Goal: Task Accomplishment & Management: Manage account settings

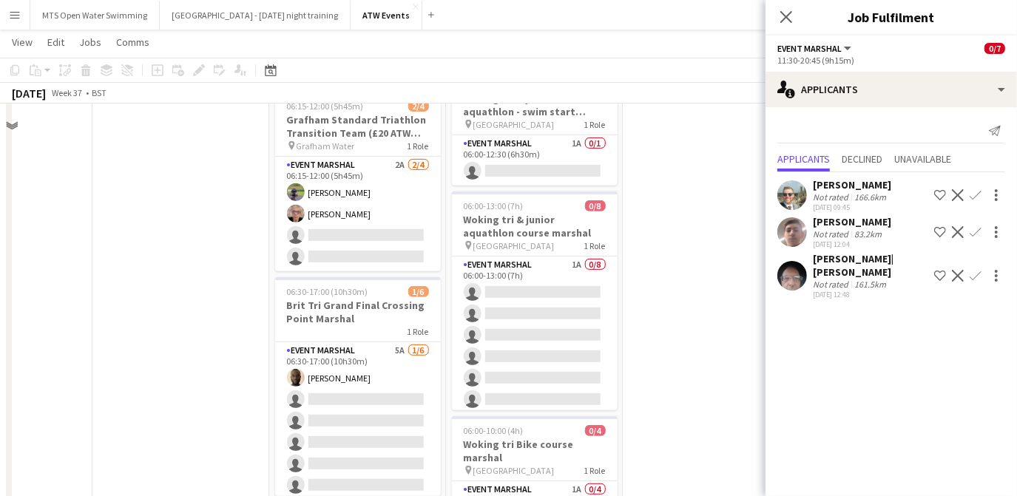
scroll to position [408, 0]
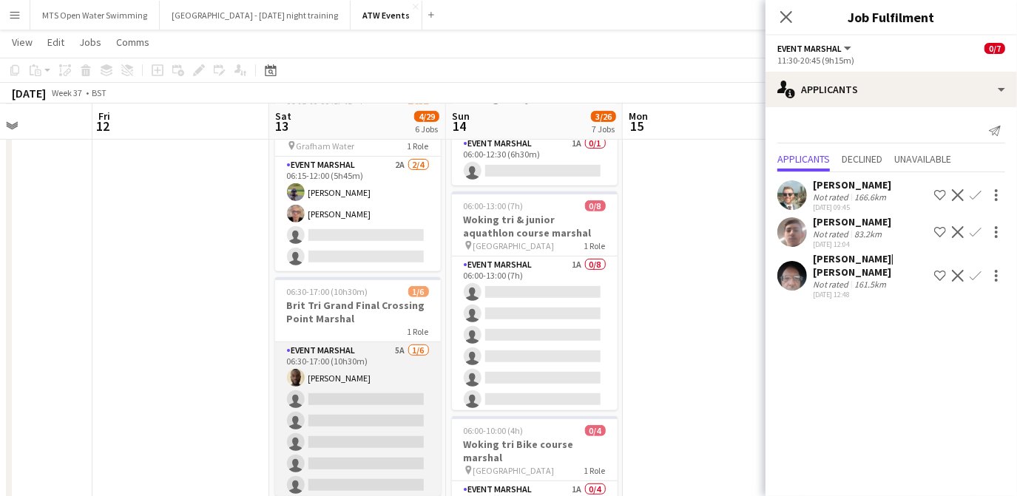
click at [387, 350] on app-card-role "Event Marshal 5A [DATE] 06:30-17:00 (10h30m) [PERSON_NAME] single-neutral-actio…" at bounding box center [358, 422] width 166 height 158
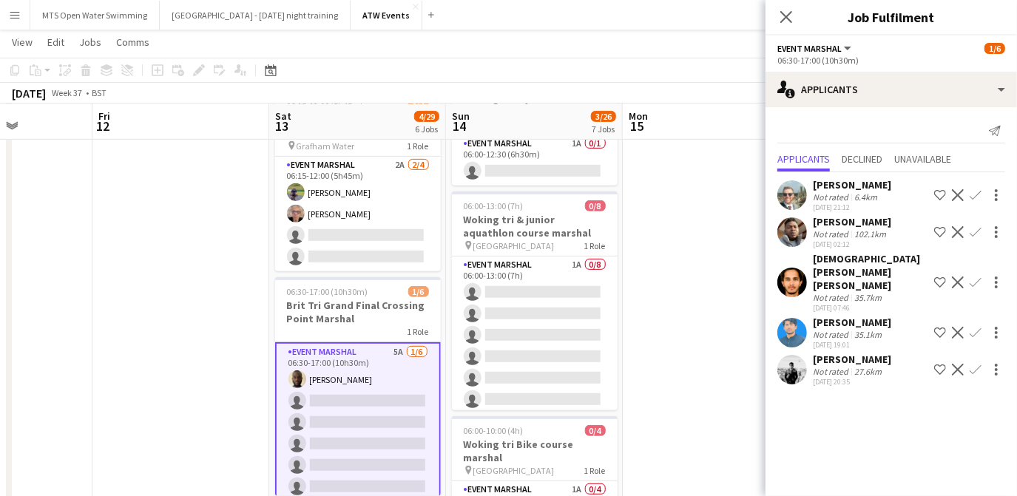
click at [799, 127] on div "Send notification" at bounding box center [892, 131] width 228 height 24
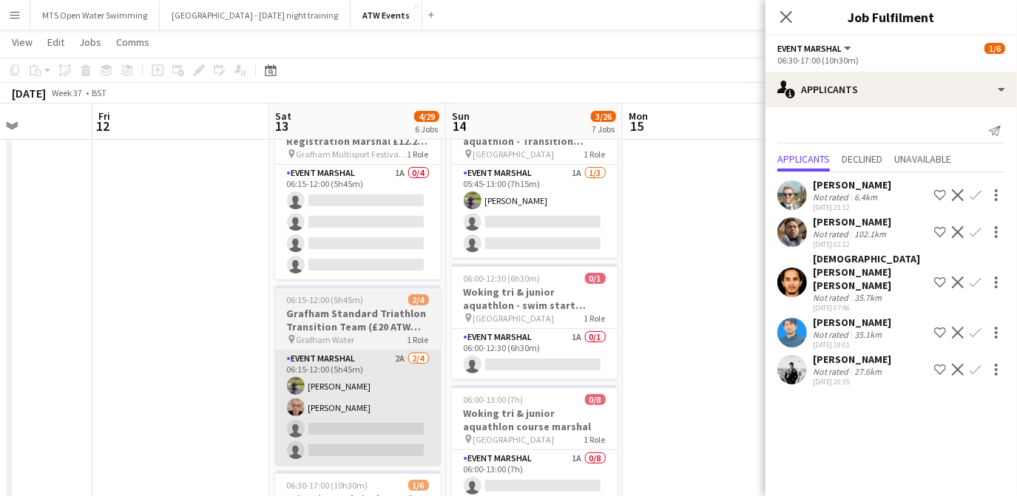
scroll to position [215, 0]
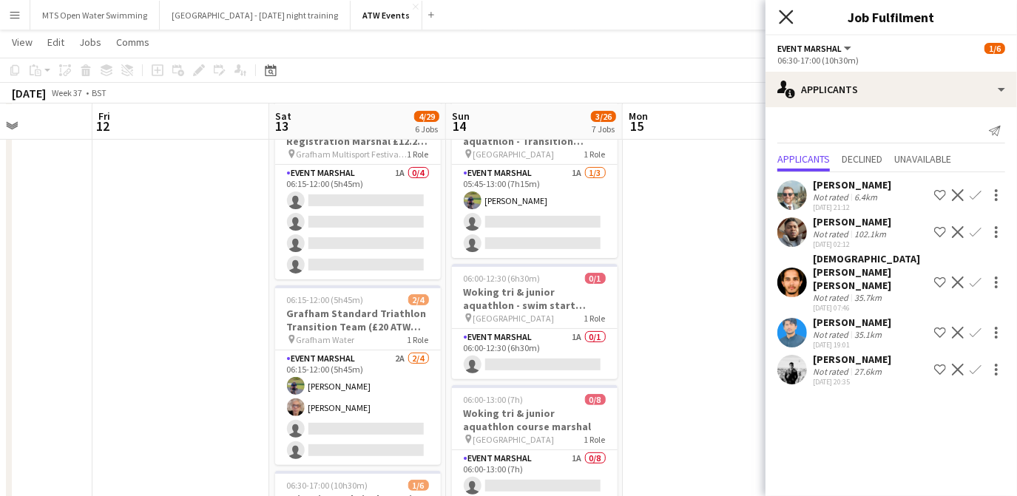
click at [783, 21] on icon at bounding box center [786, 17] width 14 height 14
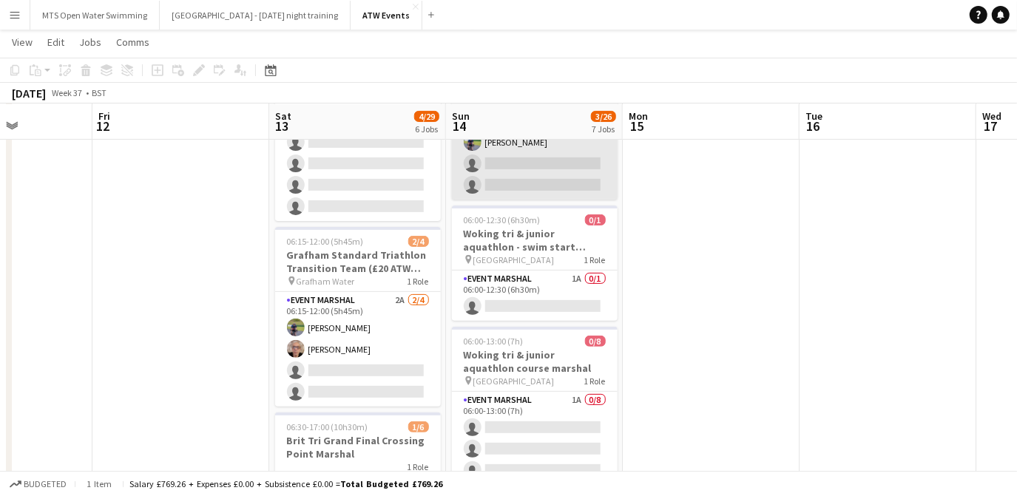
scroll to position [274, 0]
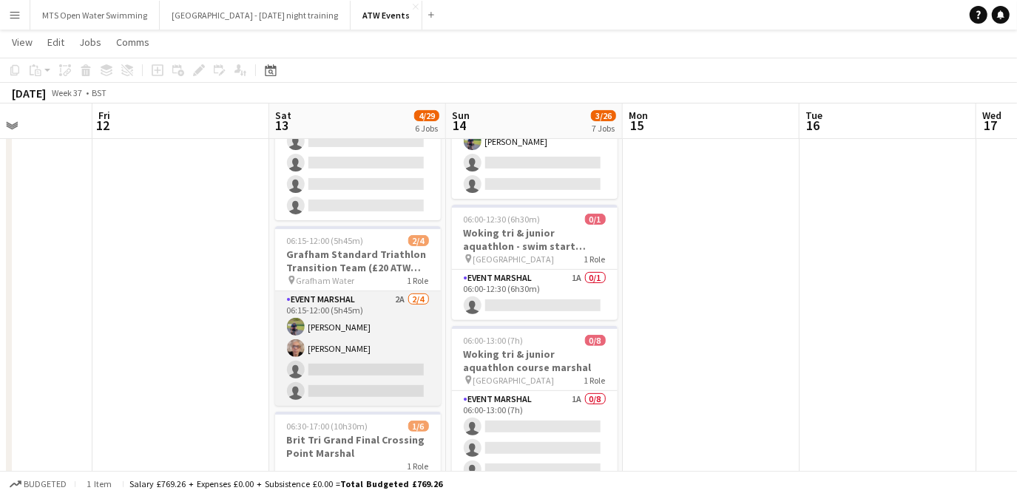
click at [398, 298] on app-card-role "Event Marshal 2A [DATE] 06:15-12:00 (5h45m) [PERSON_NAME] [PERSON_NAME] single-…" at bounding box center [358, 348] width 166 height 115
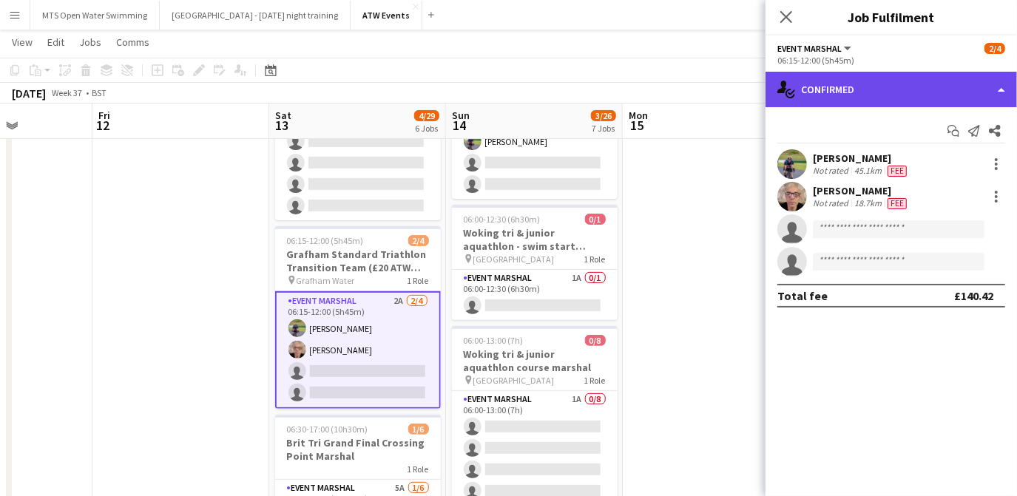
click at [834, 105] on div "single-neutral-actions-check-2 Confirmed" at bounding box center [892, 90] width 252 height 36
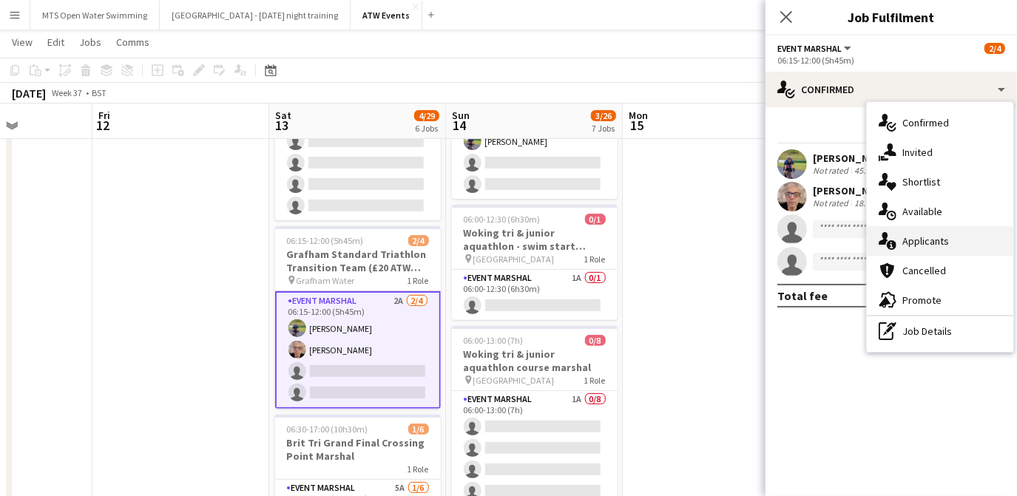
click at [904, 249] on div "single-neutral-actions-information Applicants" at bounding box center [940, 241] width 146 height 30
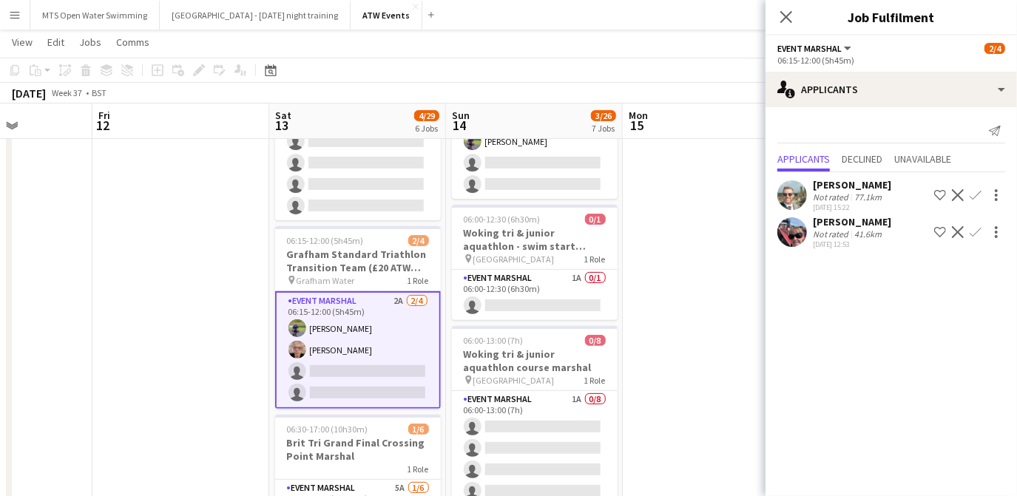
click at [972, 234] on app-icon "Confirm" at bounding box center [976, 232] width 12 height 12
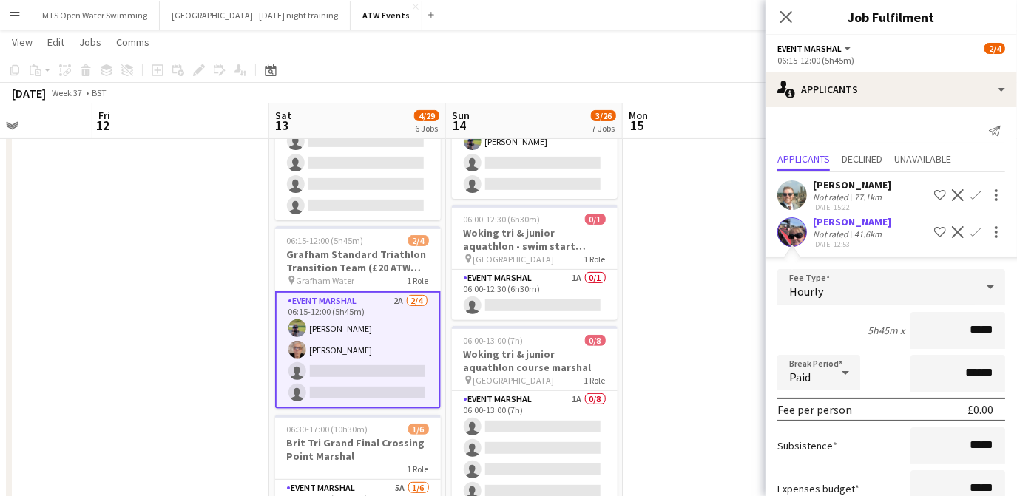
click at [970, 228] on app-icon "Confirm" at bounding box center [976, 232] width 12 height 12
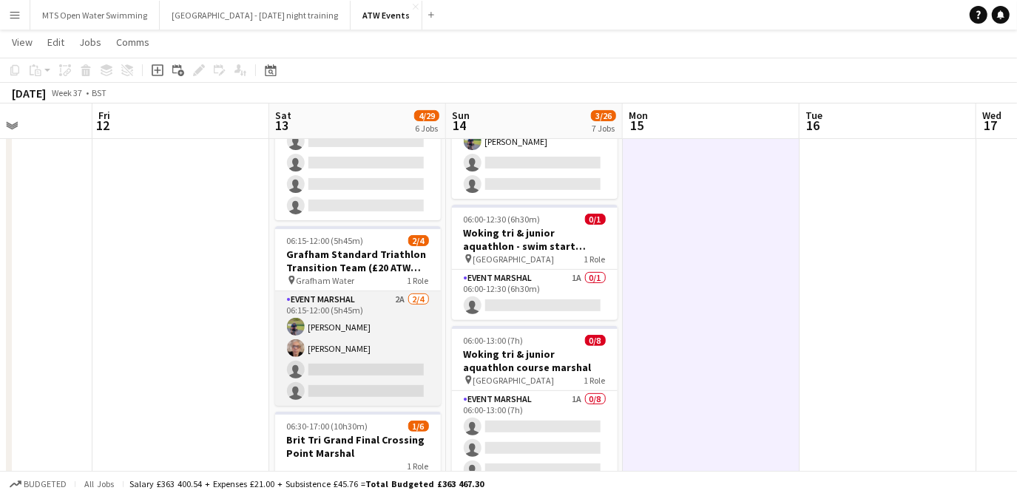
click at [394, 300] on app-card-role "Event Marshal 2A [DATE] 06:15-12:00 (5h45m) [PERSON_NAME] [PERSON_NAME] single-…" at bounding box center [358, 348] width 166 height 115
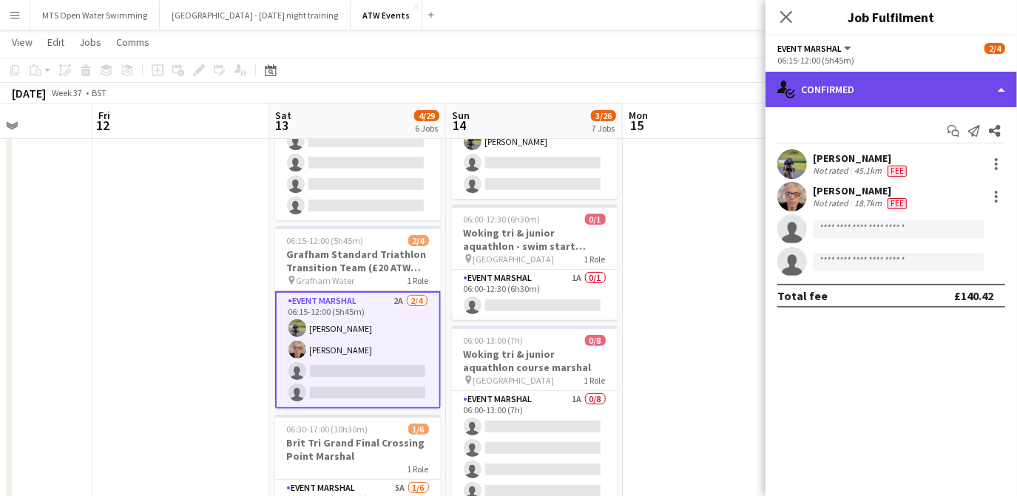
click at [836, 93] on div "single-neutral-actions-check-2 Confirmed" at bounding box center [892, 90] width 252 height 36
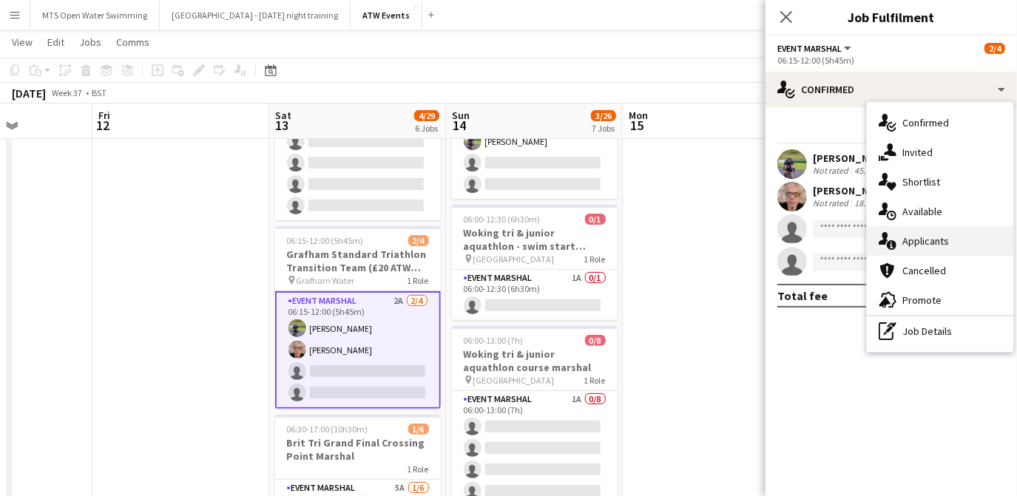
click at [909, 239] on div "single-neutral-actions-information Applicants" at bounding box center [940, 241] width 146 height 30
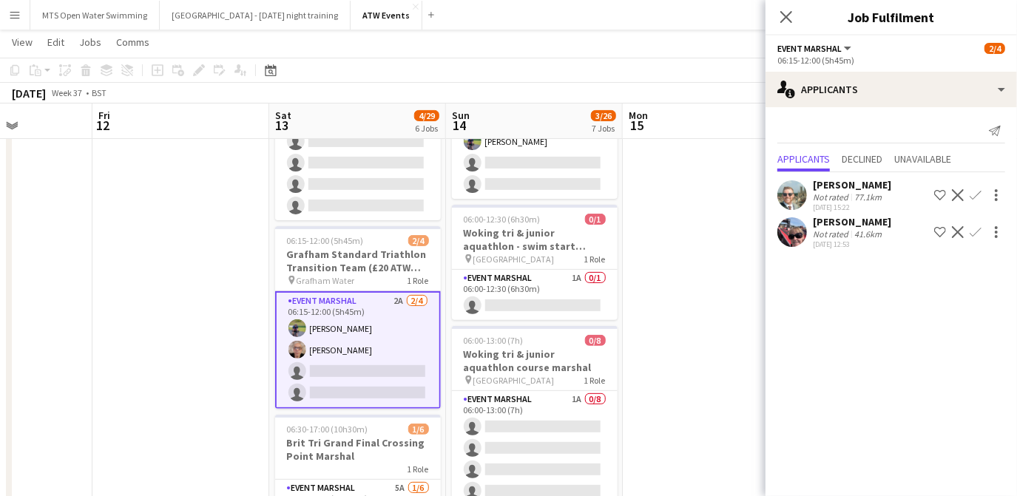
click at [974, 226] on app-icon "Confirm" at bounding box center [976, 232] width 12 height 12
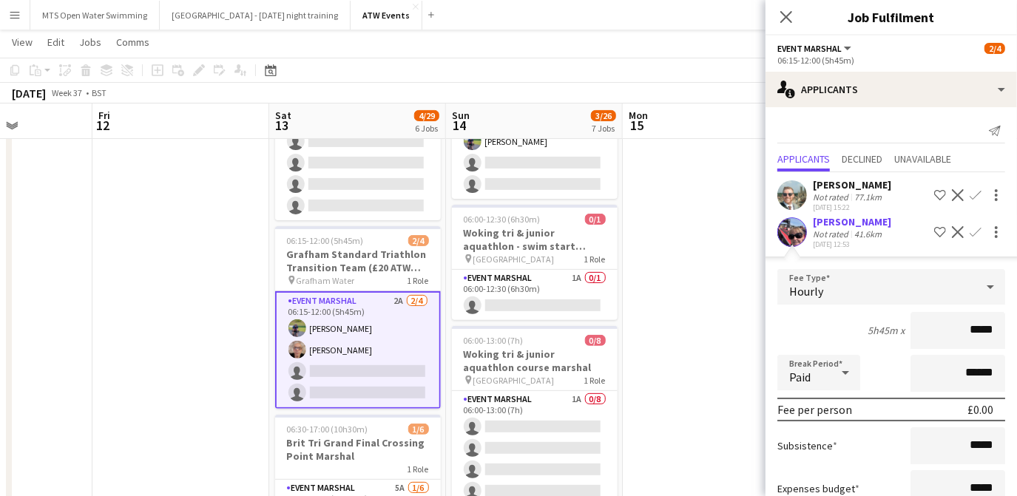
scroll to position [100, 0]
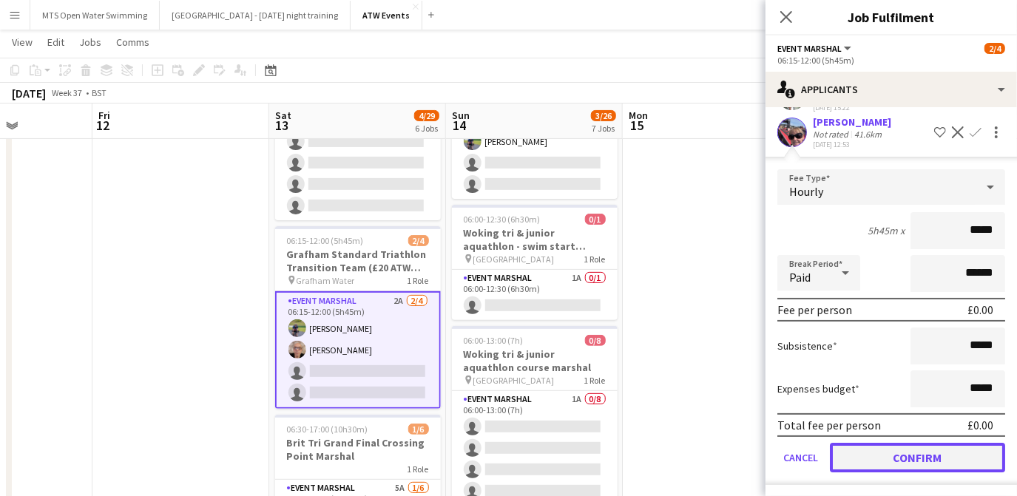
click at [890, 445] on button "Confirm" at bounding box center [917, 458] width 175 height 30
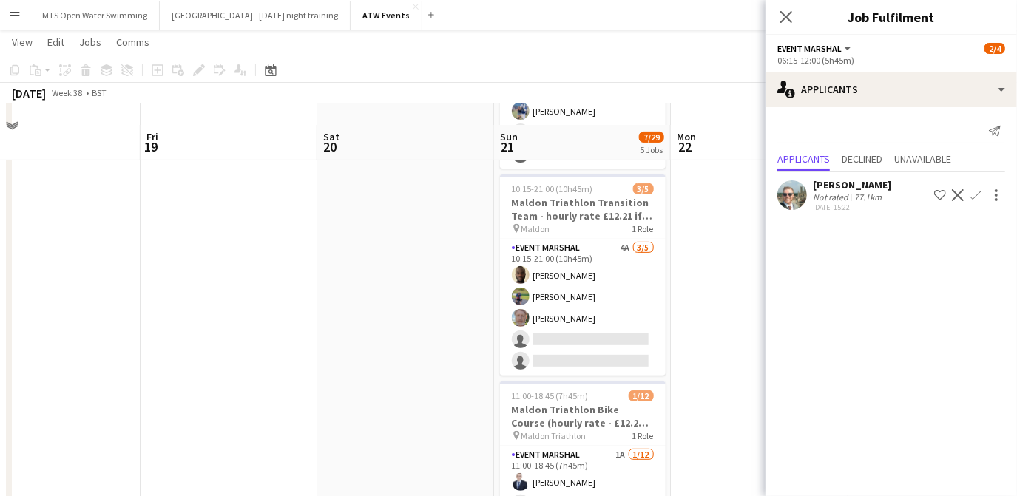
scroll to position [328, 0]
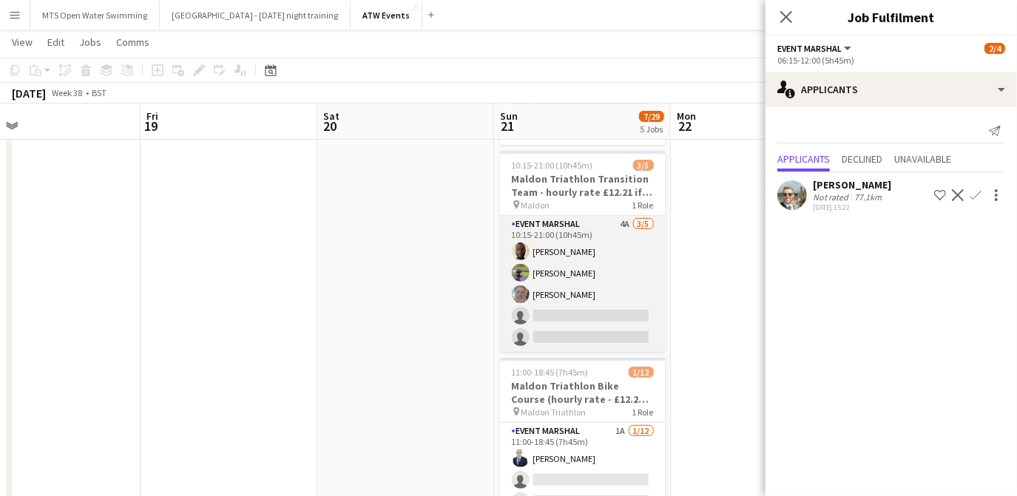
click at [623, 223] on app-card-role "Event Marshal 4A [DATE] 10:15-21:00 (10h45m) [PERSON_NAME] [PERSON_NAME] [PERSO…" at bounding box center [583, 284] width 166 height 136
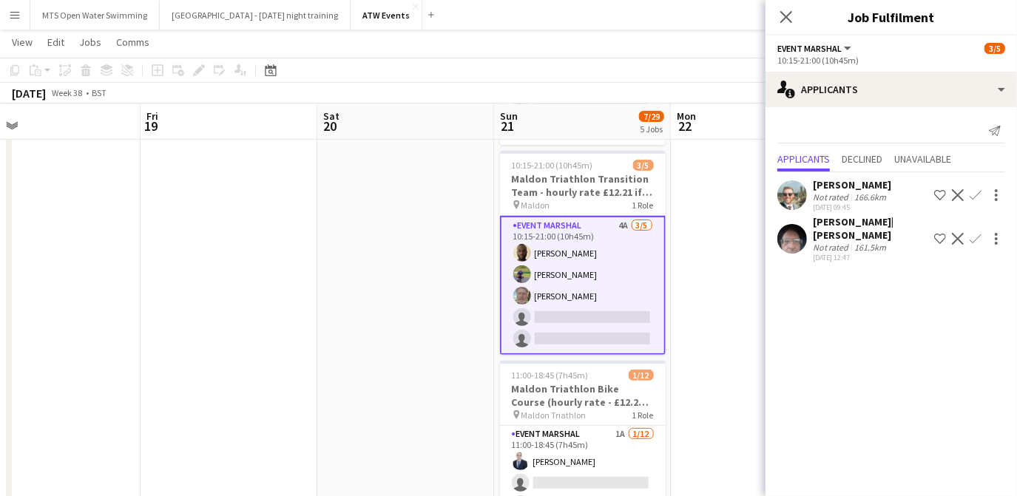
click at [977, 233] on app-icon "Confirm" at bounding box center [976, 239] width 12 height 12
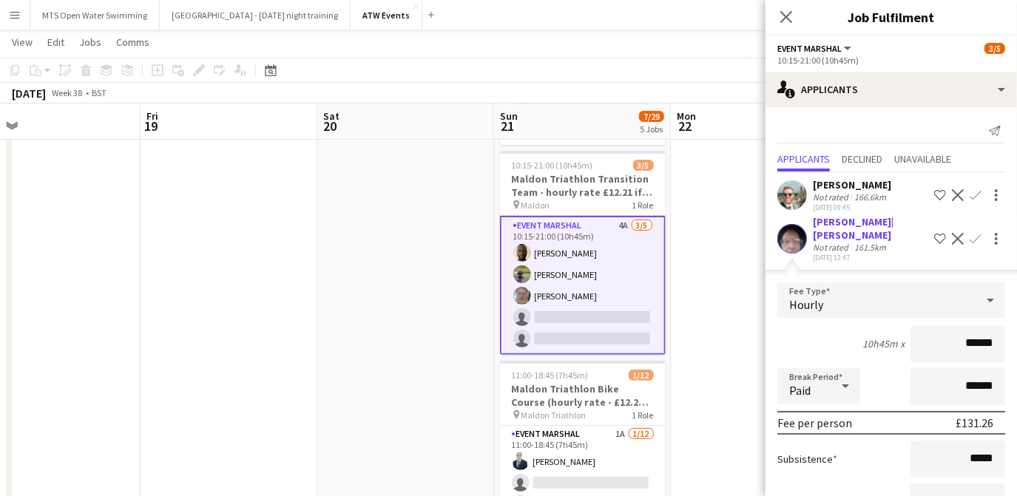
scroll to position [100, 0]
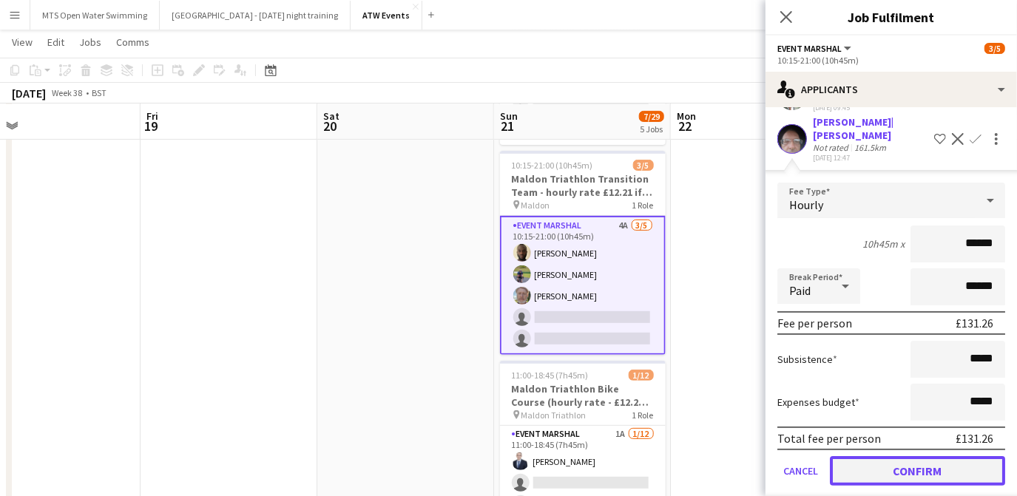
click at [891, 459] on button "Confirm" at bounding box center [917, 471] width 175 height 30
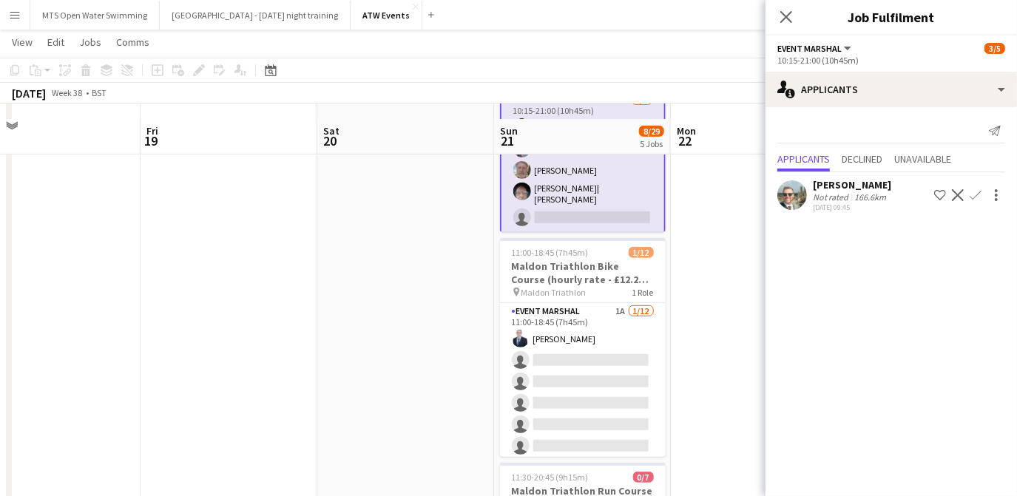
scroll to position [505, 0]
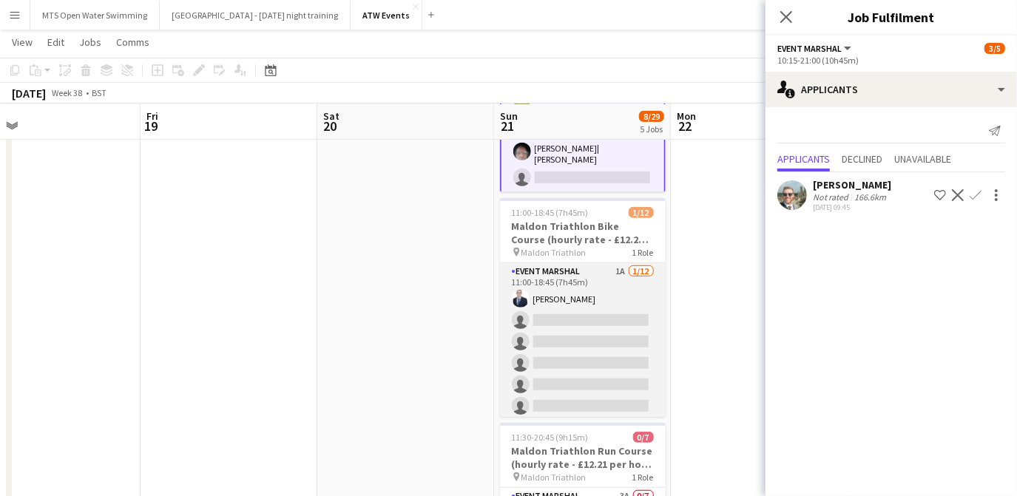
click at [613, 272] on app-card-role "Event Marshal 1A [DATE] 11:00-18:45 (7h45m) [PERSON_NAME] single-neutral-action…" at bounding box center [583, 406] width 166 height 286
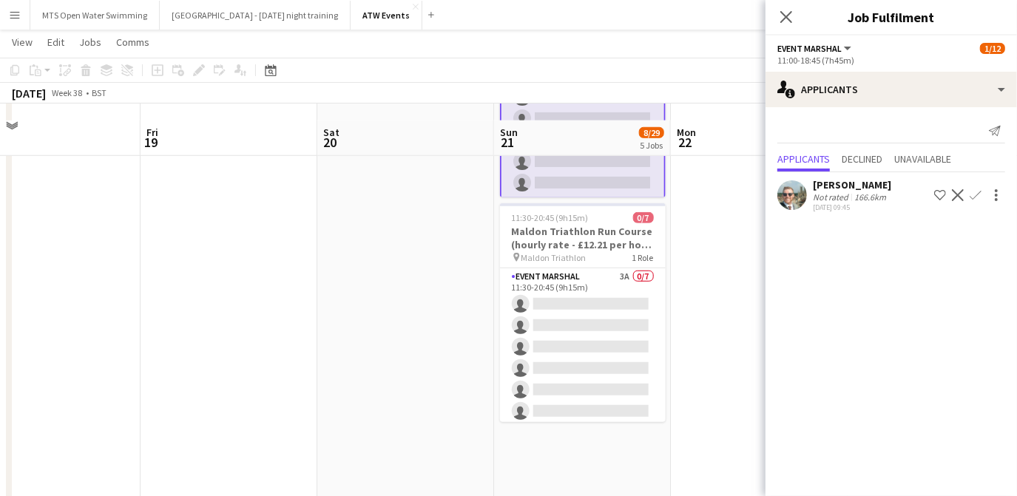
scroll to position [758, 0]
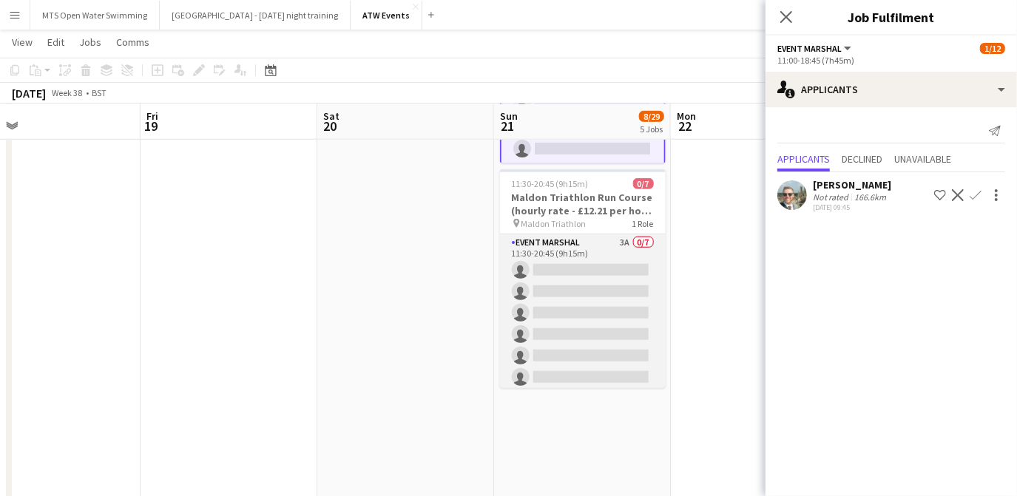
click at [616, 235] on app-card-role "Event Marshal 3A 0/7 11:30-20:45 (9h15m) single-neutral-actions single-neutral-…" at bounding box center [583, 324] width 166 height 179
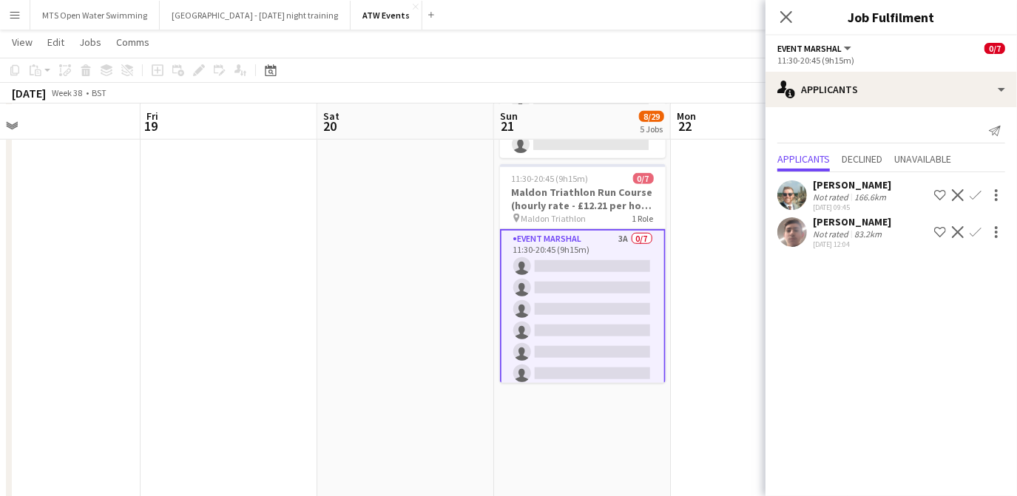
scroll to position [761, 0]
click at [612, 234] on app-card-role "Event Marshal 3A 0/7 11:30-20:45 (9h15m) single-neutral-actions single-neutral-…" at bounding box center [583, 322] width 166 height 182
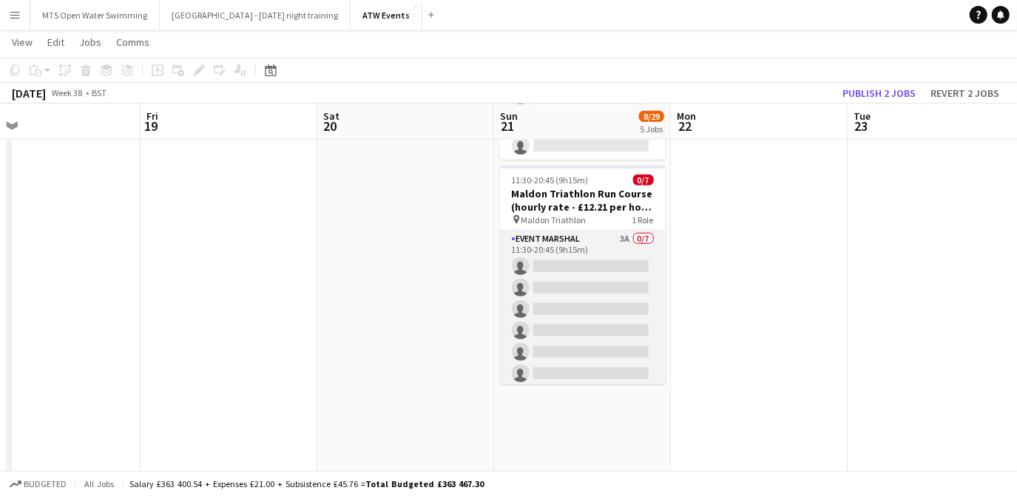
click at [612, 234] on app-card-role "Event Marshal 3A 0/7 11:30-20:45 (9h15m) single-neutral-actions single-neutral-…" at bounding box center [583, 320] width 166 height 179
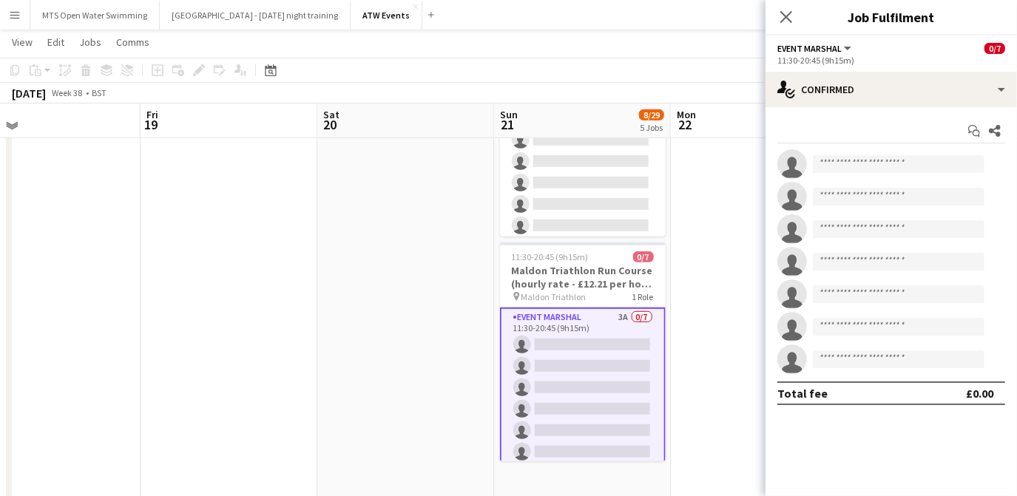
scroll to position [684, 0]
click at [610, 312] on app-card-role "Event Marshal 3A 0/7 11:30-20:45 (9h15m) single-neutral-actions single-neutral-…" at bounding box center [583, 399] width 166 height 182
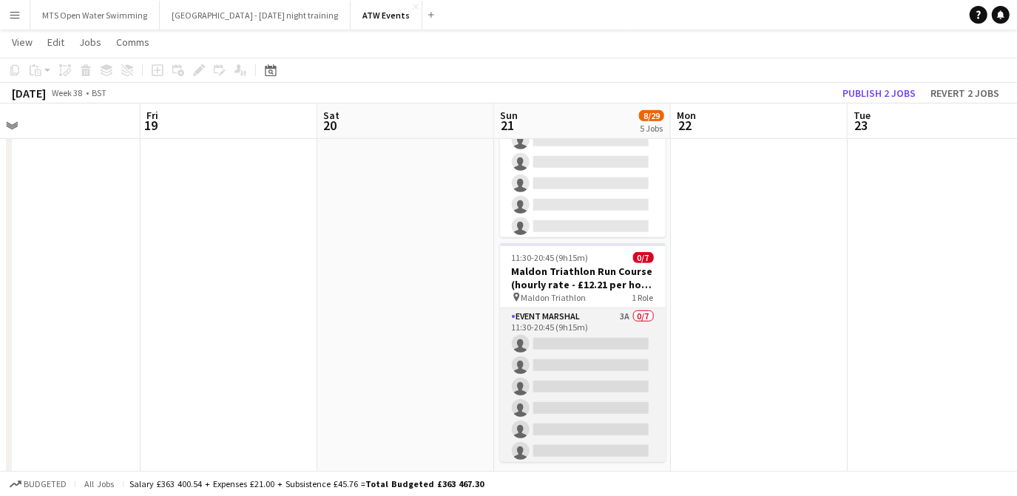
click at [613, 310] on app-card-role "Event Marshal 3A 0/7 11:30-20:45 (9h15m) single-neutral-actions single-neutral-…" at bounding box center [583, 397] width 166 height 179
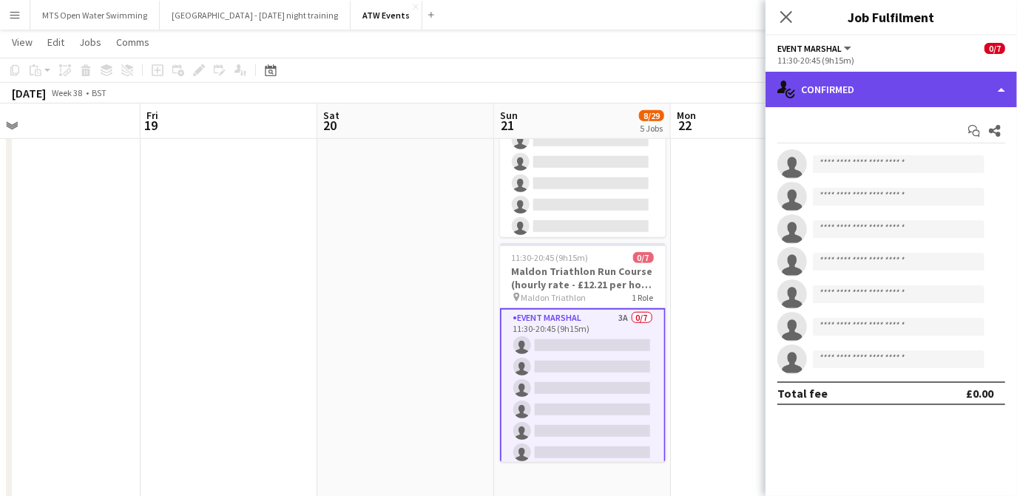
click at [844, 87] on div "single-neutral-actions-check-2 Confirmed" at bounding box center [892, 90] width 252 height 36
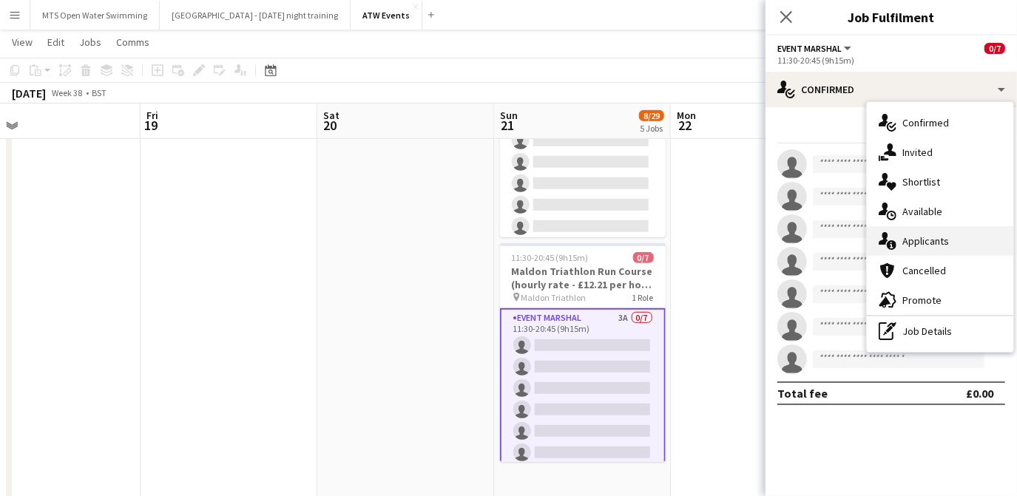
click at [908, 237] on div "single-neutral-actions-information Applicants" at bounding box center [940, 241] width 146 height 30
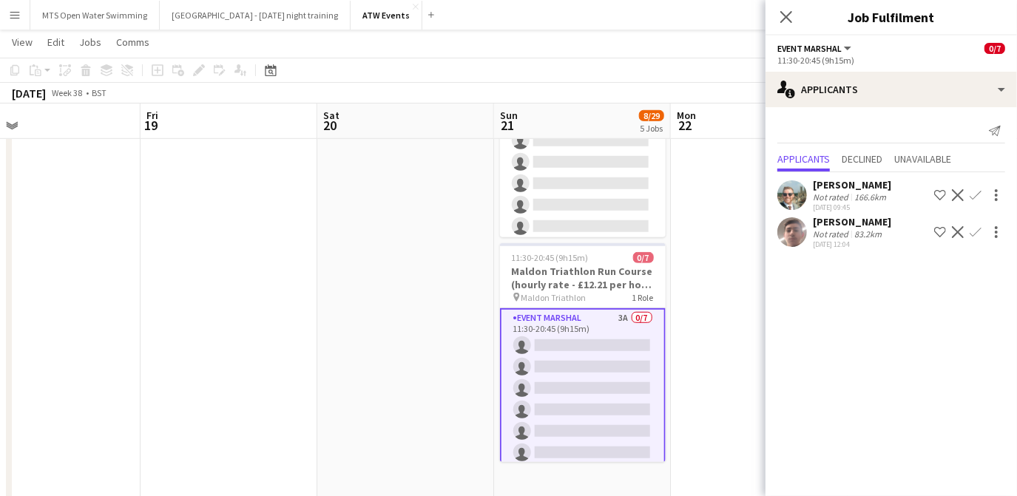
click at [834, 229] on div "Not rated" at bounding box center [832, 234] width 38 height 11
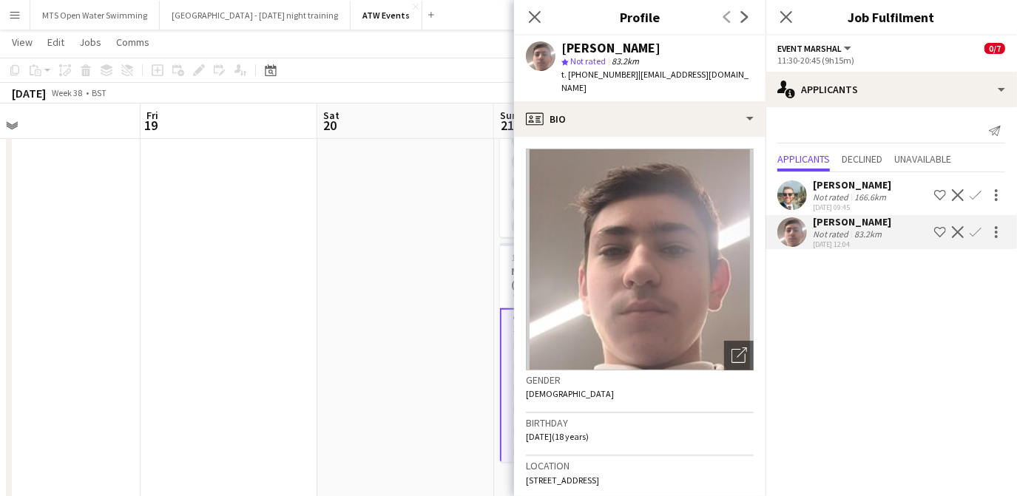
drag, startPoint x: 631, startPoint y: 75, endPoint x: 730, endPoint y: 75, distance: 99.1
click at [730, 75] on div "[PERSON_NAME] star Not rated 83.2km t. [PHONE_NUMBER] | [EMAIL_ADDRESS][DOMAIN_…" at bounding box center [640, 69] width 252 height 66
copy span "[EMAIL_ADDRESS][DOMAIN_NAME]"
click at [530, 13] on icon "Close pop-in" at bounding box center [534, 17] width 14 height 14
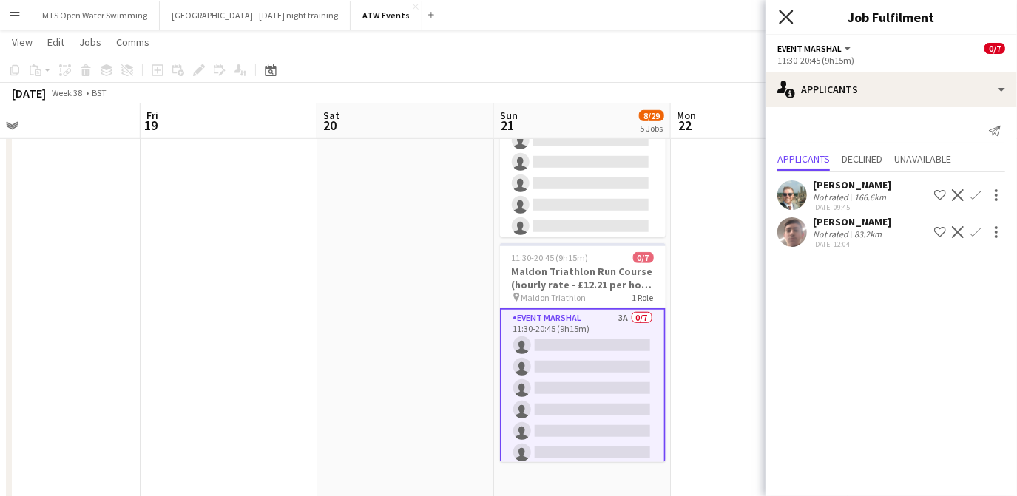
click at [785, 16] on icon at bounding box center [786, 17] width 14 height 14
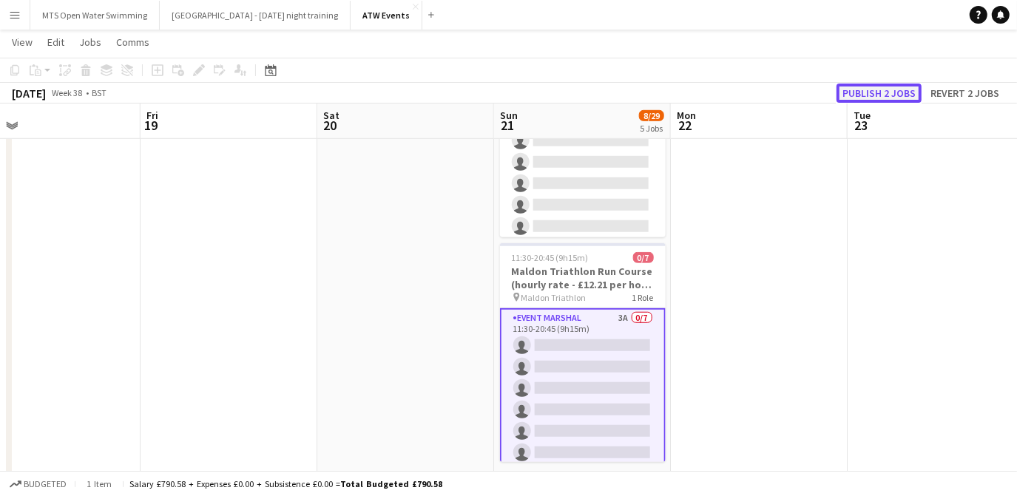
click at [869, 95] on button "Publish 2 jobs" at bounding box center [879, 93] width 85 height 19
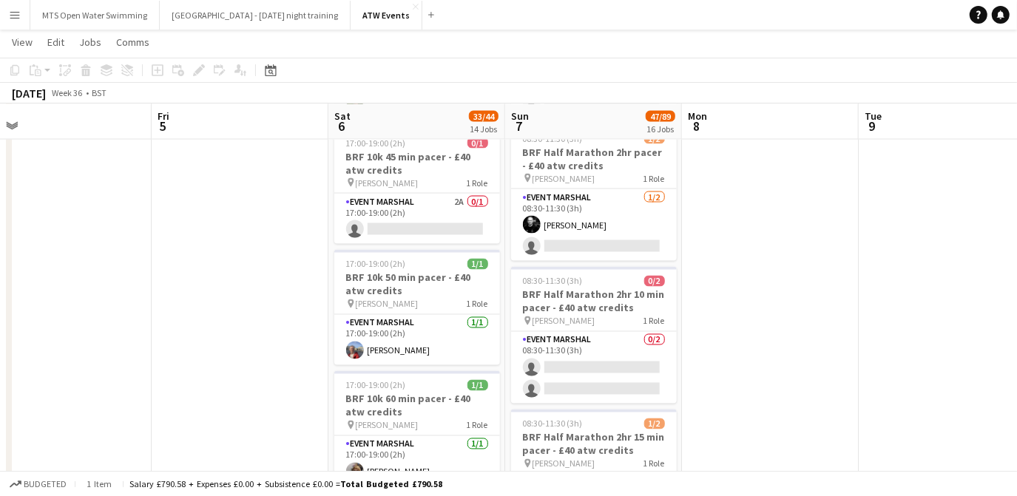
scroll to position [1670, 0]
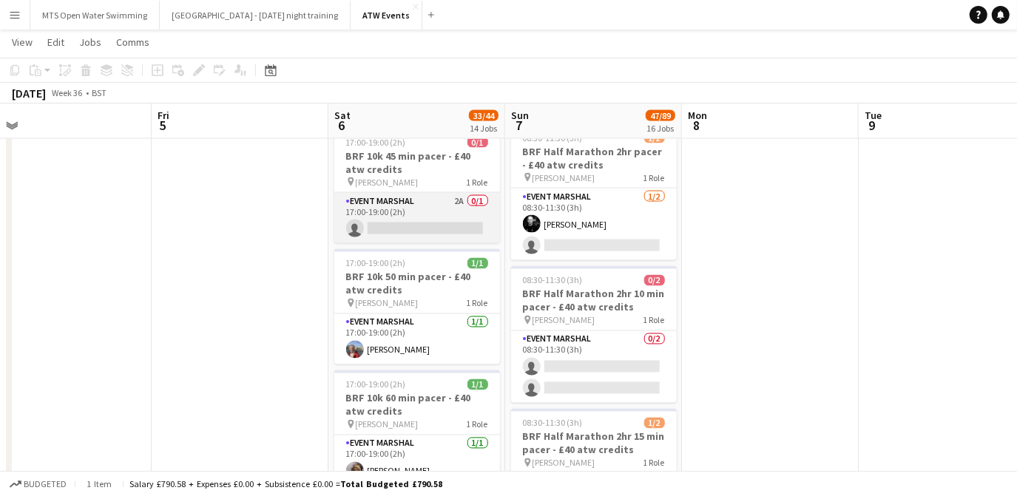
click at [458, 193] on app-card-role "Event Marshal 2A 0/1 17:00-19:00 (2h) single-neutral-actions" at bounding box center [417, 218] width 166 height 50
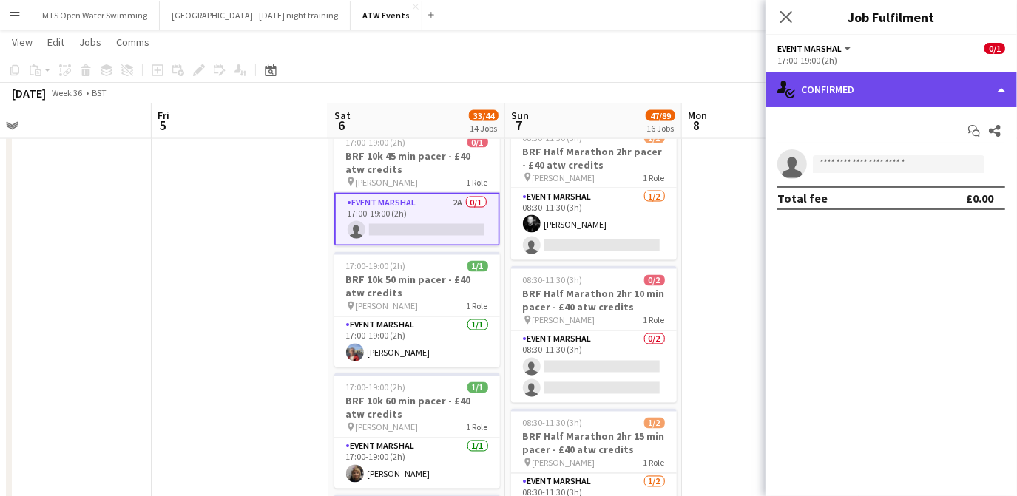
click at [838, 101] on div "single-neutral-actions-check-2 Confirmed" at bounding box center [892, 90] width 252 height 36
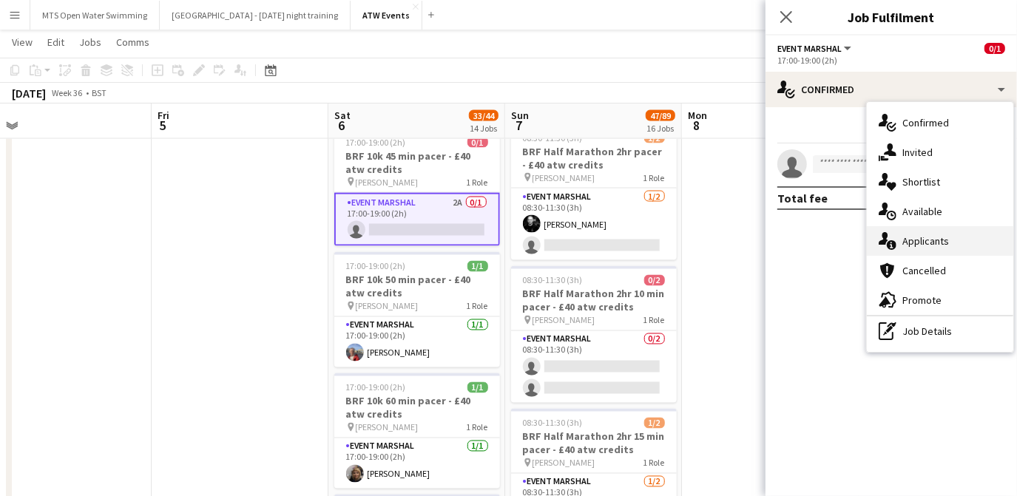
click at [932, 242] on div "single-neutral-actions-information Applicants" at bounding box center [940, 241] width 146 height 30
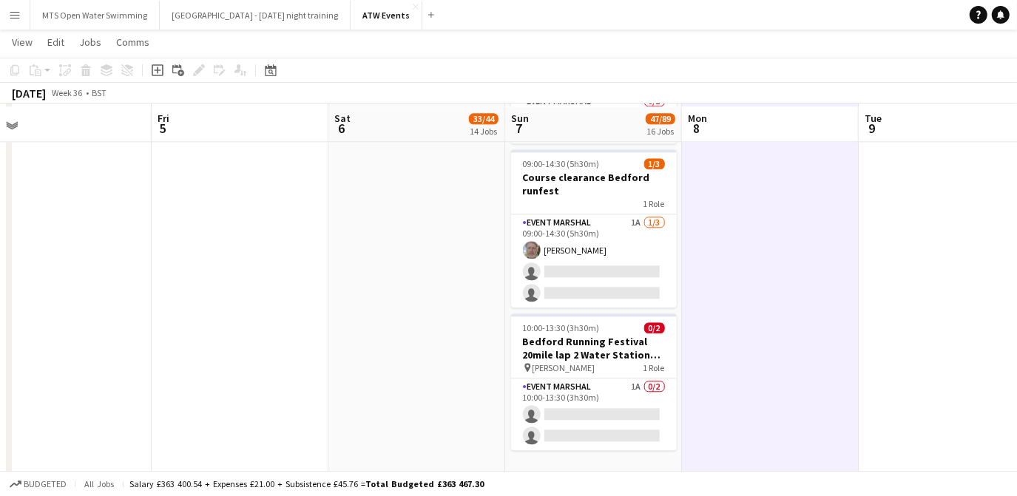
scroll to position [2340, 0]
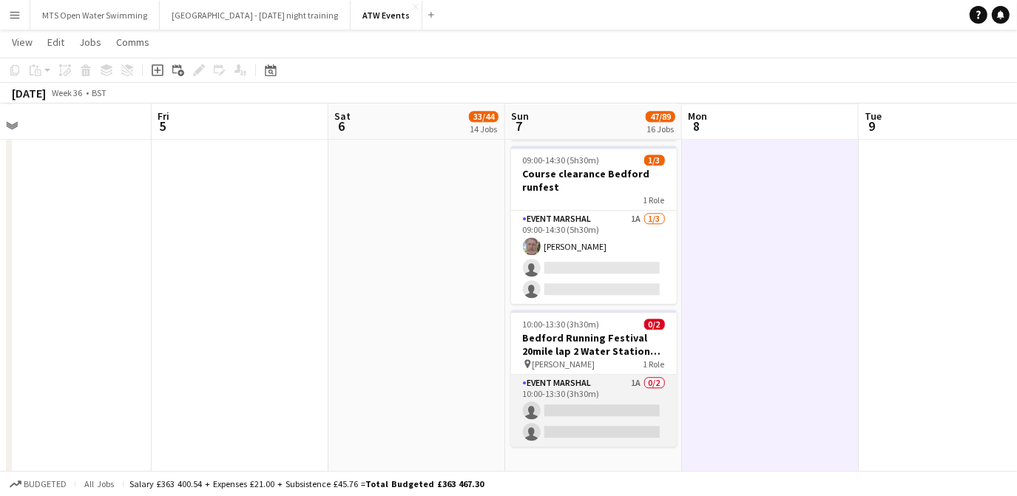
click at [629, 382] on app-card-role "Event Marshal 1A 0/2 10:00-13:30 (3h30m) single-neutral-actions single-neutral-…" at bounding box center [594, 411] width 166 height 72
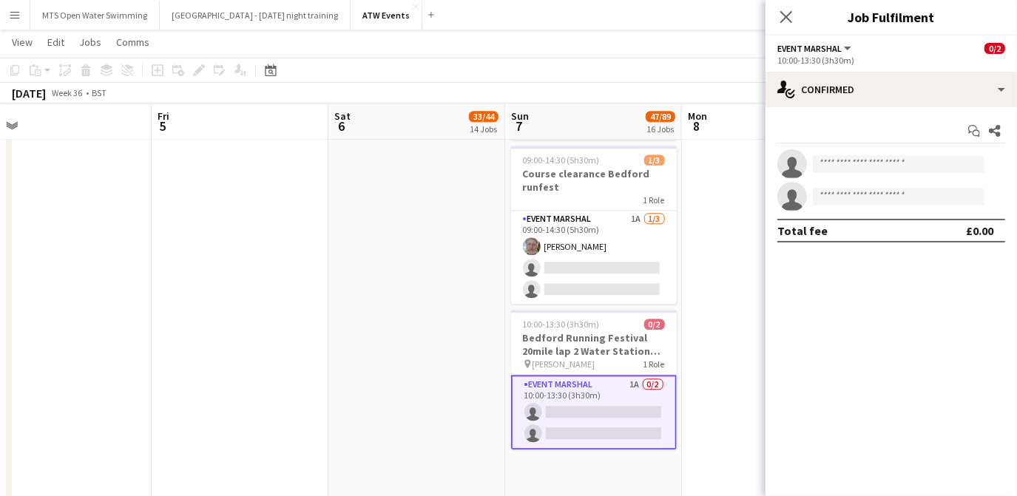
click at [629, 382] on app-card-role "Event Marshal 1A 0/2 10:00-13:30 (3h30m) single-neutral-actions single-neutral-…" at bounding box center [594, 412] width 166 height 75
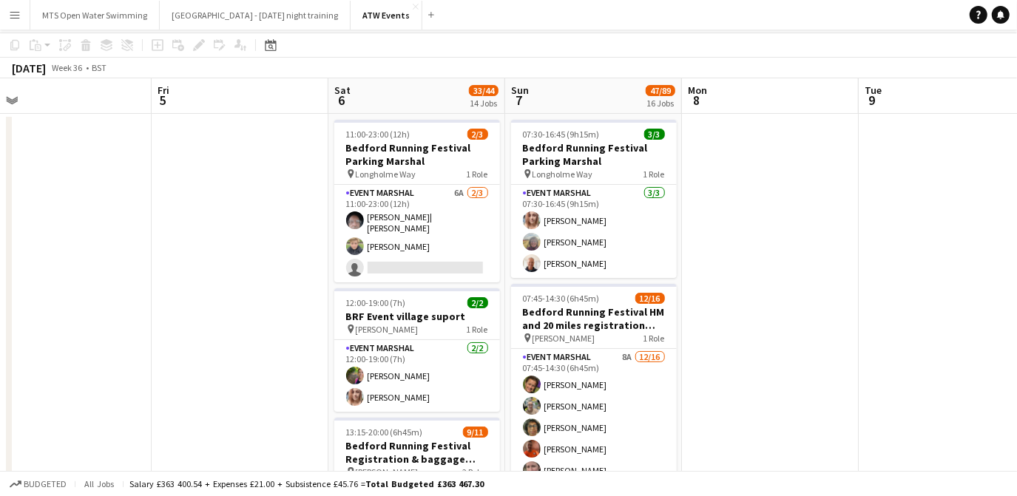
scroll to position [0, 0]
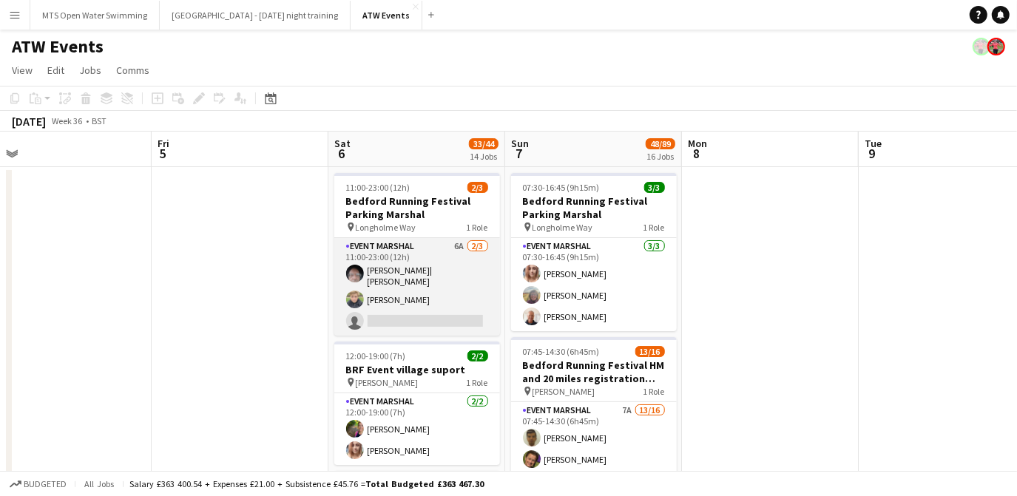
click at [459, 246] on app-card-role "Event Marshal 6A [DATE] 11:00-23:00 (12h) [PERSON_NAME]| [PERSON_NAME] single-n…" at bounding box center [417, 287] width 166 height 98
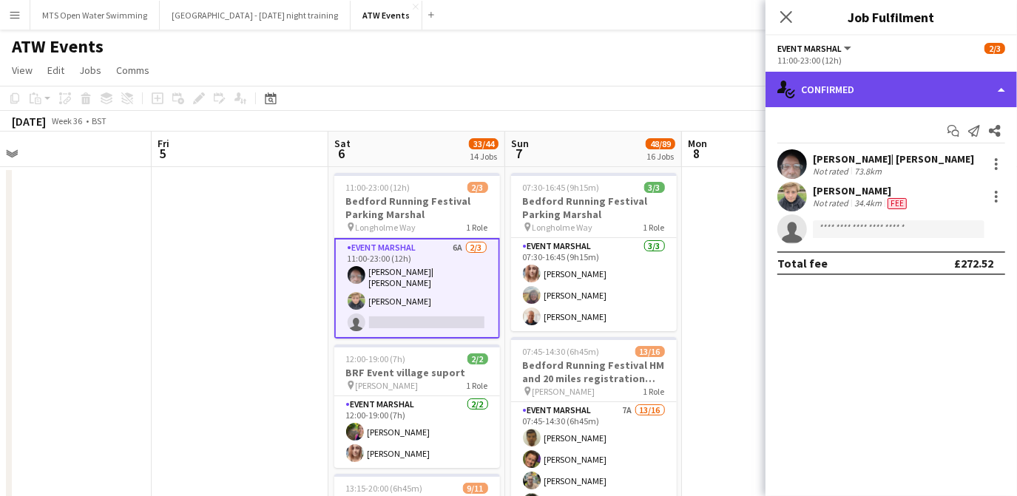
click at [826, 107] on div "single-neutral-actions-check-2 Confirmed" at bounding box center [892, 90] width 252 height 36
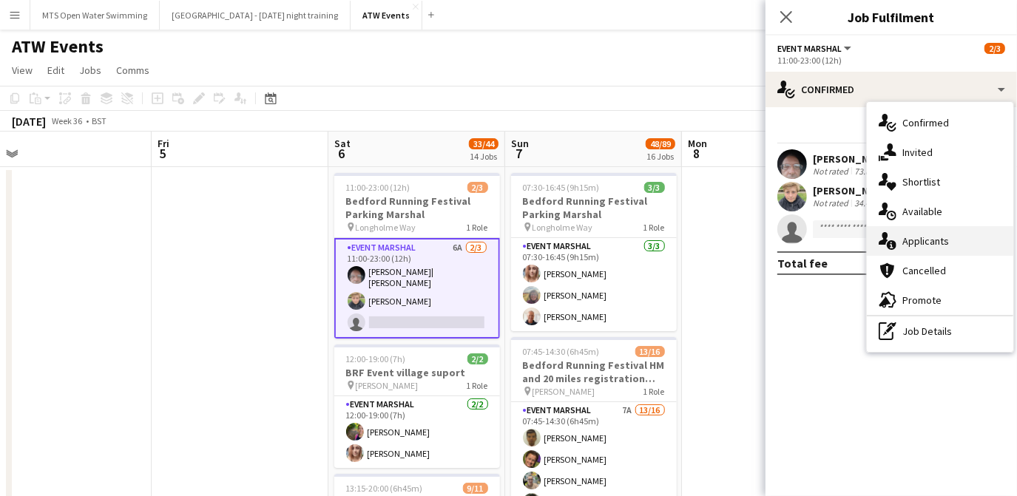
click at [917, 249] on div "single-neutral-actions-information Applicants" at bounding box center [940, 241] width 146 height 30
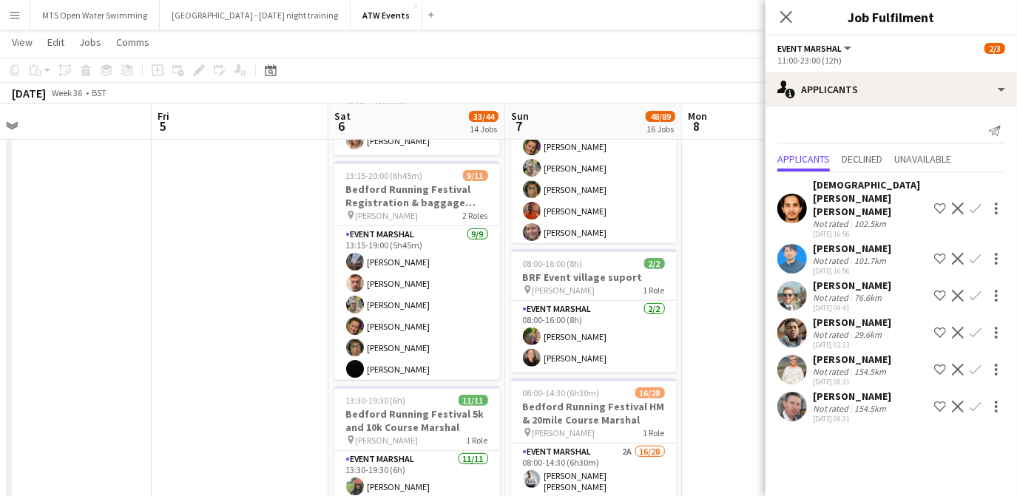
scroll to position [139, 0]
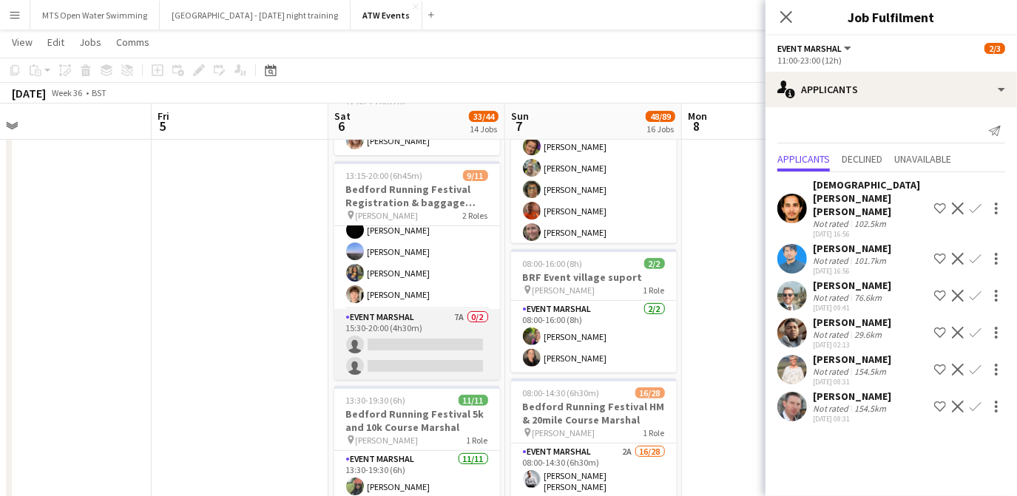
click at [446, 309] on app-card-role "Event Marshal 7A 0/2 15:30-20:00 (4h30m) single-neutral-actions single-neutral-…" at bounding box center [417, 345] width 166 height 72
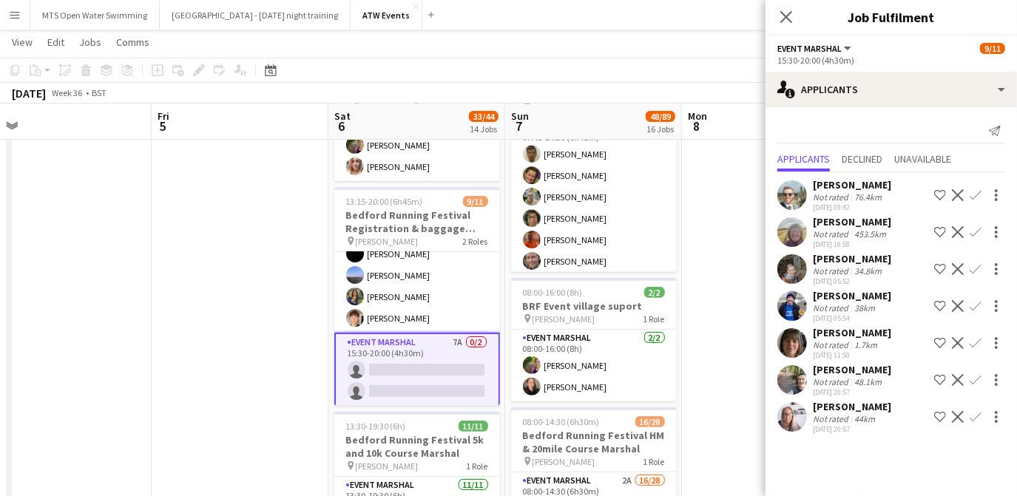
scroll to position [282, 0]
click at [974, 375] on app-icon "Confirm" at bounding box center [976, 380] width 12 height 12
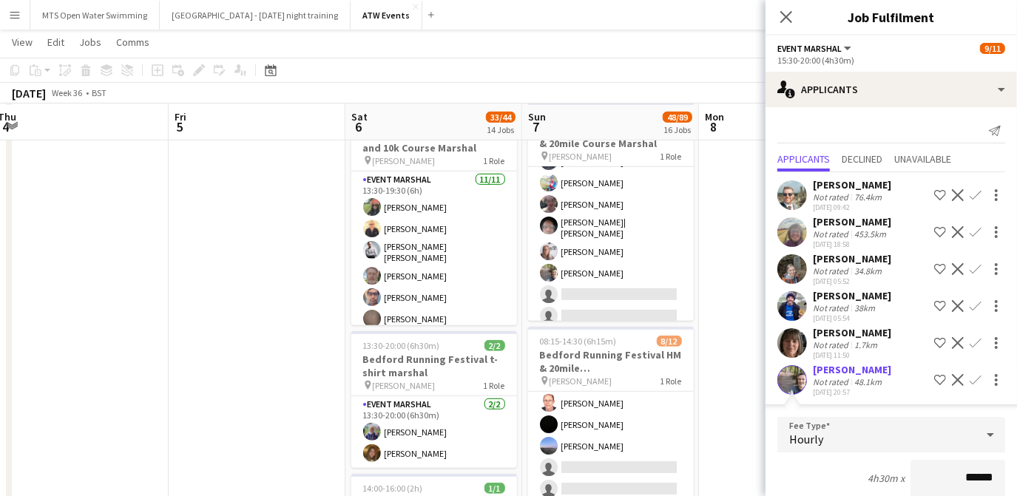
scroll to position [587, 0]
click at [970, 270] on app-icon "Confirm" at bounding box center [976, 269] width 12 height 12
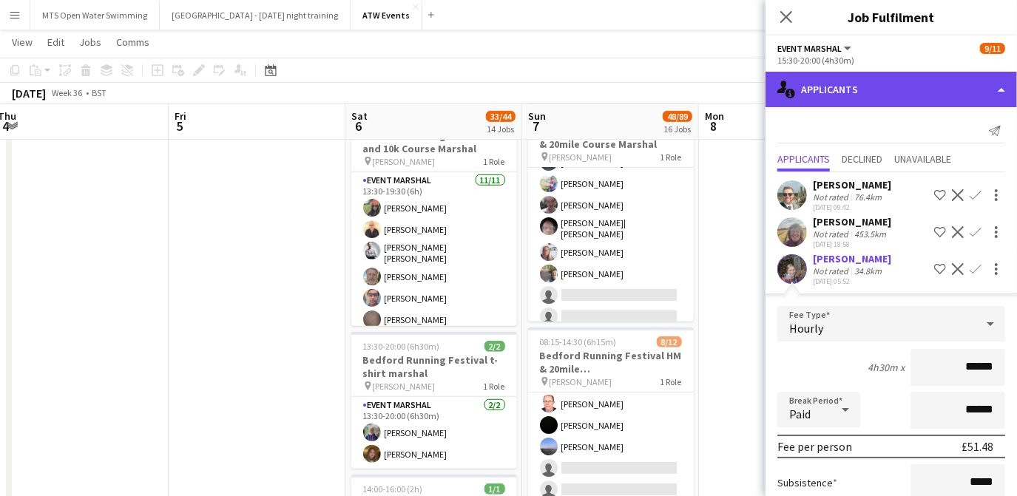
click at [850, 92] on div "single-neutral-actions-information Applicants" at bounding box center [892, 90] width 252 height 36
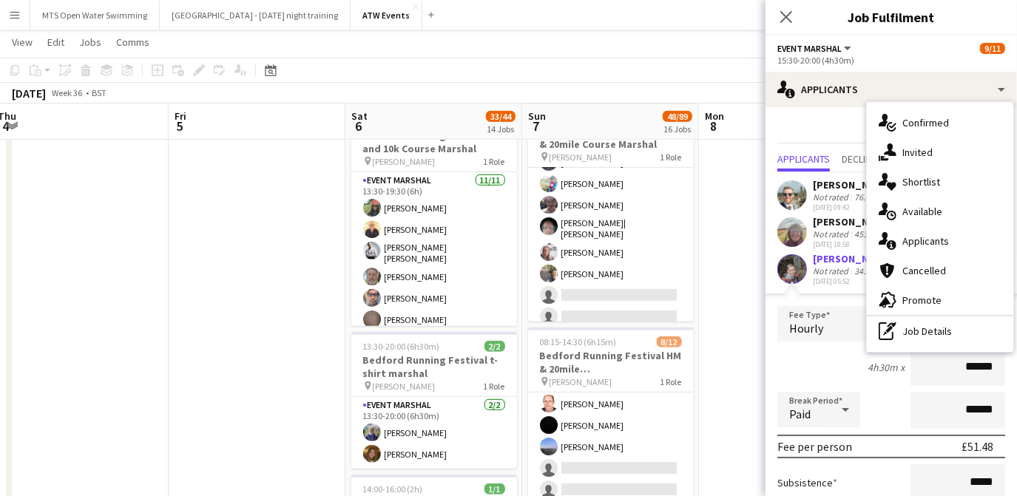
click at [878, 43] on div "Event Marshal All roles Event Marshal 9/11" at bounding box center [892, 47] width 228 height 13
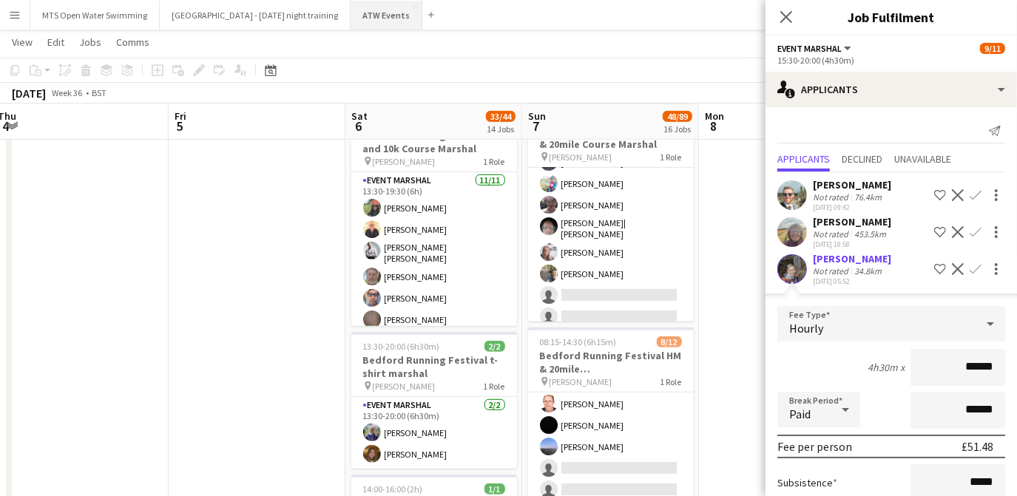
click at [355, 12] on button "ATW Events Close" at bounding box center [387, 15] width 72 height 29
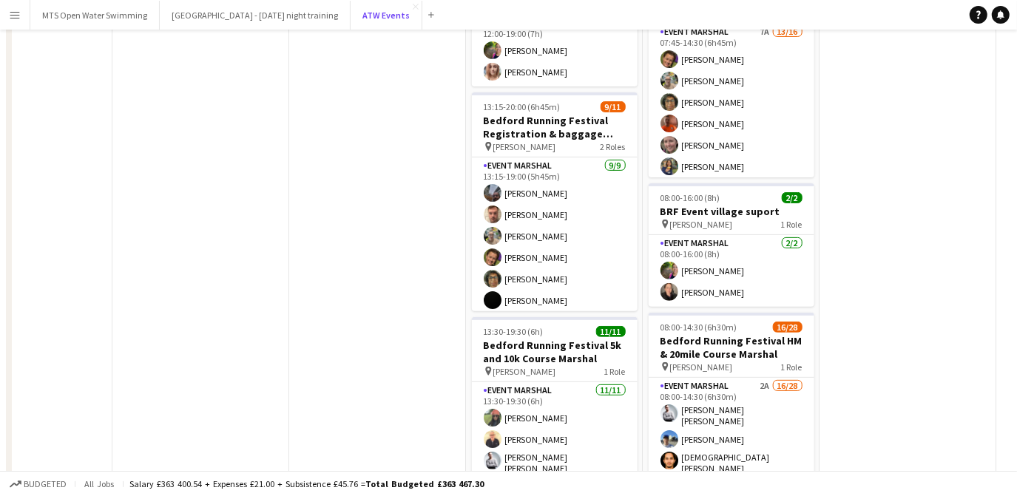
scroll to position [0, 0]
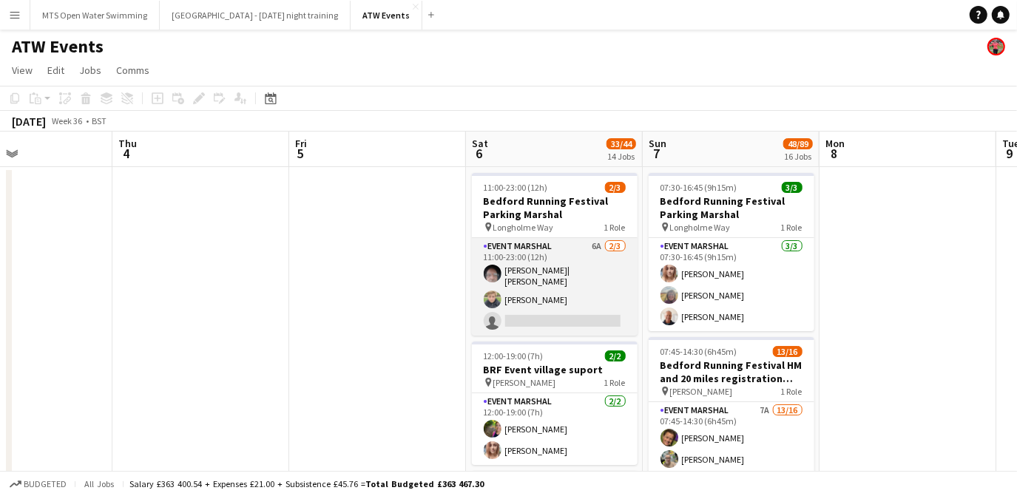
click at [597, 247] on app-card-role "Event Marshal 6A [DATE] 11:00-23:00 (12h) [PERSON_NAME]| [PERSON_NAME] single-n…" at bounding box center [555, 287] width 166 height 98
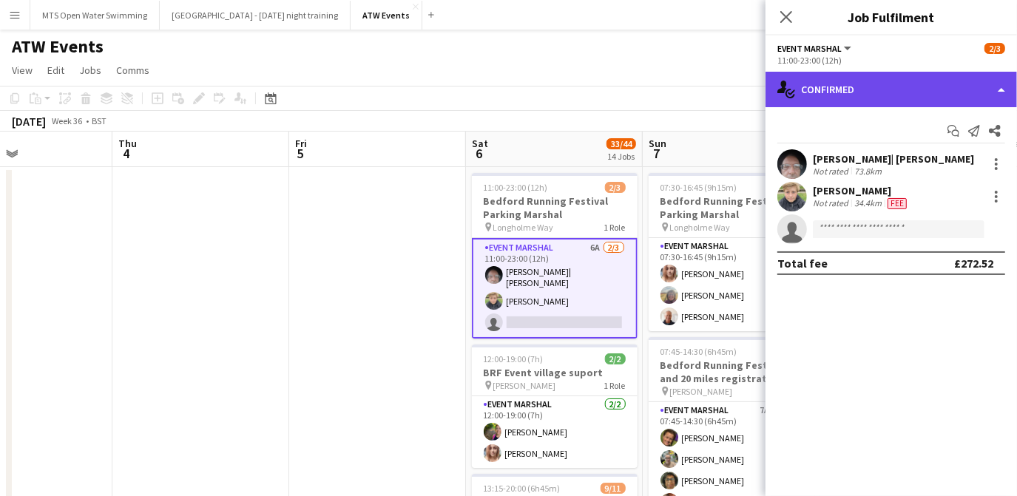
click at [817, 101] on div "single-neutral-actions-check-2 Confirmed" at bounding box center [892, 90] width 252 height 36
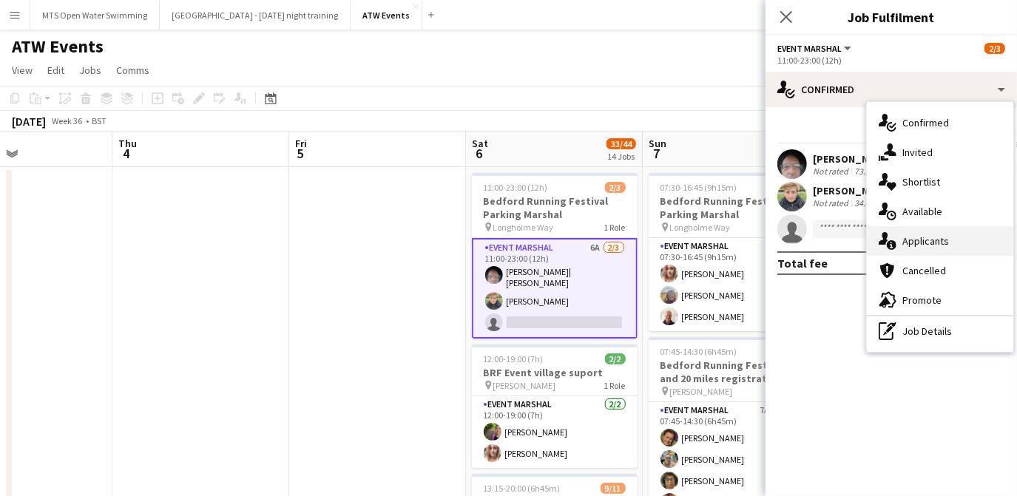
click at [909, 243] on div "single-neutral-actions-information Applicants" at bounding box center [940, 241] width 146 height 30
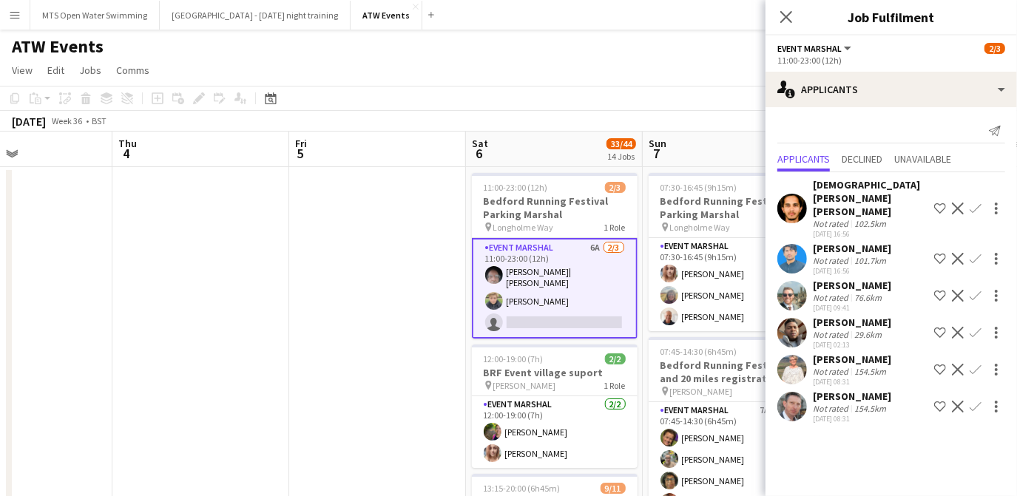
click at [620, 110] on app-toolbar "Copy Paste Paste Ctrl+V Paste with crew Ctrl+Shift+V Paste linked Job [GEOGRAPH…" at bounding box center [508, 98] width 1017 height 25
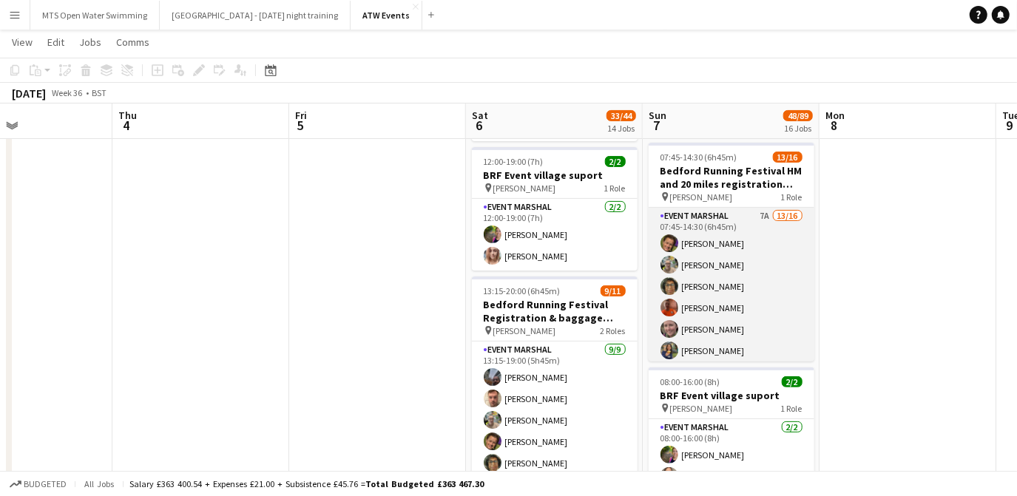
click at [752, 213] on app-card-role "Event Marshal 7A 13/16 07:45-14:30 (6h45m) [PERSON_NAME] [PERSON_NAME] [PERSON_…" at bounding box center [732, 394] width 166 height 372
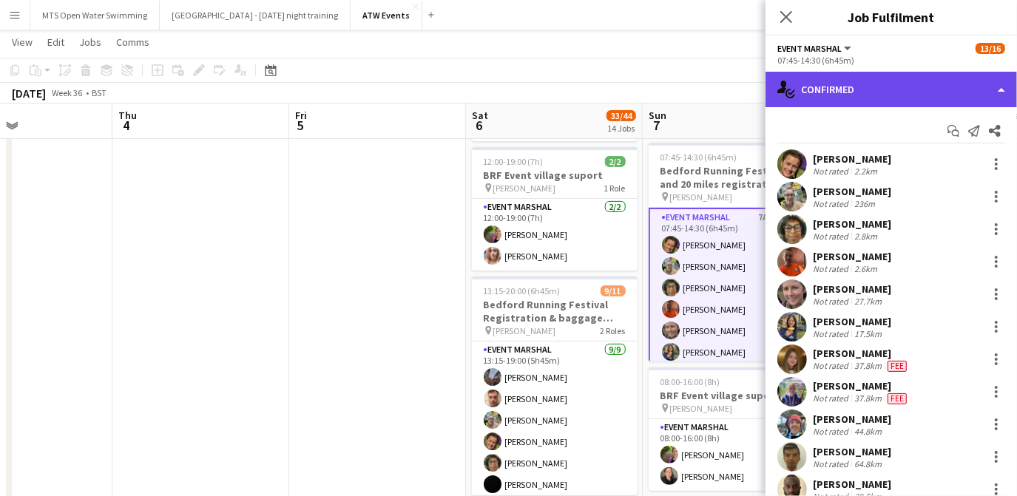
click at [826, 89] on div "single-neutral-actions-check-2 Confirmed" at bounding box center [892, 90] width 252 height 36
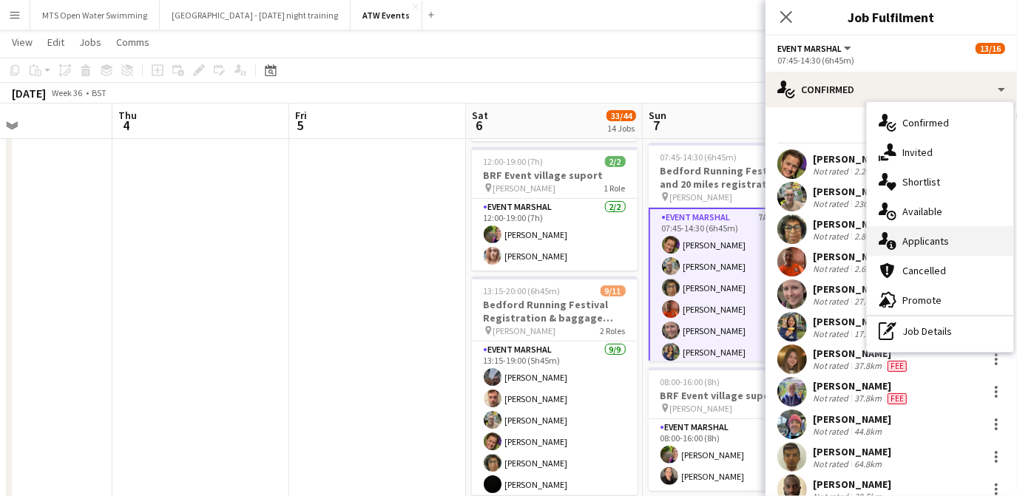
click at [915, 247] on div "single-neutral-actions-information Applicants" at bounding box center [940, 241] width 146 height 30
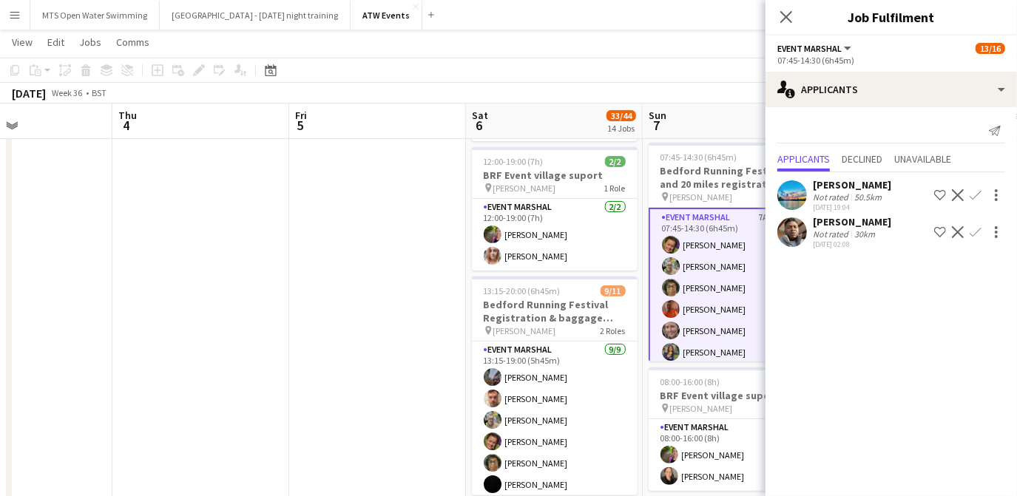
click at [709, 78] on app-toolbar "Copy Paste Paste Ctrl+V Paste with crew Ctrl+Shift+V Paste linked Job [GEOGRAPH…" at bounding box center [508, 70] width 1017 height 25
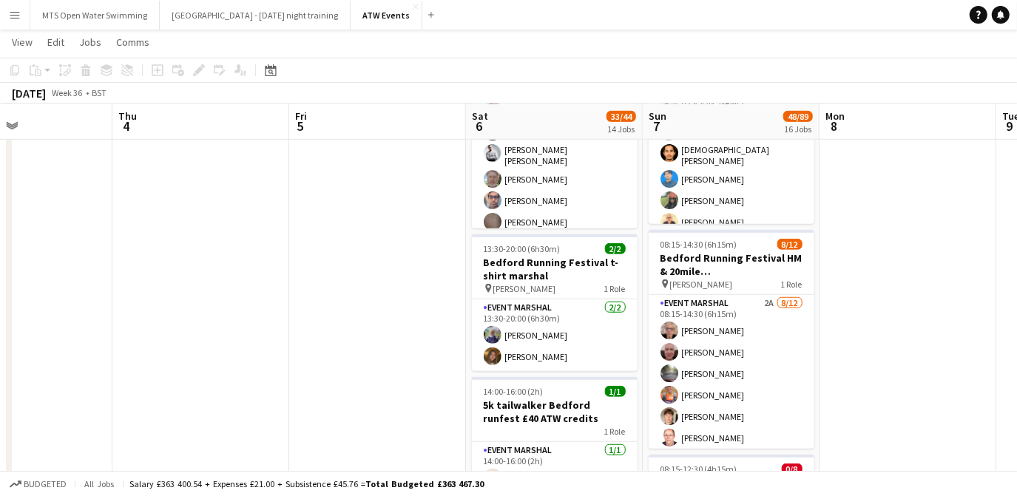
scroll to position [686, 0]
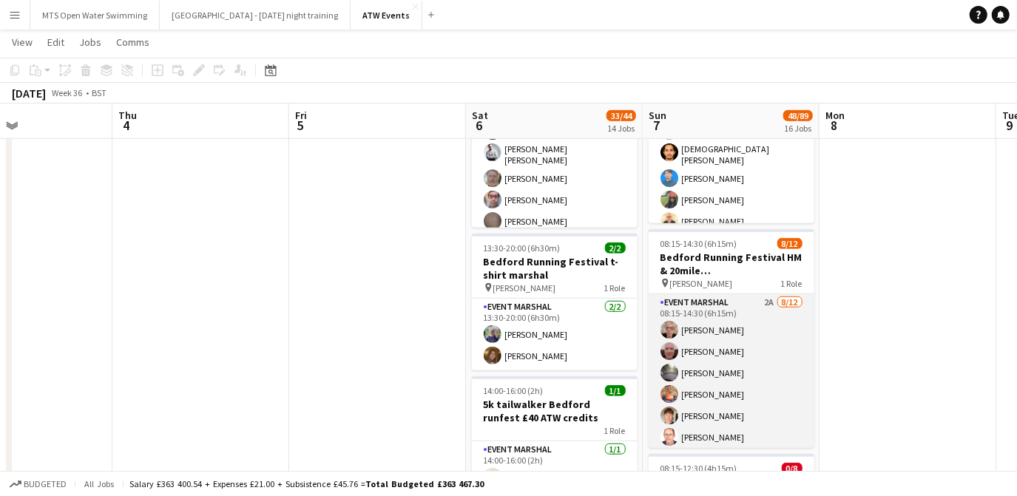
click at [756, 303] on app-card-role "Event Marshal 2A [DATE] 08:15-14:30 (6h15m) [PERSON_NAME] [PERSON_NAME] [PERSON…" at bounding box center [732, 437] width 166 height 286
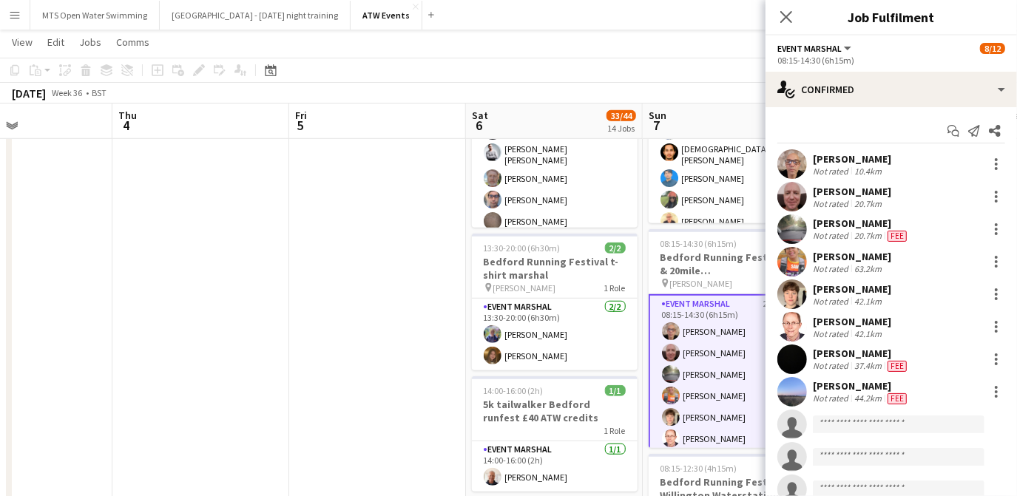
scroll to position [83, 0]
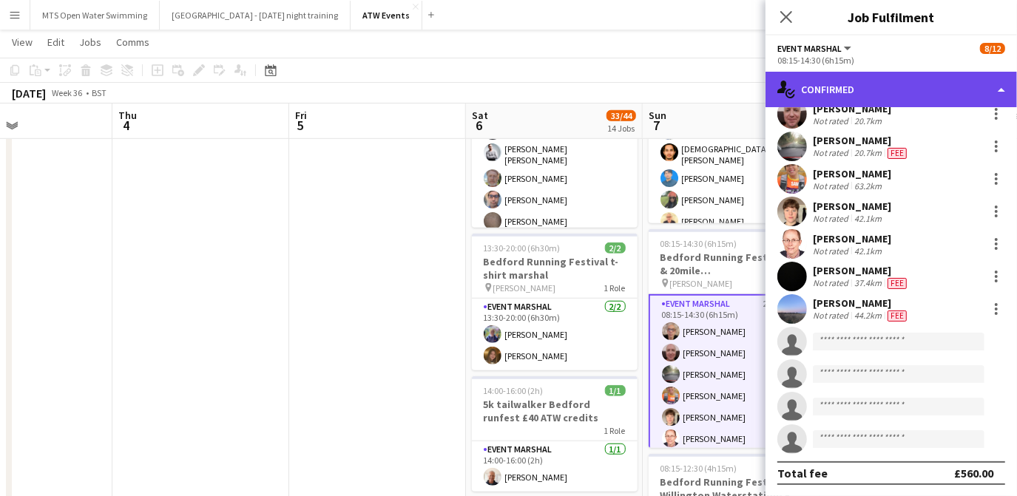
click at [830, 101] on div "single-neutral-actions-check-2 Confirmed" at bounding box center [892, 90] width 252 height 36
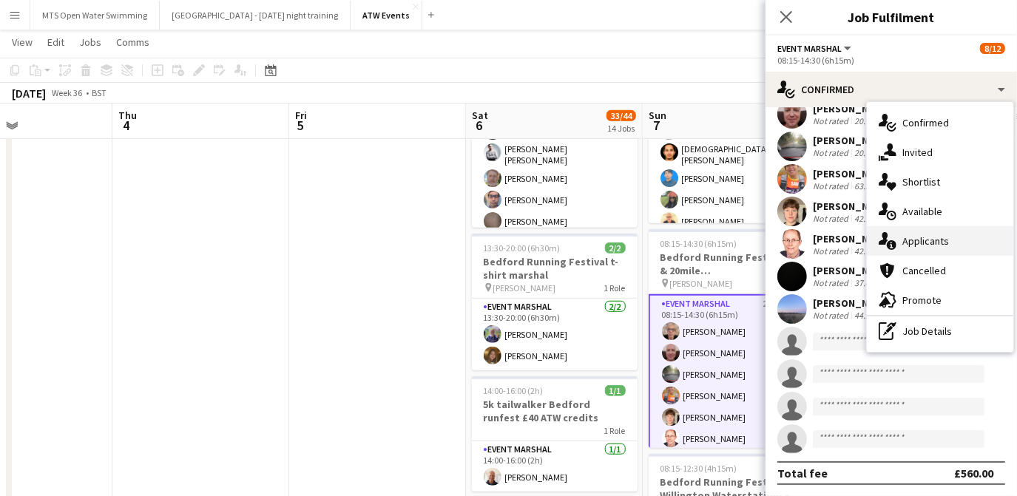
click at [897, 246] on div "single-neutral-actions-information Applicants" at bounding box center [940, 241] width 146 height 30
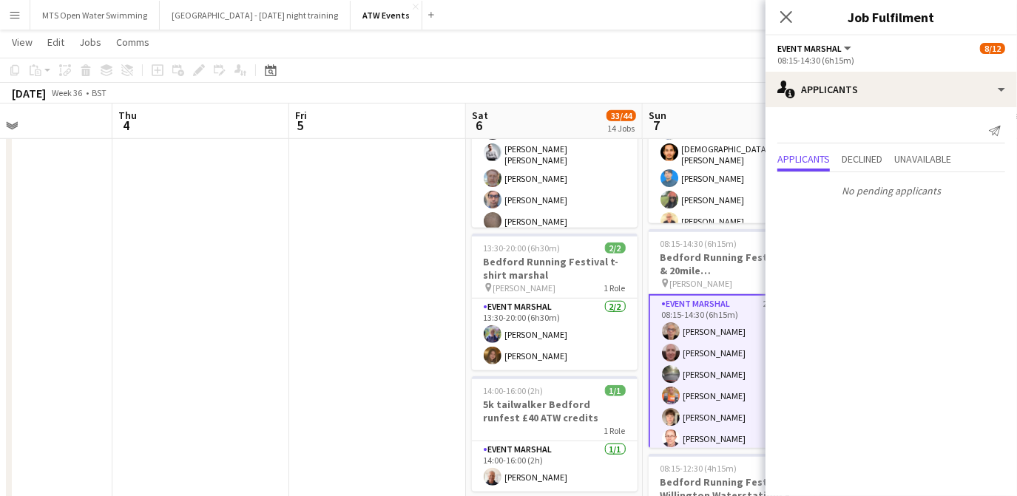
click at [645, 44] on app-page-menu "View Day view expanded Day view collapsed Month view Date picker Jump to [DATE]…" at bounding box center [508, 44] width 1017 height 28
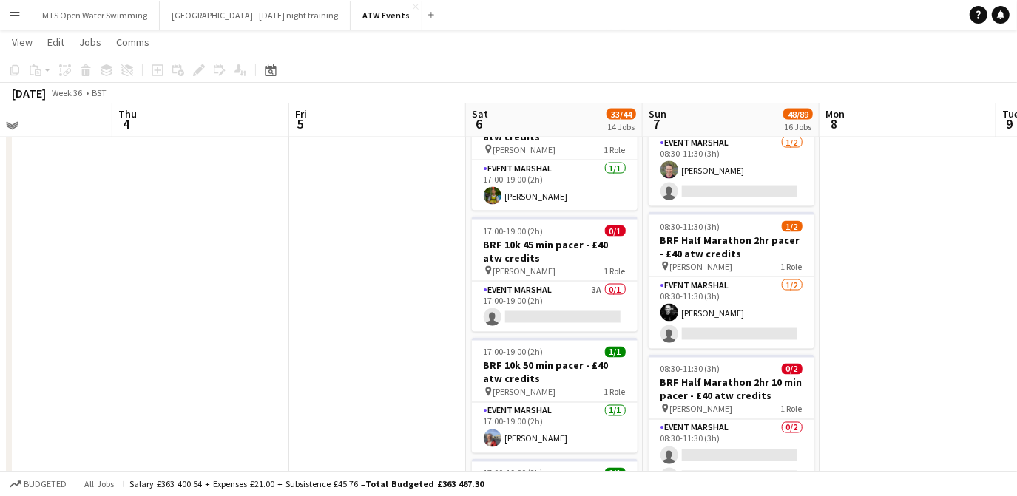
scroll to position [1582, 0]
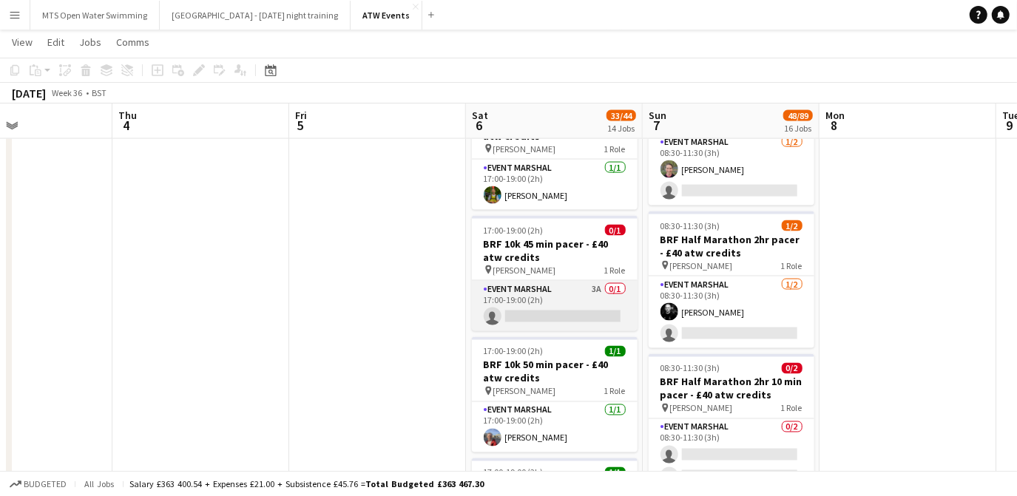
click at [596, 283] on app-card-role "Event Marshal 3A 0/1 17:00-19:00 (2h) single-neutral-actions" at bounding box center [555, 306] width 166 height 50
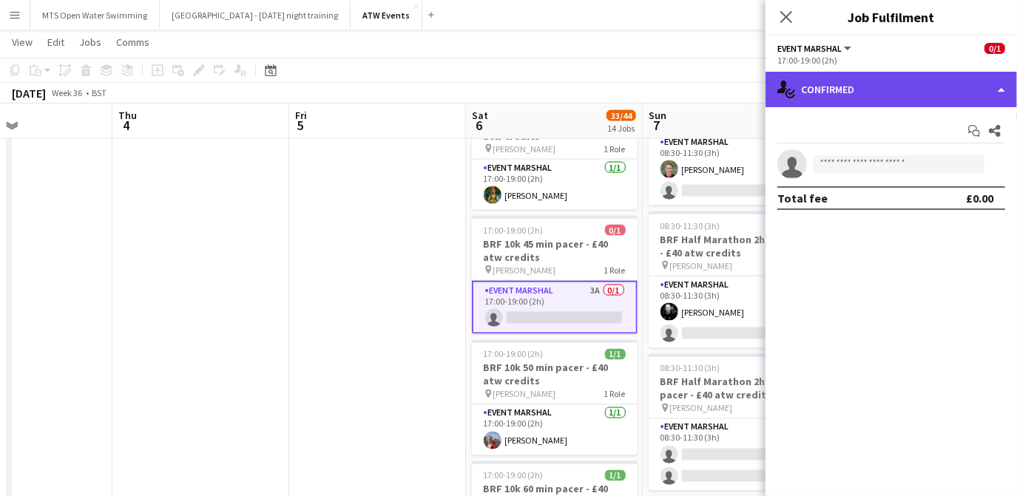
click at [840, 104] on div "single-neutral-actions-check-2 Confirmed" at bounding box center [892, 90] width 252 height 36
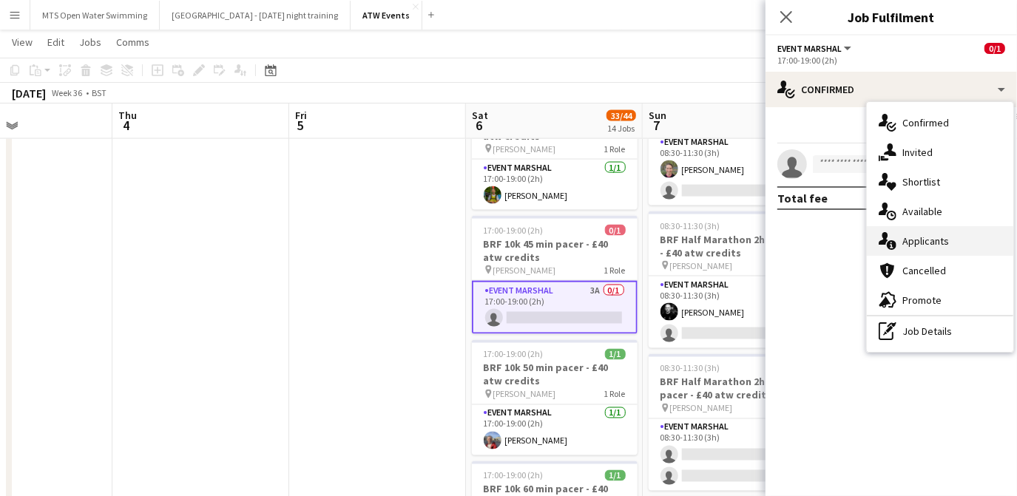
click at [906, 232] on div "single-neutral-actions-information Applicants" at bounding box center [940, 241] width 146 height 30
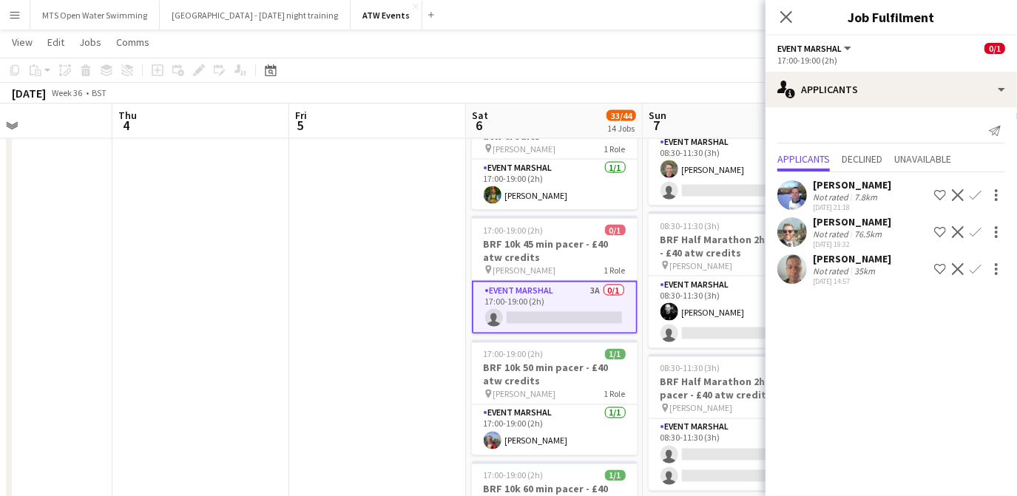
click at [977, 273] on app-icon "Confirm" at bounding box center [976, 269] width 12 height 12
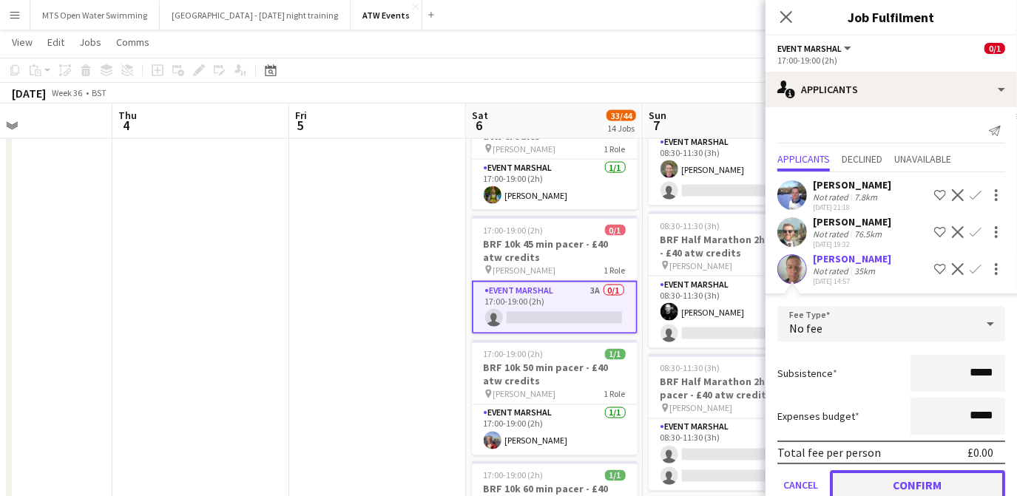
click at [895, 478] on button "Confirm" at bounding box center [917, 486] width 175 height 30
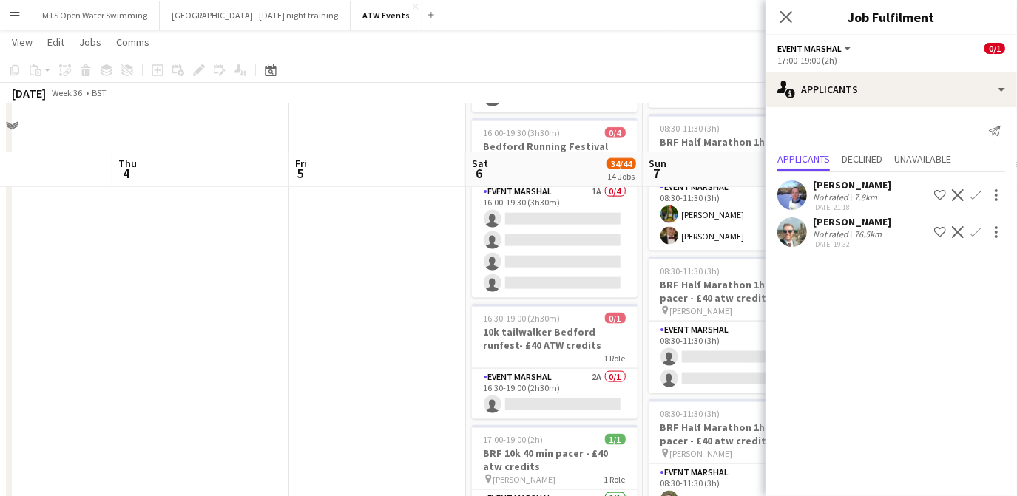
scroll to position [1250, 0]
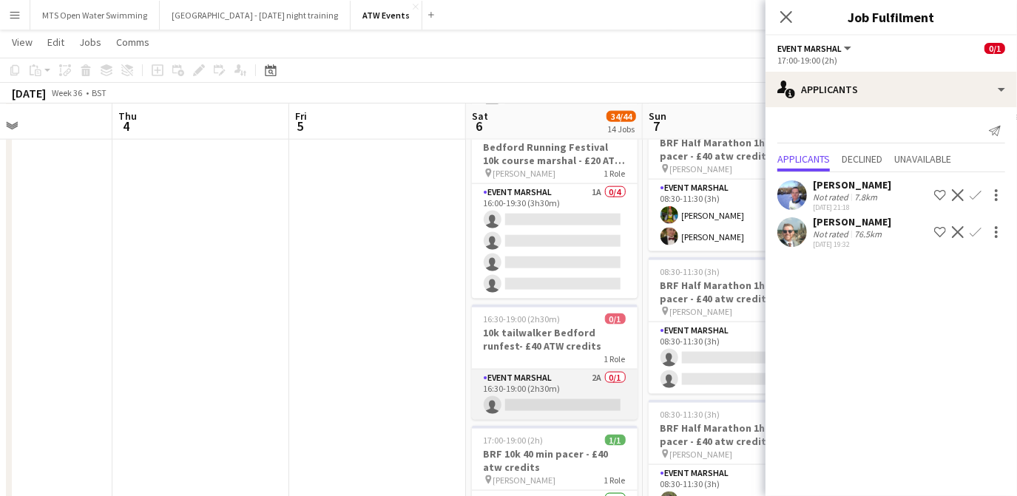
click at [598, 371] on app-card-role "Event Marshal 2A 0/1 16:30-19:00 (2h30m) single-neutral-actions" at bounding box center [555, 395] width 166 height 50
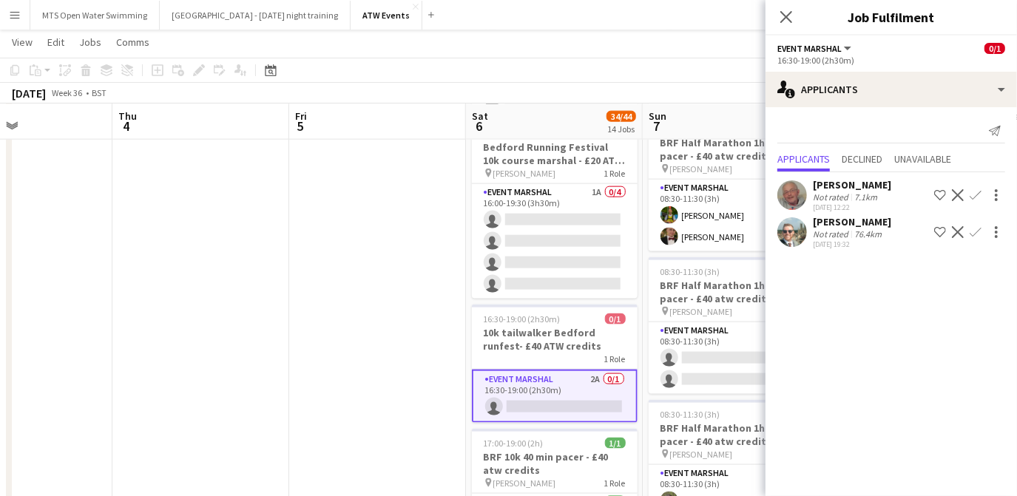
click at [290, 201] on app-date-cell at bounding box center [377, 253] width 177 height 2677
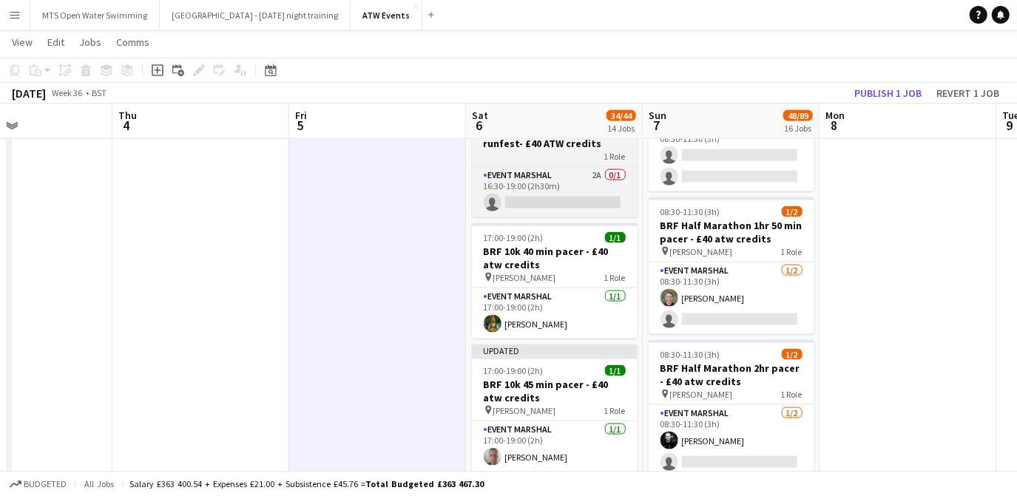
scroll to position [1452, 0]
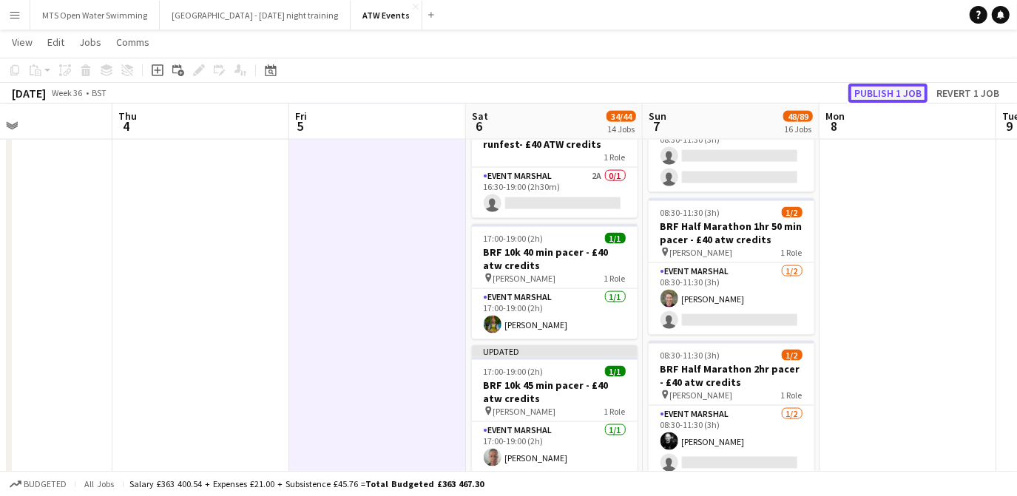
click at [872, 93] on button "Publish 1 job" at bounding box center [888, 93] width 79 height 19
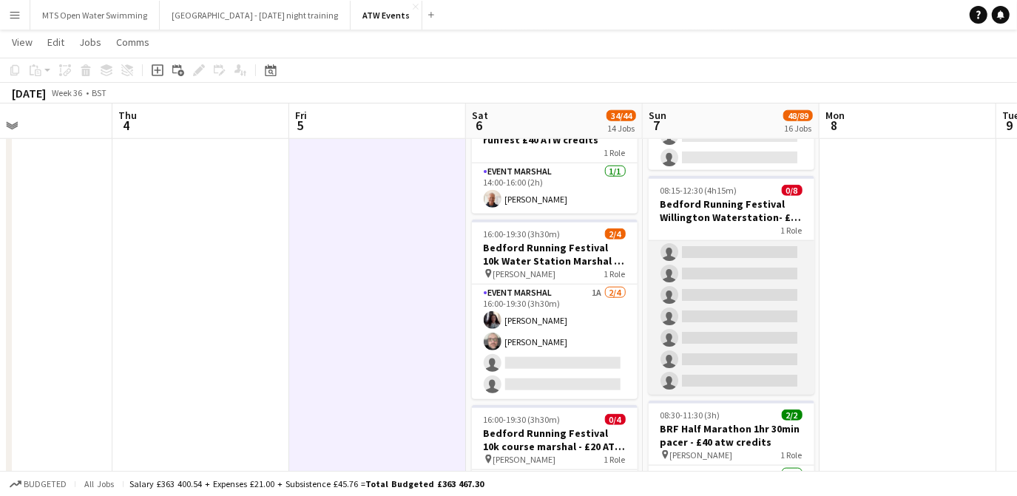
scroll to position [0, 0]
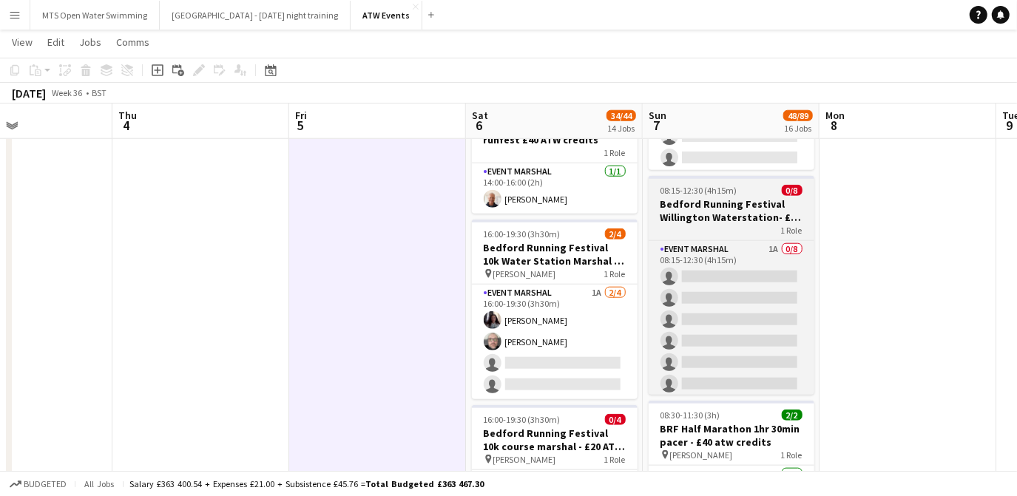
click at [702, 210] on h3 "Bedford Running Festival Willington Waterstation- £20 ATW credits per hour" at bounding box center [732, 211] width 166 height 27
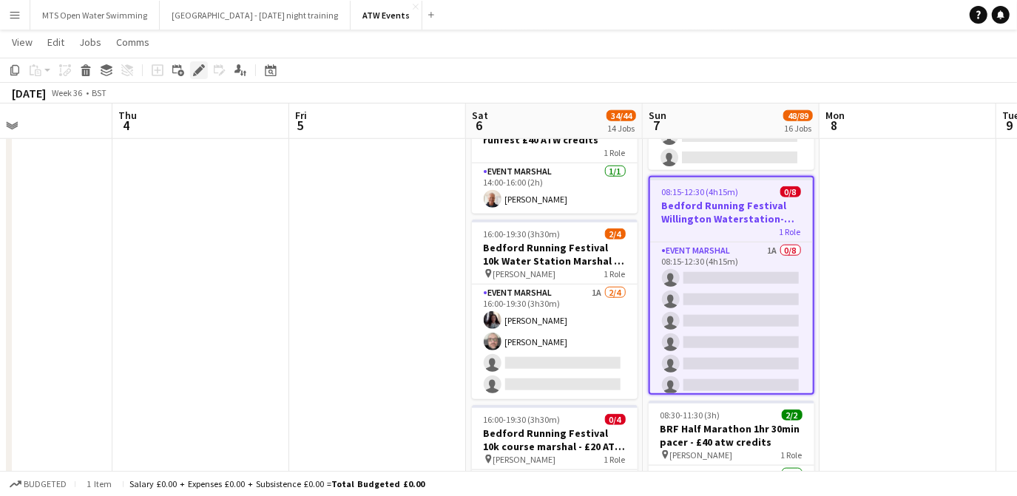
click at [193, 69] on icon "Edit" at bounding box center [199, 70] width 12 height 12
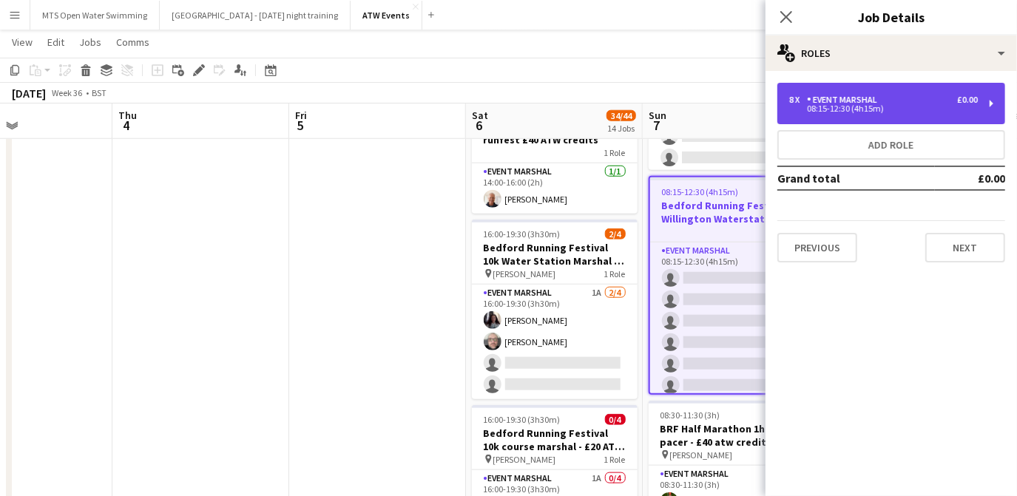
click at [823, 112] on div "08:15-12:30 (4h15m)" at bounding box center [883, 108] width 189 height 7
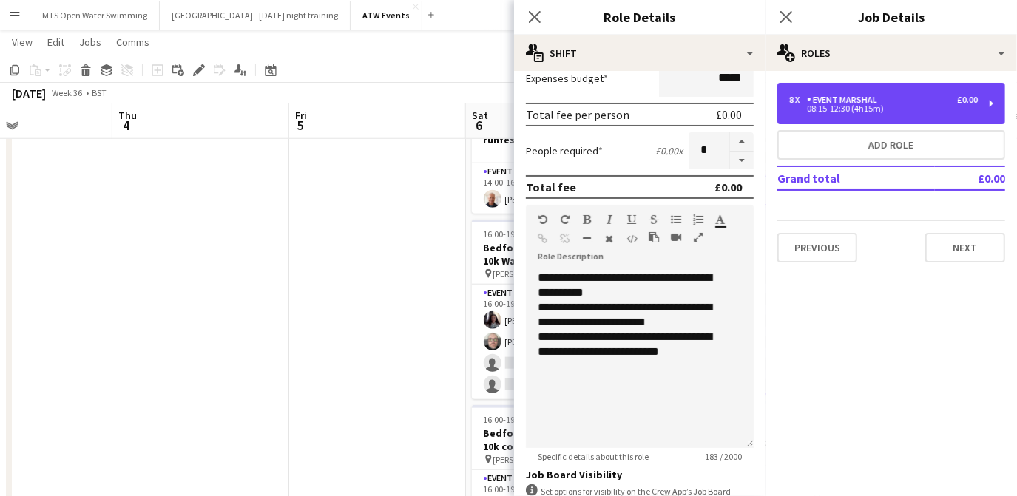
scroll to position [462, 0]
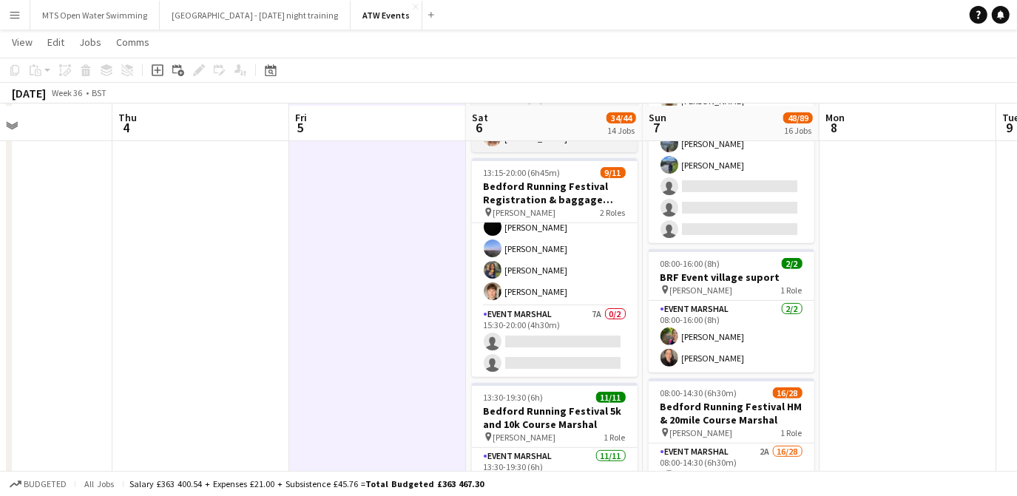
scroll to position [311, 0]
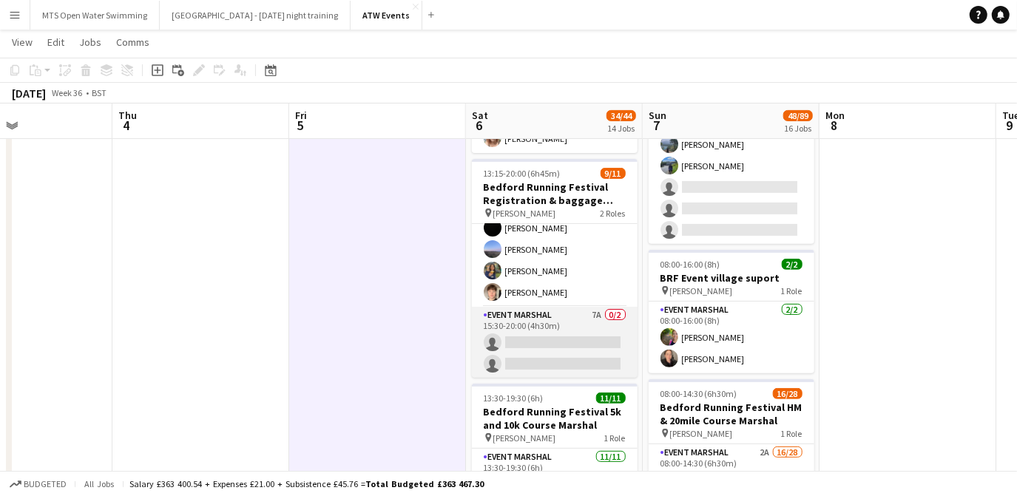
click at [584, 307] on app-card-role "Event Marshal 7A 0/2 15:30-20:00 (4h30m) single-neutral-actions single-neutral-…" at bounding box center [555, 343] width 166 height 72
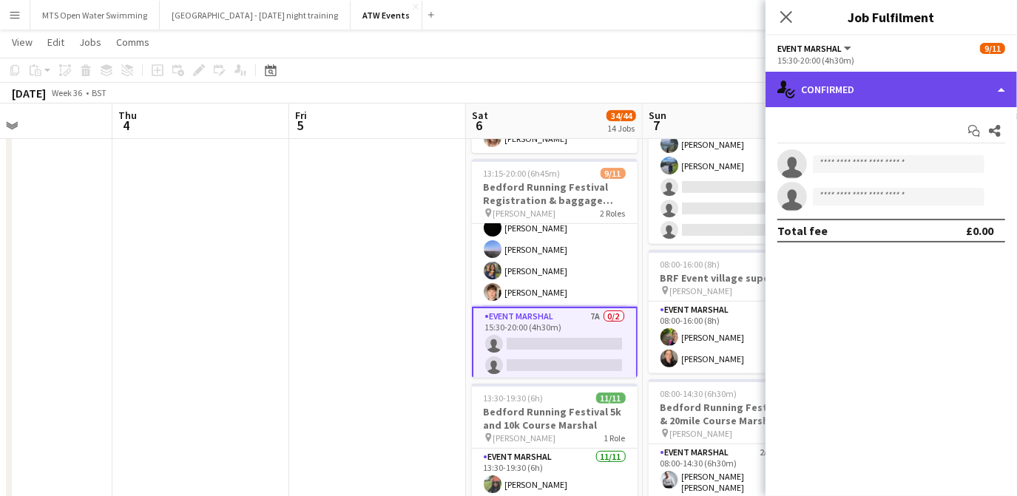
click at [877, 90] on div "single-neutral-actions-check-2 Confirmed" at bounding box center [892, 90] width 252 height 36
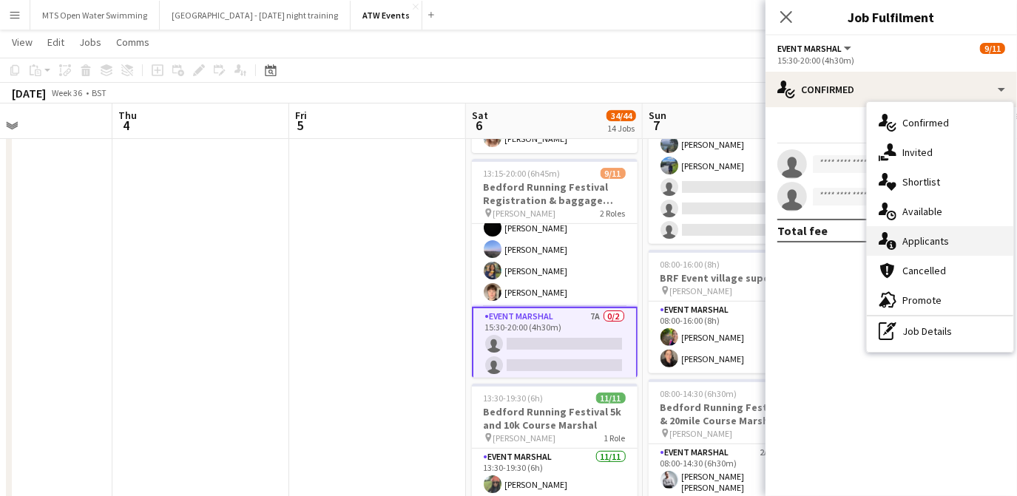
click at [919, 241] on div "single-neutral-actions-information Applicants" at bounding box center [940, 241] width 146 height 30
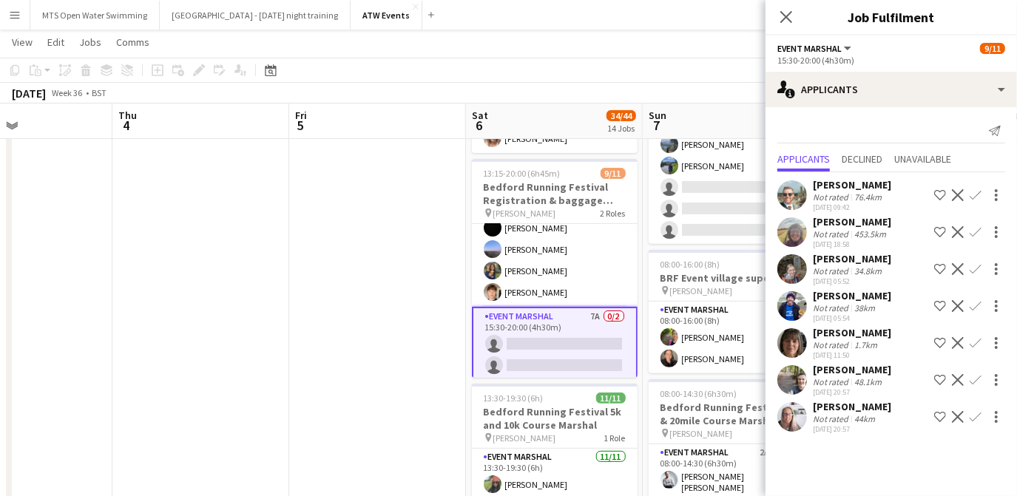
click at [977, 265] on app-icon "Confirm" at bounding box center [976, 269] width 12 height 12
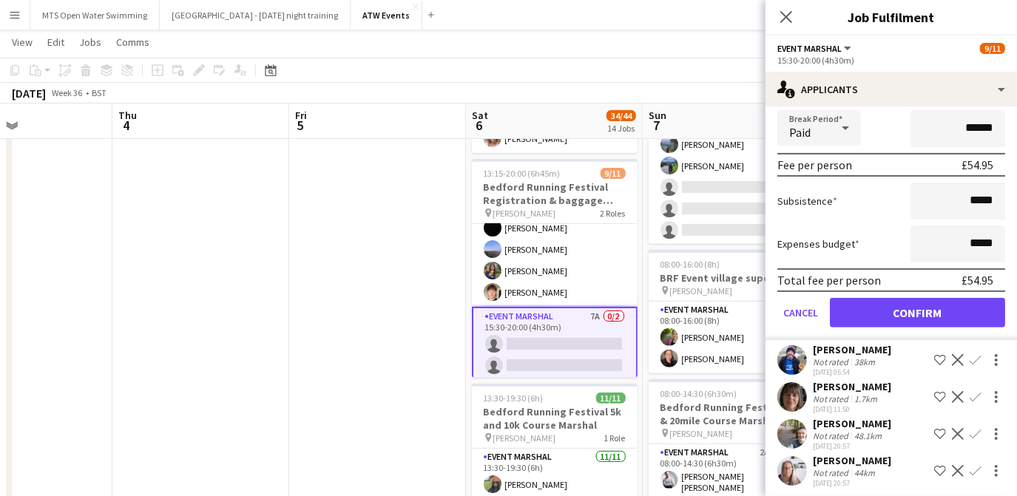
scroll to position [282, 0]
type input "******"
click at [915, 311] on button "Confirm" at bounding box center [917, 313] width 175 height 30
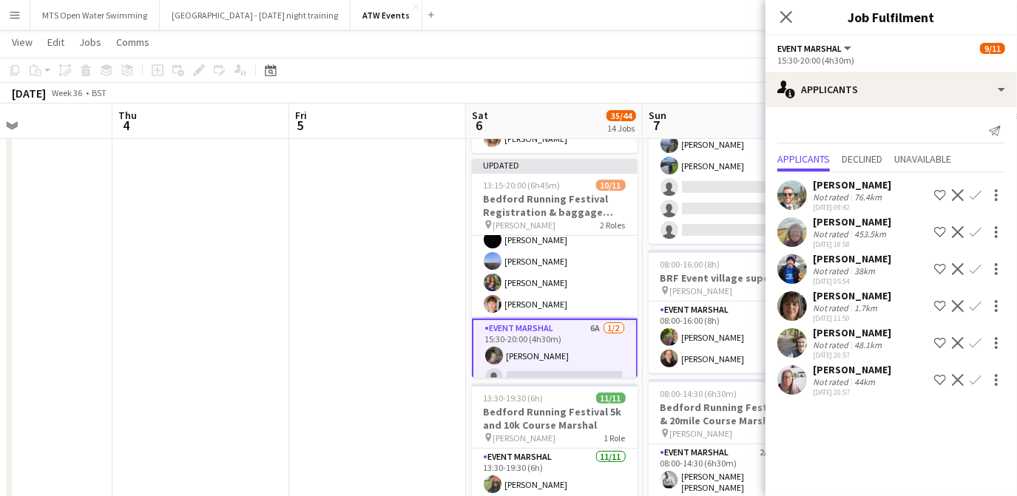
scroll to position [0, 0]
click at [974, 266] on app-icon "Confirm" at bounding box center [976, 269] width 12 height 12
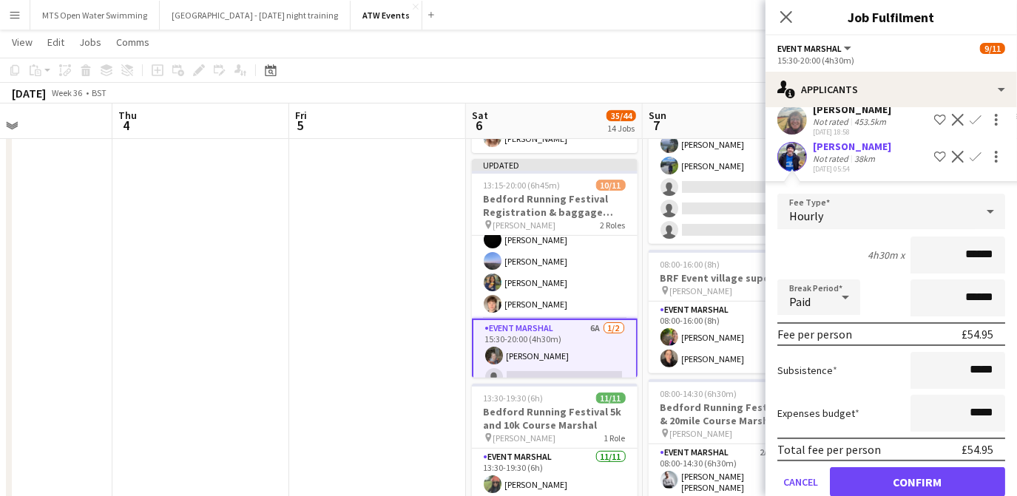
scroll to position [112, 0]
type input "******"
click at [923, 476] on button "Confirm" at bounding box center [917, 483] width 175 height 30
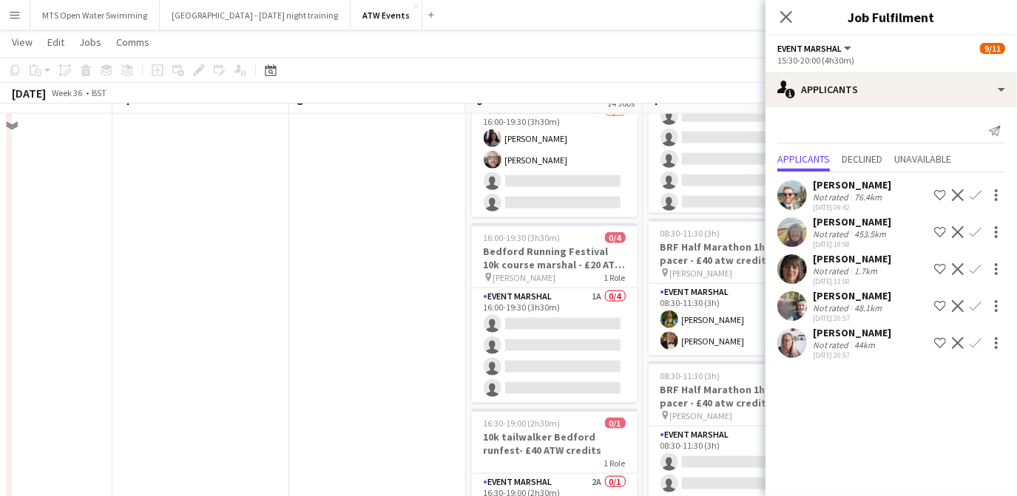
scroll to position [1148, 0]
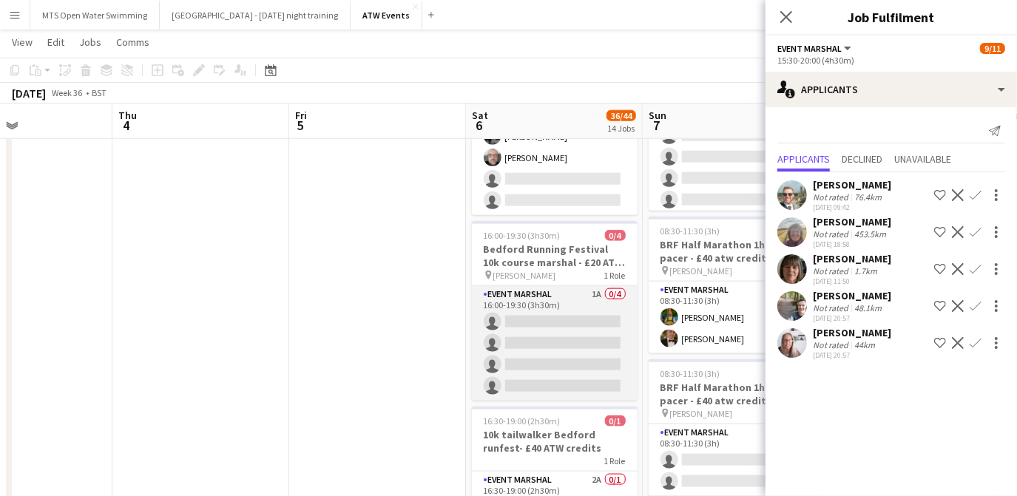
click at [523, 308] on app-card-role "Event Marshal 1A 0/4 16:00-19:30 (3h30m) single-neutral-actions single-neutral-…" at bounding box center [555, 343] width 166 height 115
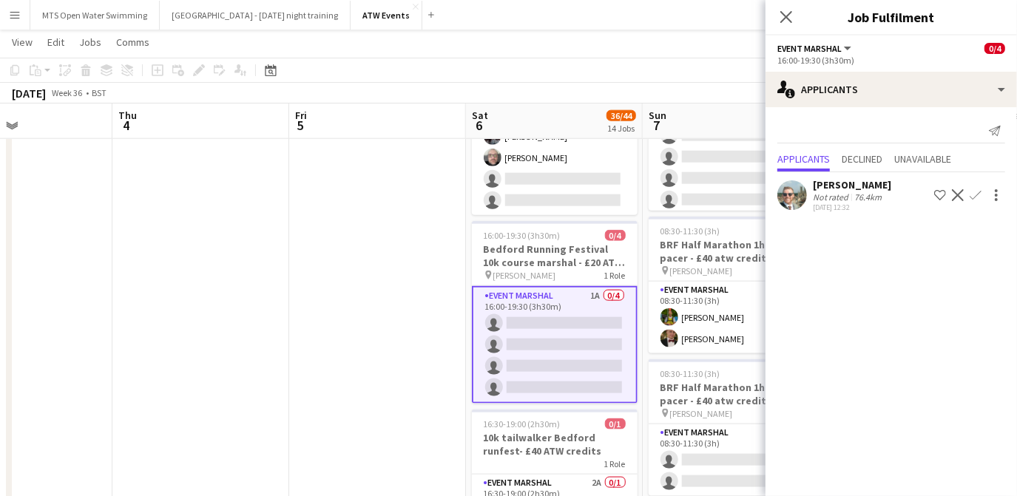
click at [522, 311] on app-card-role "Event Marshal 1A 0/4 16:00-19:30 (3h30m) single-neutral-actions single-neutral-…" at bounding box center [555, 345] width 166 height 118
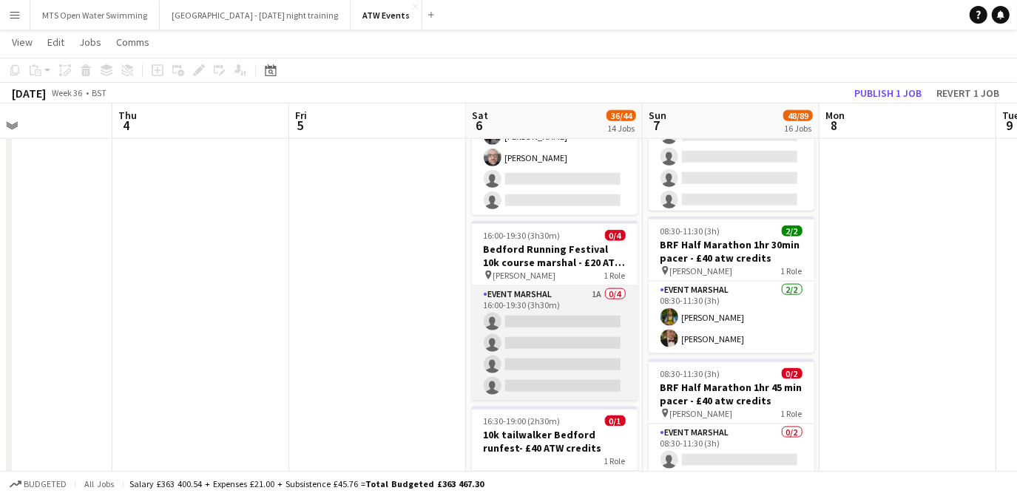
click at [522, 311] on app-card-role "Event Marshal 1A 0/4 16:00-19:30 (3h30m) single-neutral-actions single-neutral-…" at bounding box center [555, 343] width 166 height 115
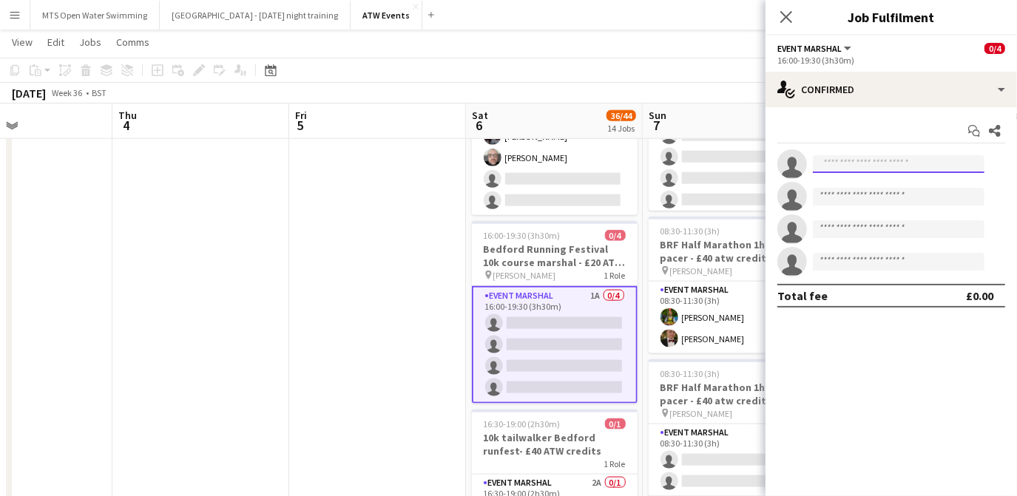
click at [873, 163] on input at bounding box center [899, 164] width 172 height 18
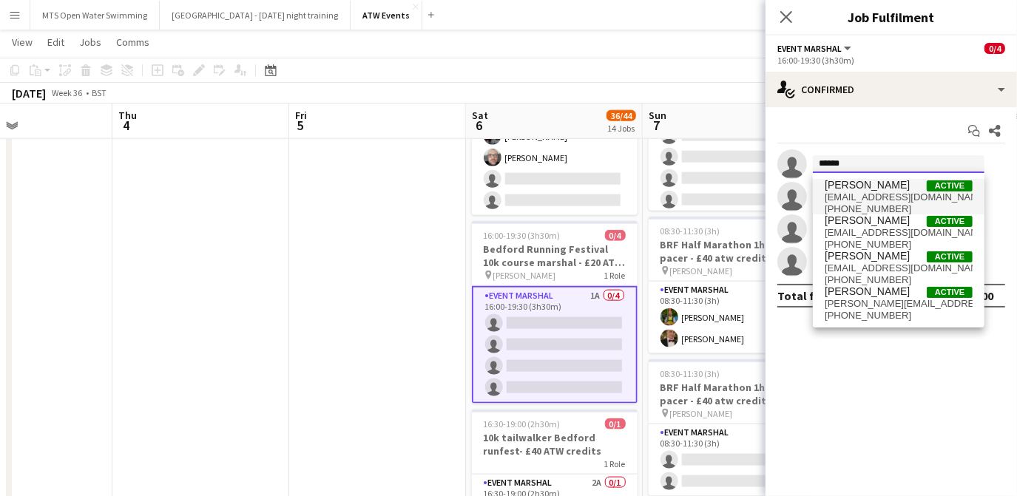
type input "******"
click at [842, 188] on span "[PERSON_NAME]" at bounding box center [867, 185] width 85 height 13
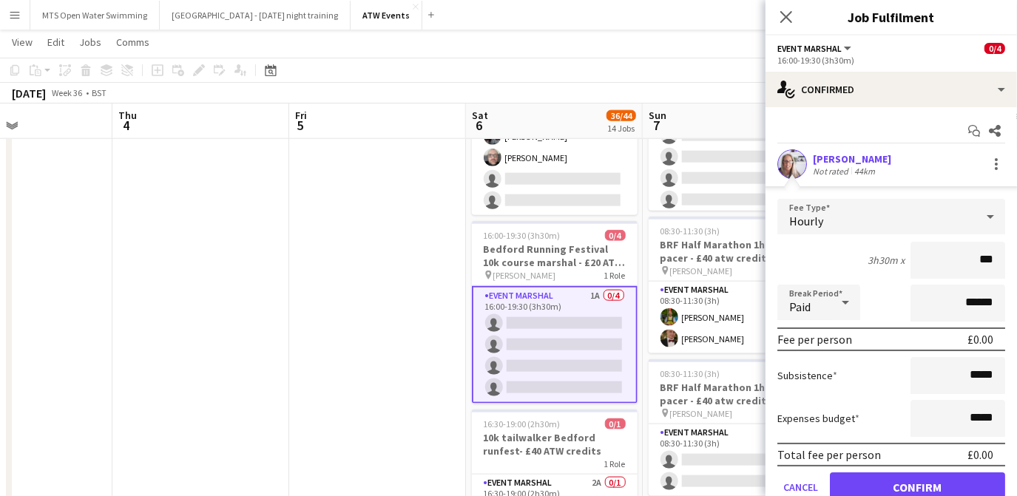
type input "**"
type input "******"
click at [866, 486] on button "Confirm" at bounding box center [917, 488] width 175 height 30
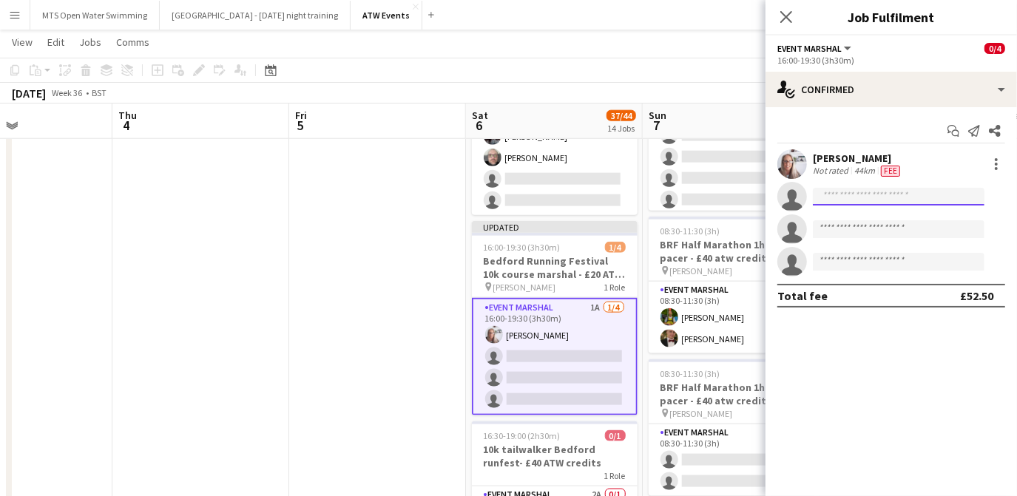
click at [842, 194] on input at bounding box center [899, 197] width 172 height 18
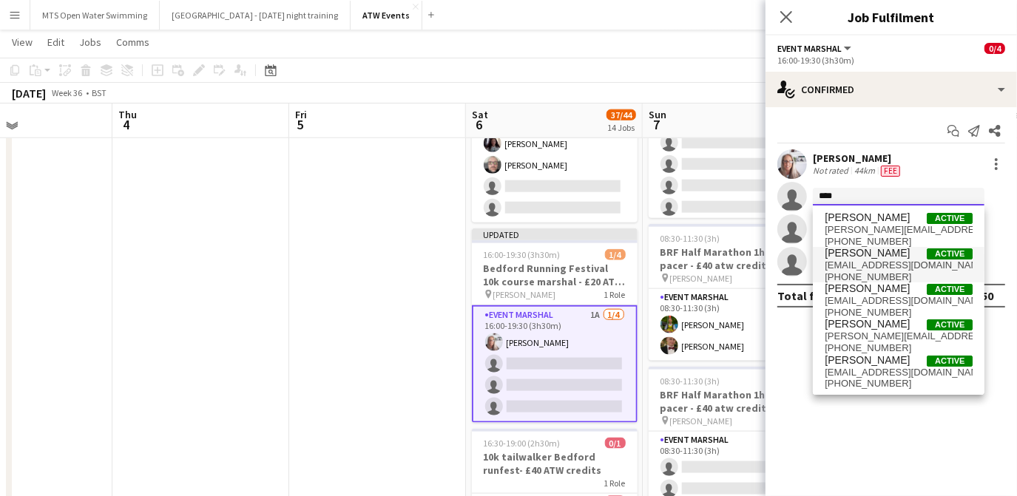
scroll to position [1140, 0]
type input "*"
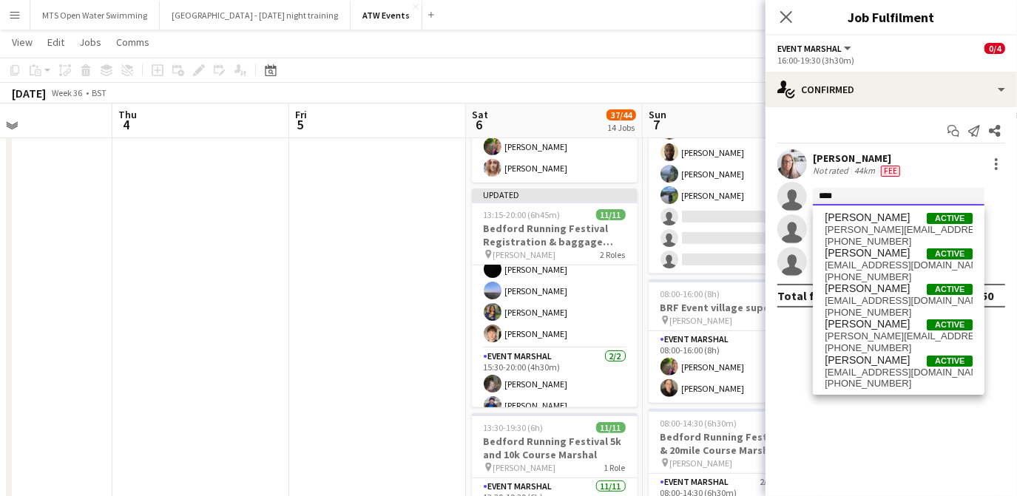
scroll to position [280, 0]
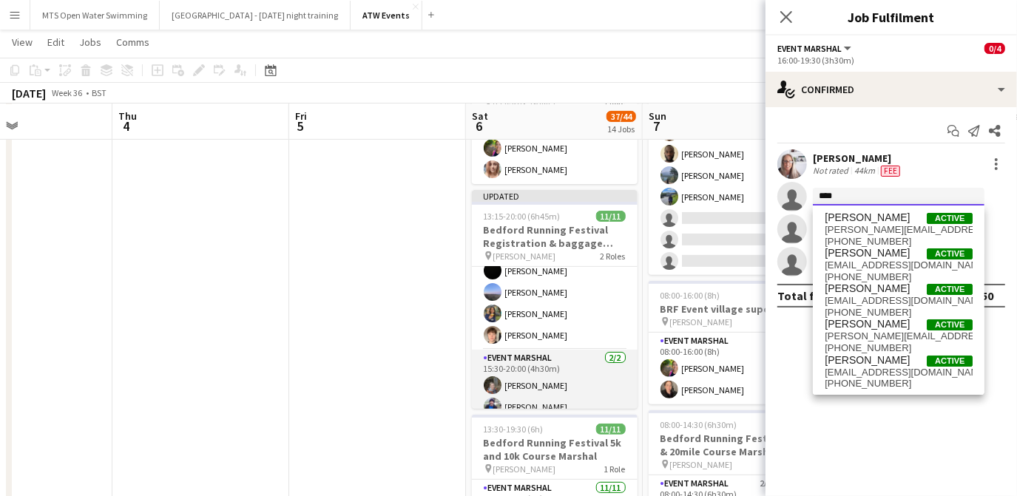
type input "****"
click at [534, 380] on app-card-role "Event Marshal [DATE] 15:30-20:00 (4h30m) [PERSON_NAME] [PERSON_NAME]" at bounding box center [555, 386] width 166 height 72
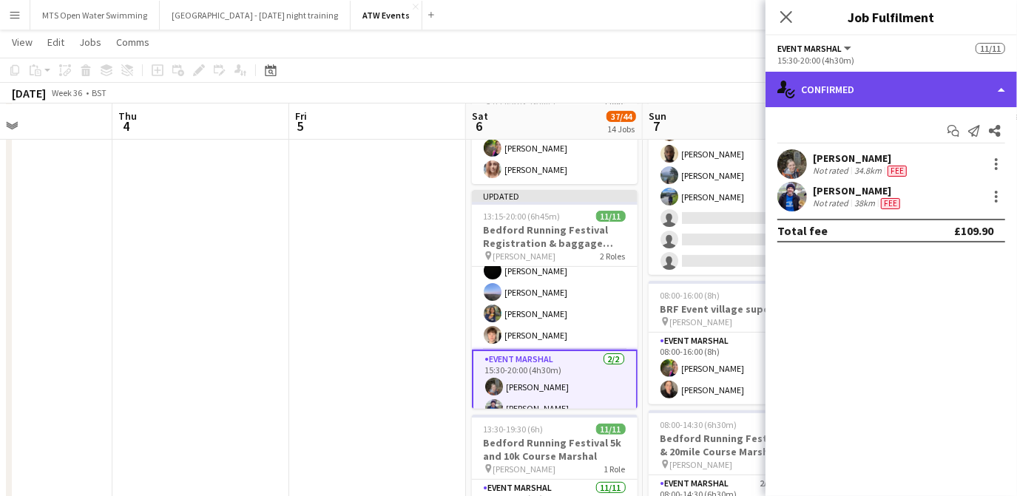
click at [860, 91] on div "single-neutral-actions-check-2 Confirmed" at bounding box center [892, 90] width 252 height 36
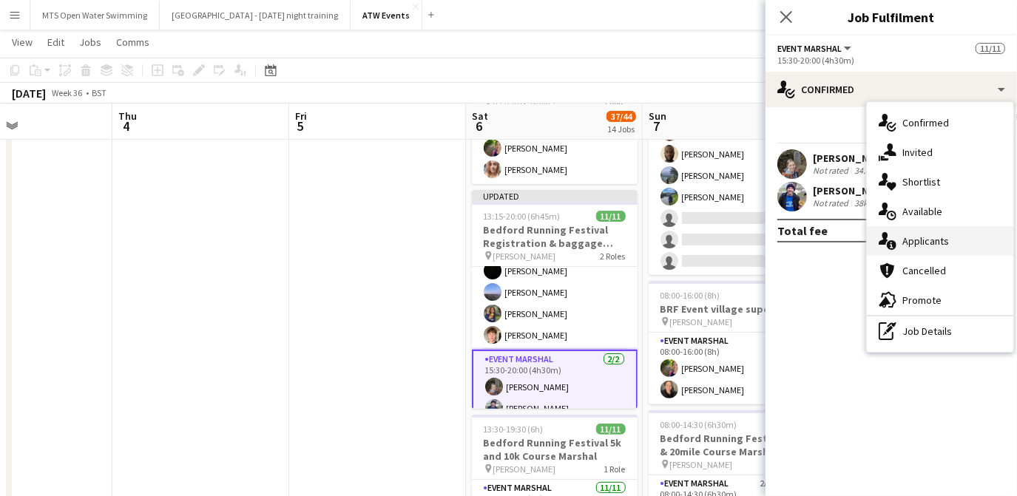
click at [915, 247] on div "single-neutral-actions-information Applicants" at bounding box center [940, 241] width 146 height 30
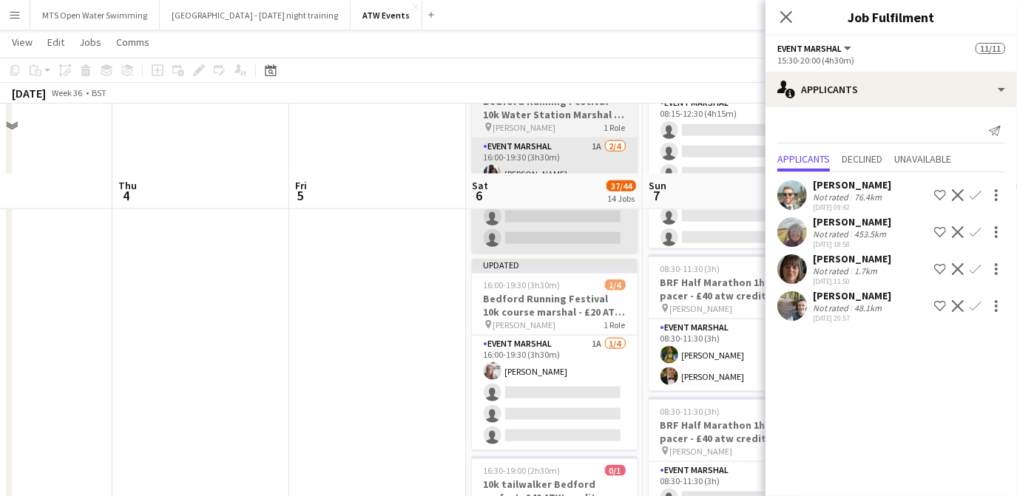
scroll to position [1195, 0]
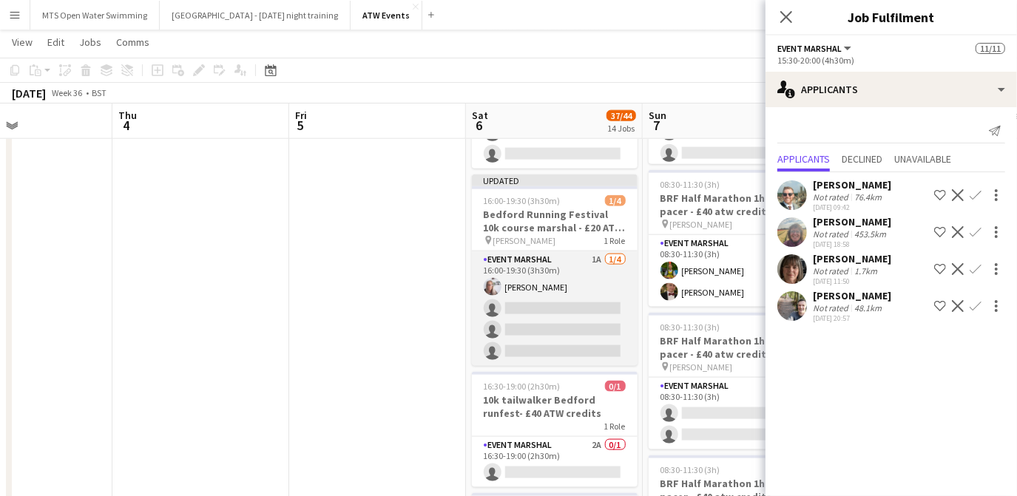
click at [522, 297] on app-card-role "Event Marshal 1A [DATE] 16:00-19:30 (3h30m) [PERSON_NAME] single-neutral-action…" at bounding box center [555, 309] width 166 height 115
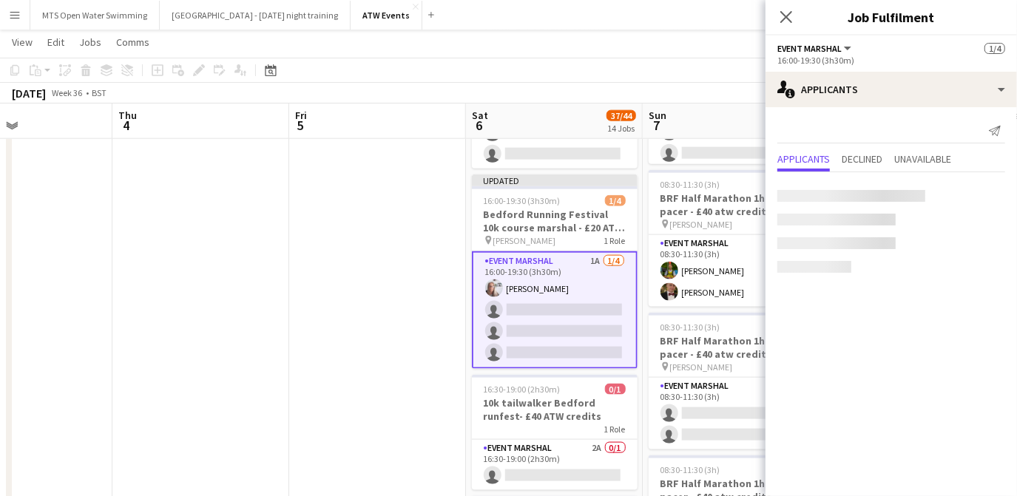
scroll to position [152, 0]
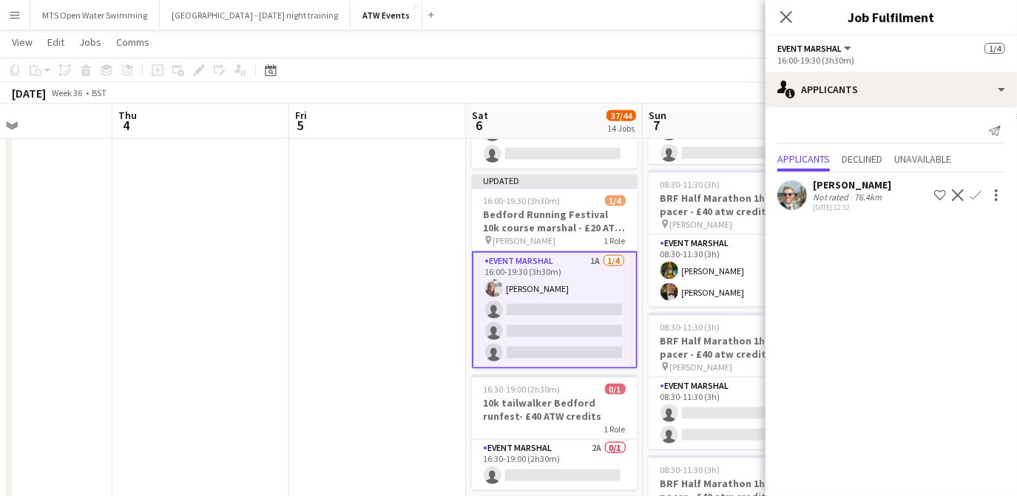
click at [533, 306] on app-card-role "Event Marshal 1A [DATE] 16:00-19:30 (3h30m) [PERSON_NAME] single-neutral-action…" at bounding box center [555, 311] width 166 height 118
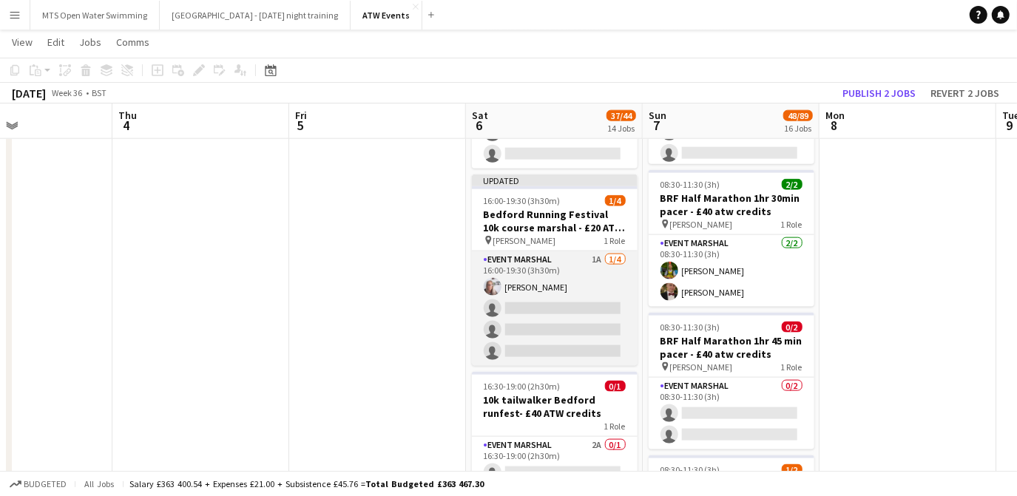
click at [533, 306] on app-card-role "Event Marshal 1A [DATE] 16:00-19:30 (3h30m) [PERSON_NAME] single-neutral-action…" at bounding box center [555, 309] width 166 height 115
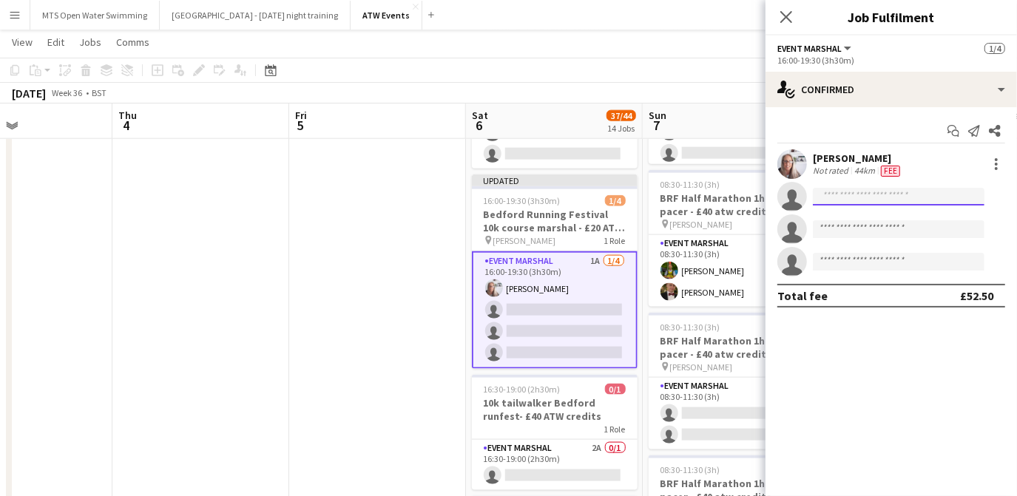
click at [843, 192] on input at bounding box center [899, 197] width 172 height 18
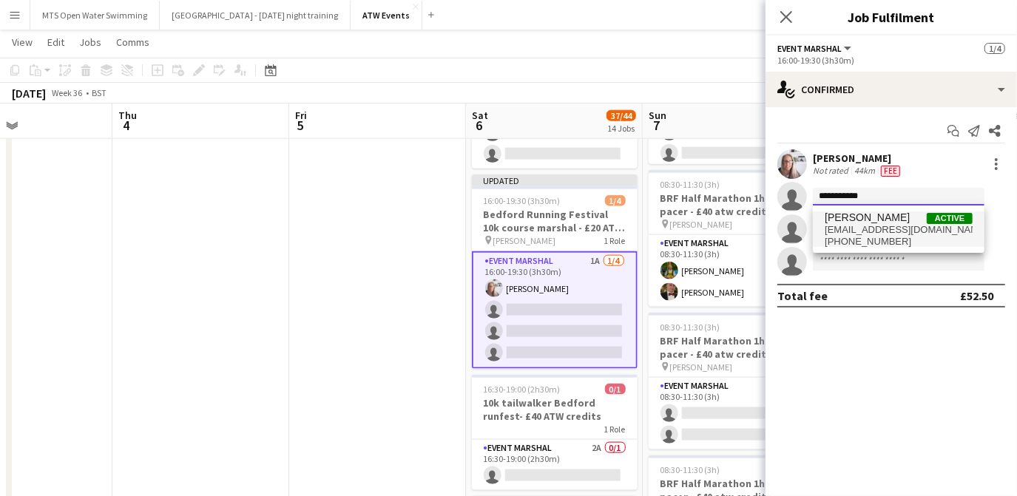
type input "**********"
click at [844, 226] on span "[EMAIL_ADDRESS][DOMAIN_NAME]" at bounding box center [899, 230] width 148 height 12
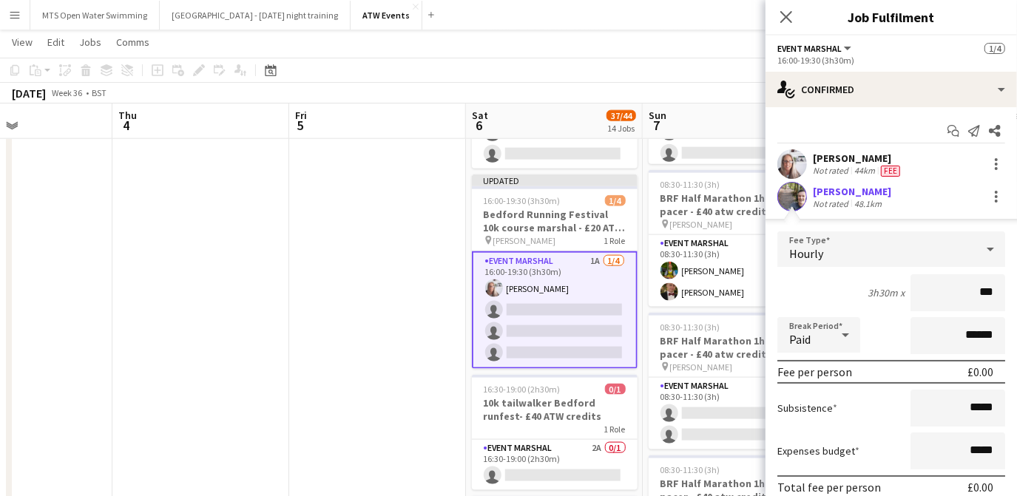
type input "**"
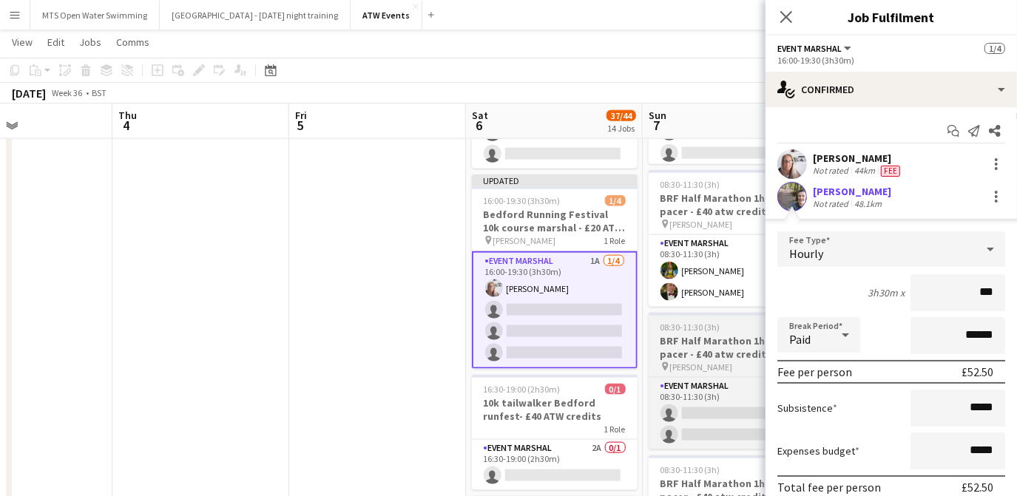
type input "******"
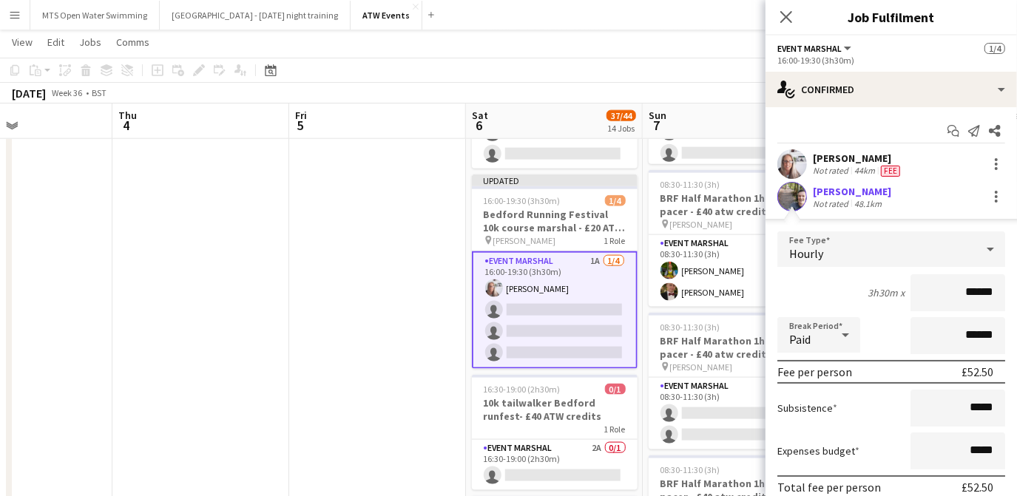
scroll to position [155, 0]
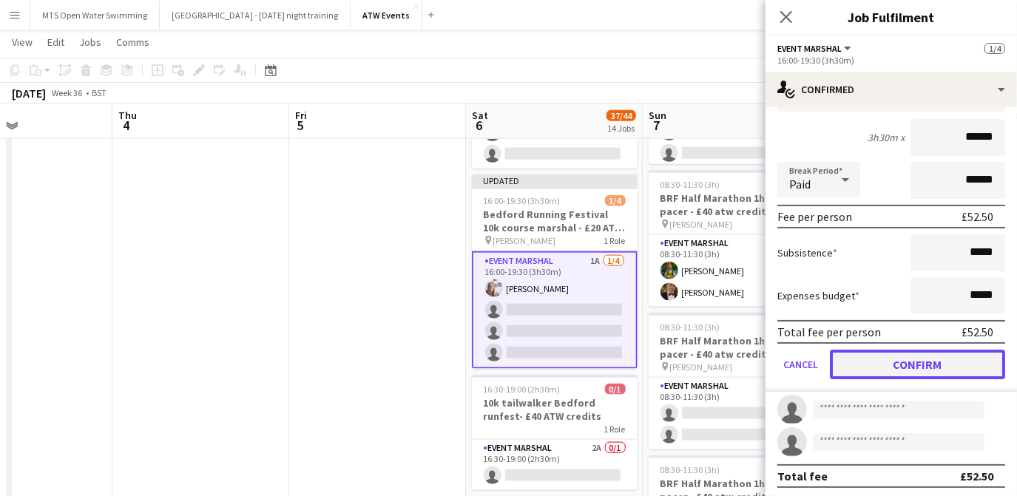
click at [869, 360] on button "Confirm" at bounding box center [917, 365] width 175 height 30
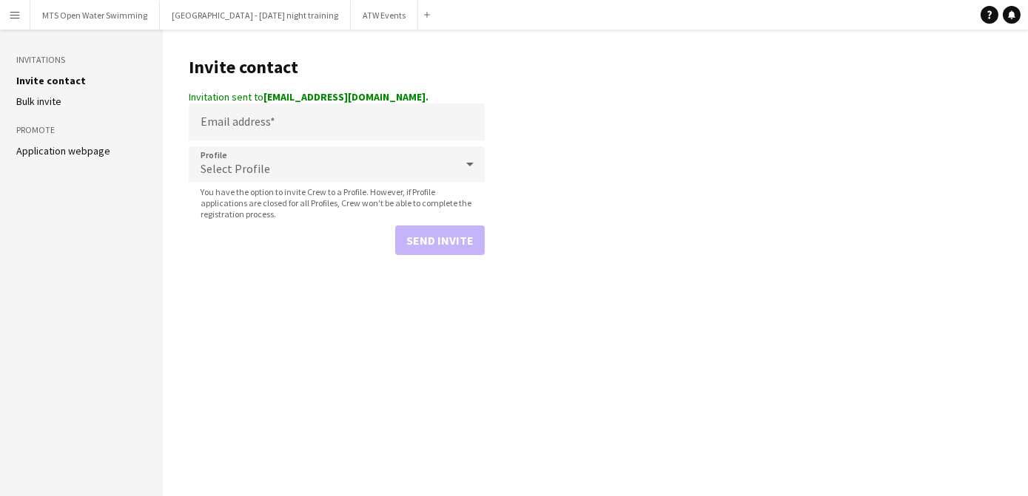
click at [6, 18] on button "Menu" at bounding box center [15, 15] width 30 height 30
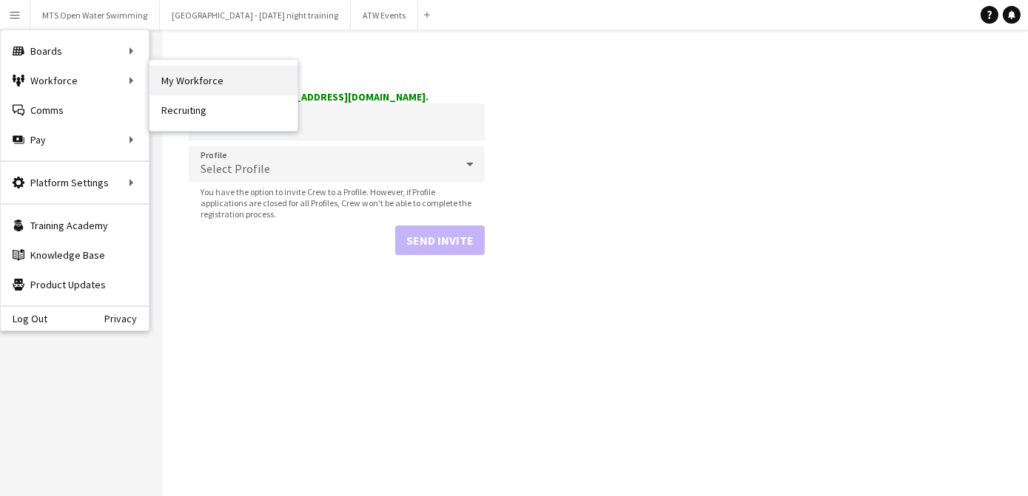
click at [177, 79] on link "My Workforce" at bounding box center [223, 81] width 148 height 30
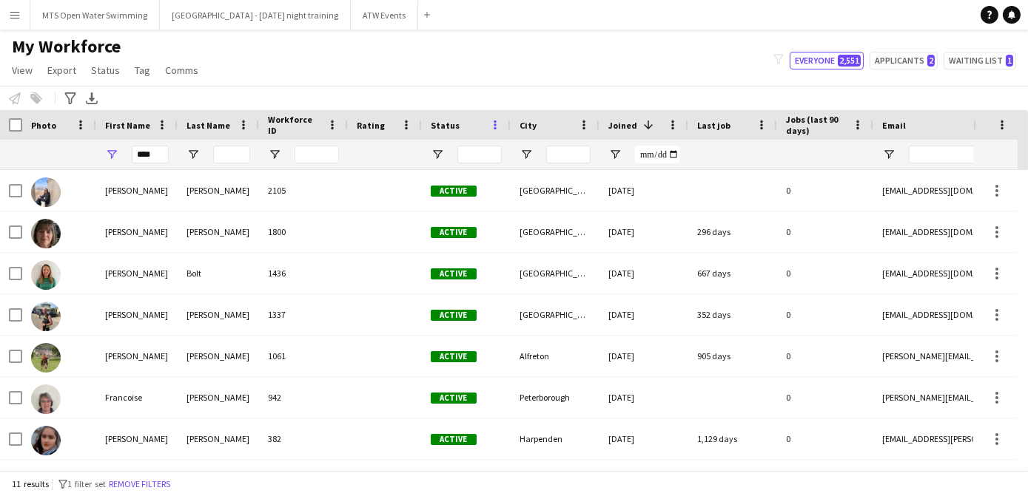
click at [495, 129] on span at bounding box center [494, 124] width 13 height 13
click at [434, 149] on span "Open Filter Menu" at bounding box center [437, 154] width 13 height 13
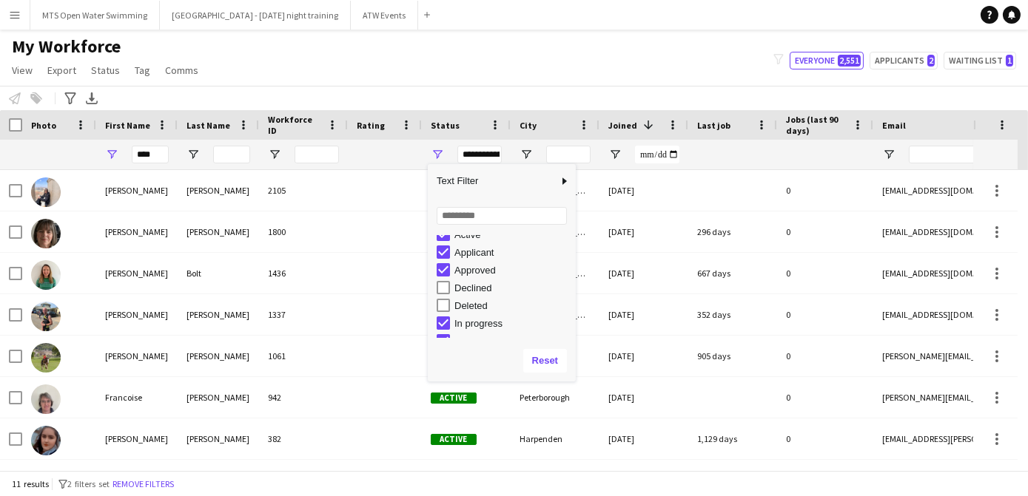
scroll to position [92, 0]
type input "**********"
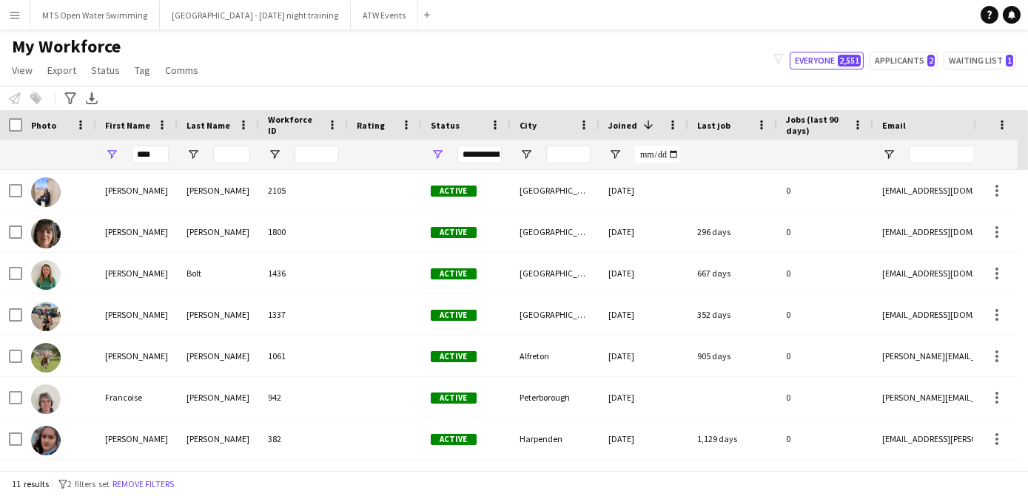
click at [379, 83] on div "My Workforce View Views Default view New view Update view Delete view Edit name…" at bounding box center [514, 61] width 1028 height 50
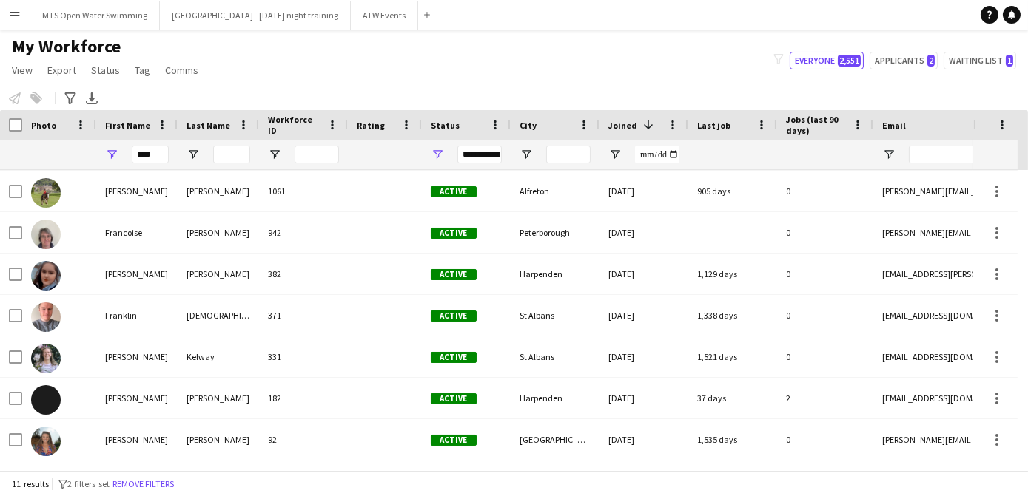
scroll to position [0, 0]
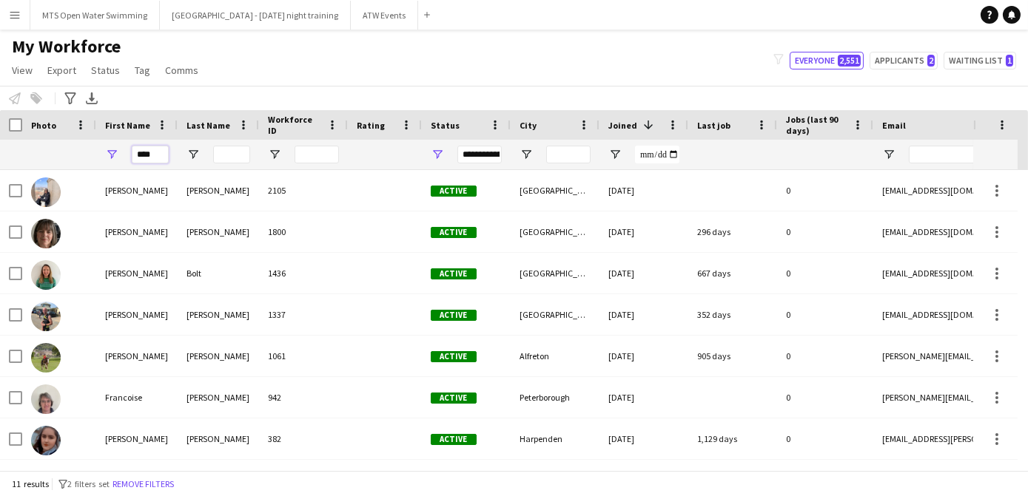
drag, startPoint x: 161, startPoint y: 148, endPoint x: 92, endPoint y: 151, distance: 68.1
click at [92, 151] on div "****" at bounding box center [802, 155] width 1604 height 30
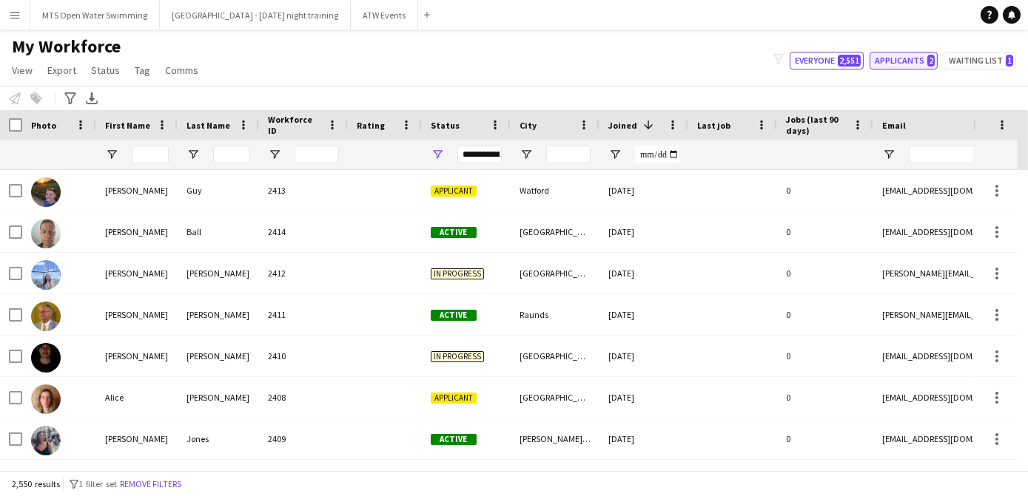
click at [910, 55] on button "Applicants 2" at bounding box center [903, 61] width 68 height 18
type input "**********"
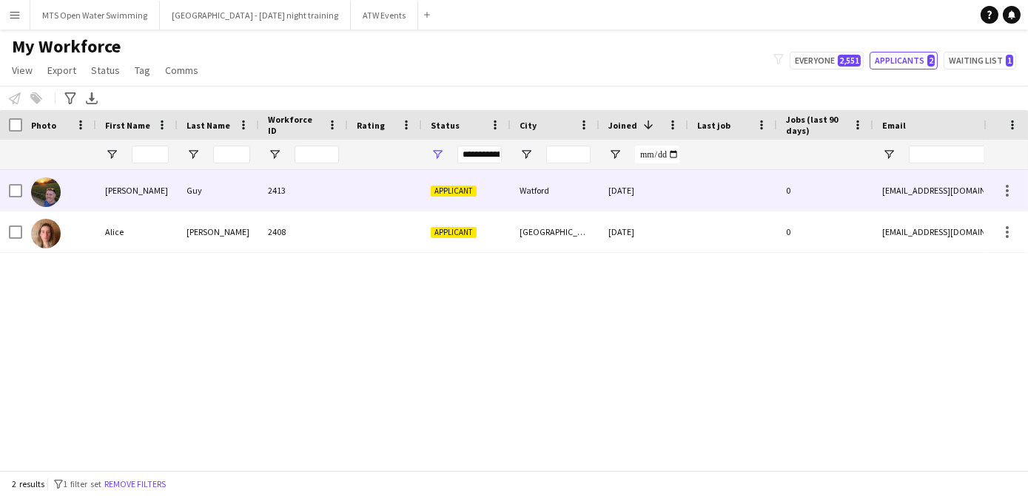
click at [379, 196] on div at bounding box center [385, 190] width 74 height 41
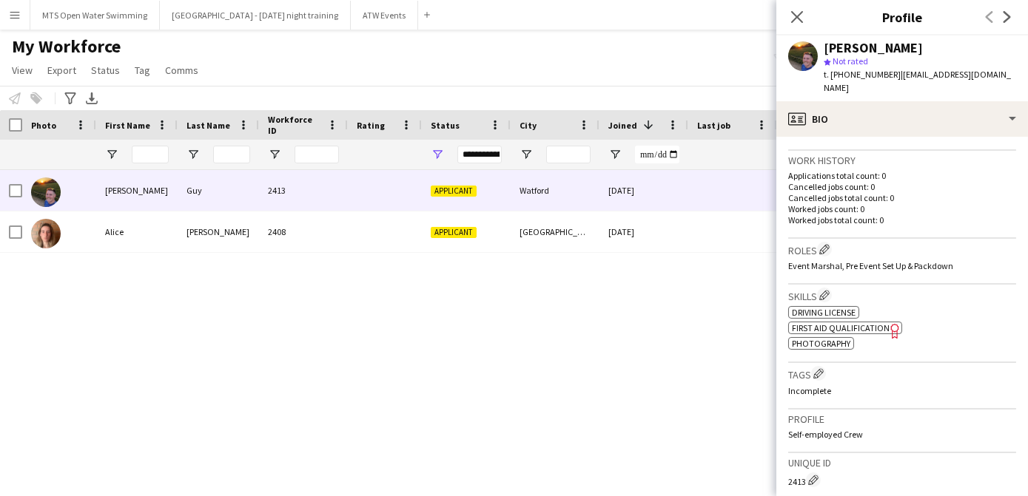
scroll to position [599, 0]
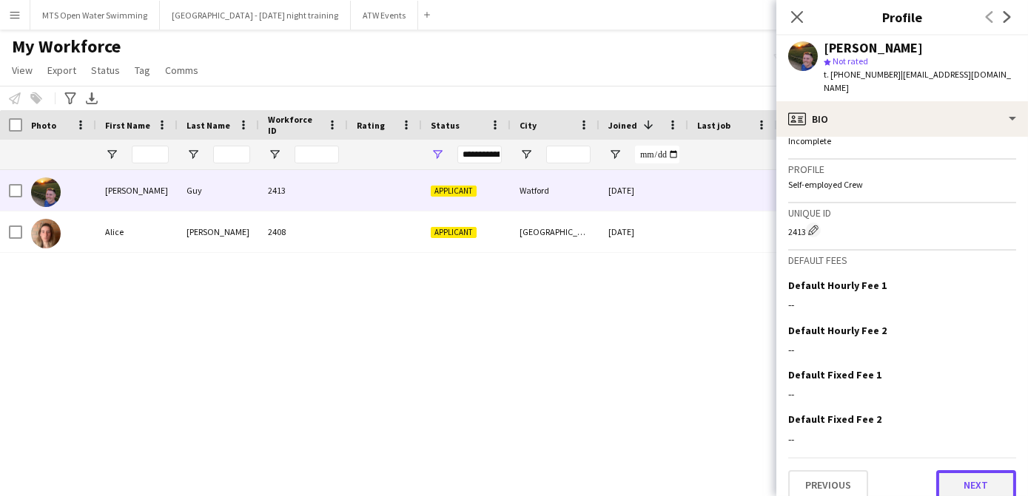
click at [954, 474] on button "Next" at bounding box center [976, 486] width 80 height 30
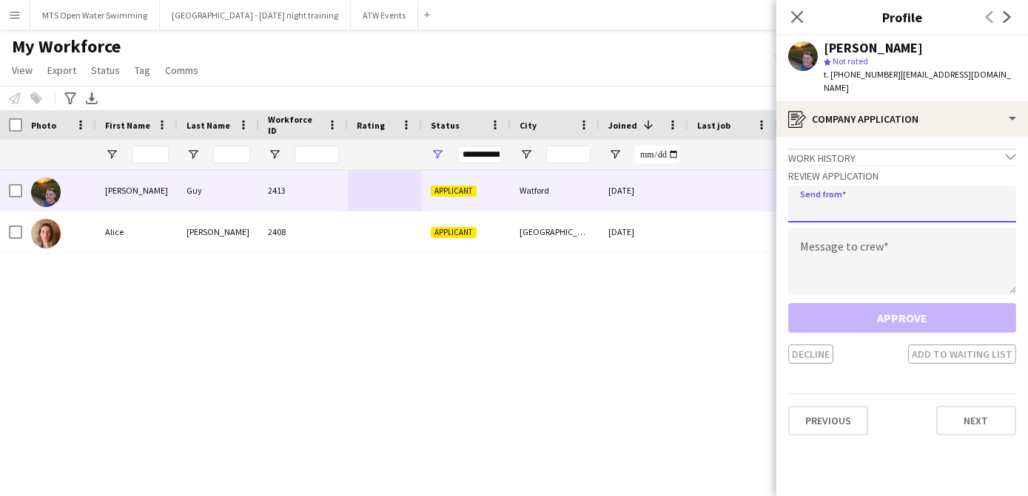
click at [846, 186] on input "email" at bounding box center [902, 204] width 228 height 37
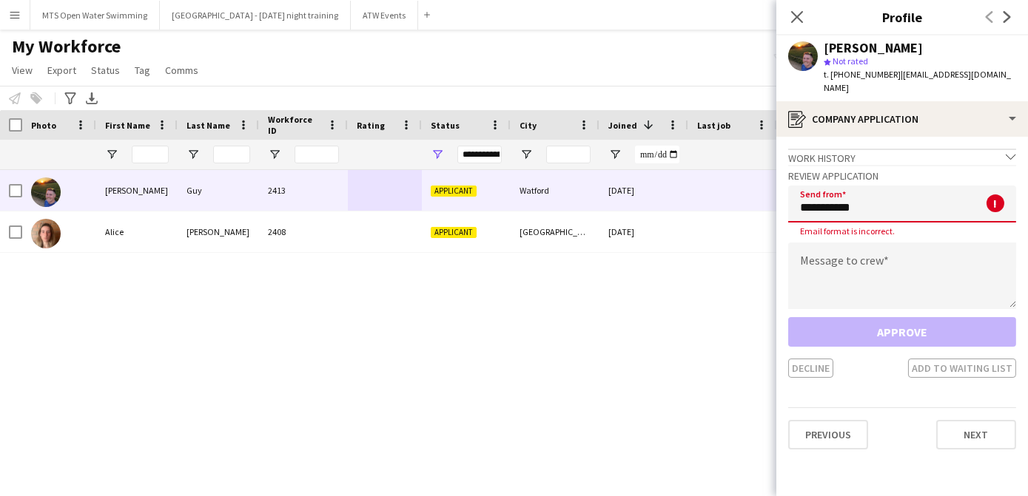
type input "**********"
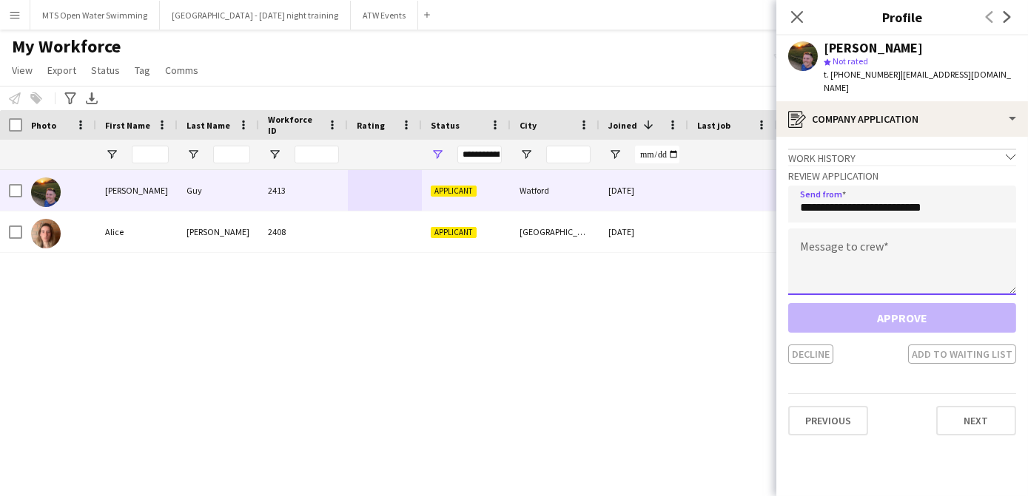
click at [827, 249] on textarea at bounding box center [902, 262] width 228 height 67
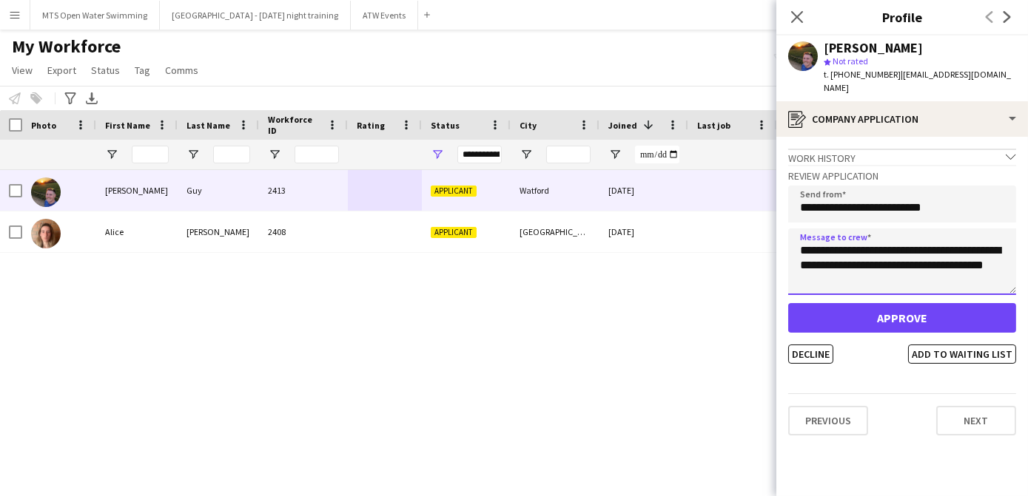
click at [914, 234] on textarea "**********" at bounding box center [902, 262] width 228 height 67
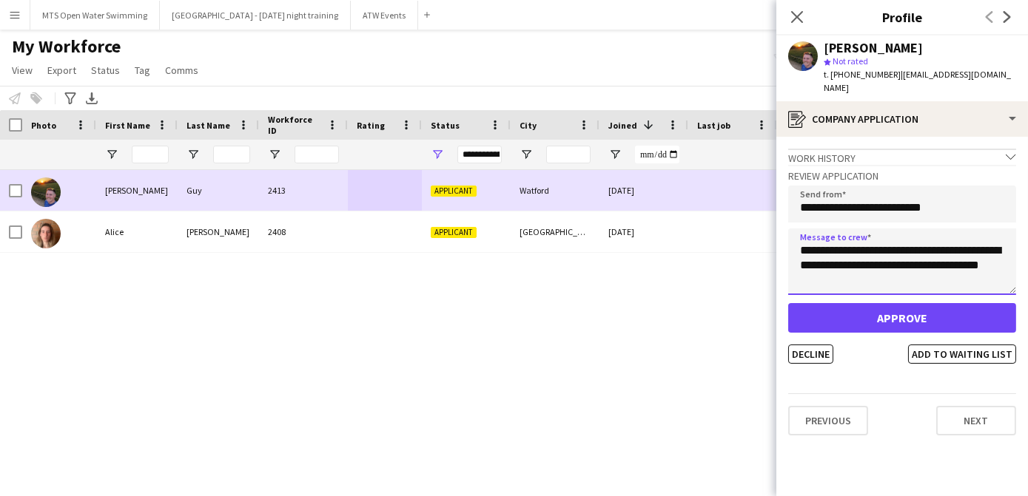
drag, startPoint x: 881, startPoint y: 263, endPoint x: 770, endPoint y: 208, distance: 124.1
click at [770, 208] on body "Menu Boards Boards Boards All jobs Status Workforce Workforce My Workforce Recr…" at bounding box center [514, 248] width 1028 height 496
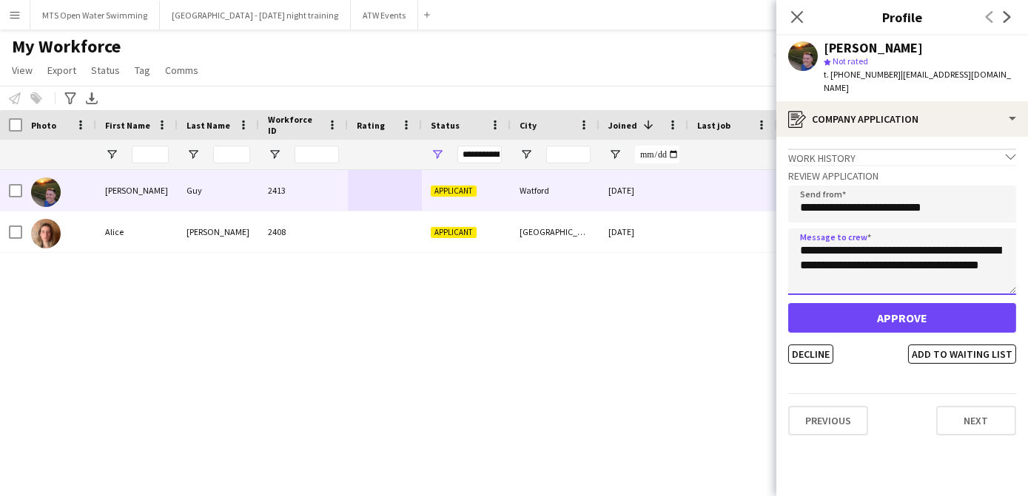
type textarea "**********"
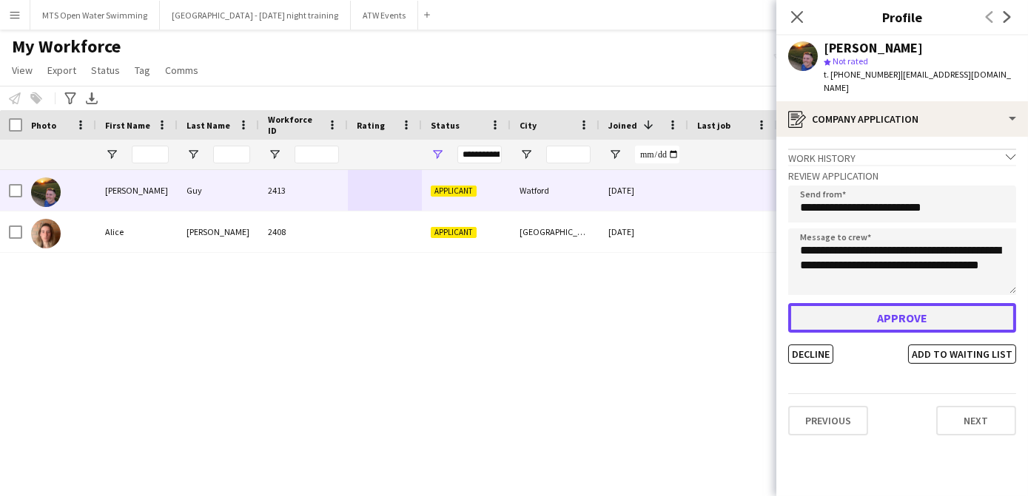
click at [840, 305] on button "Approve" at bounding box center [902, 318] width 228 height 30
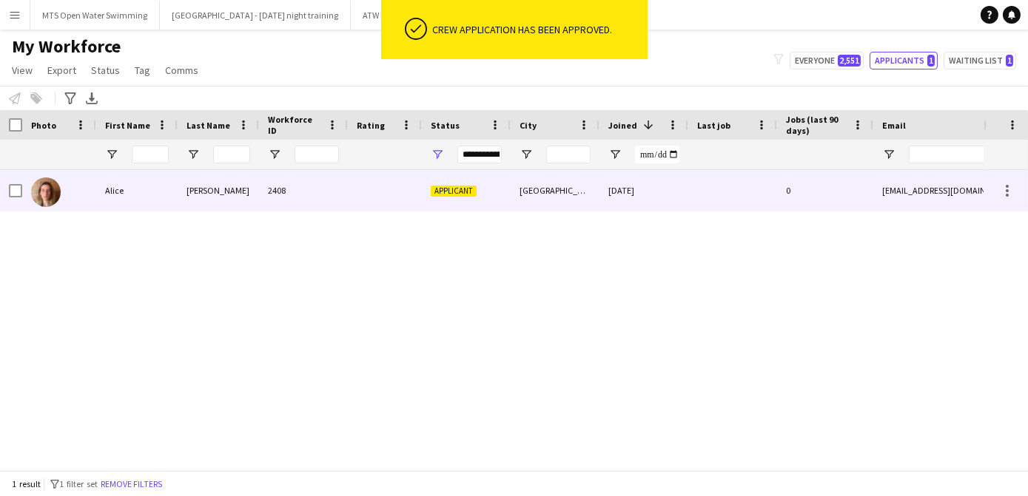
click at [488, 196] on div "Applicant" at bounding box center [466, 190] width 89 height 41
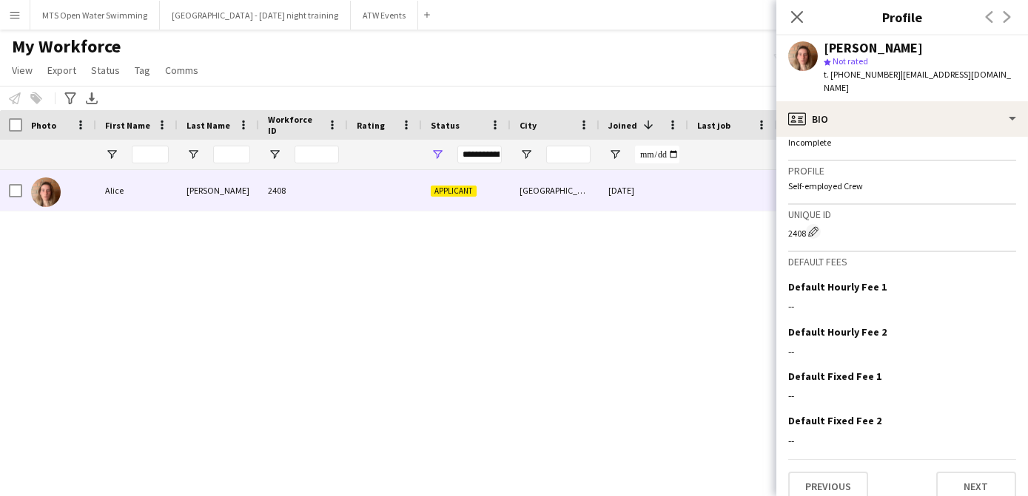
scroll to position [594, 0]
click at [973, 479] on button "Next" at bounding box center [976, 486] width 80 height 30
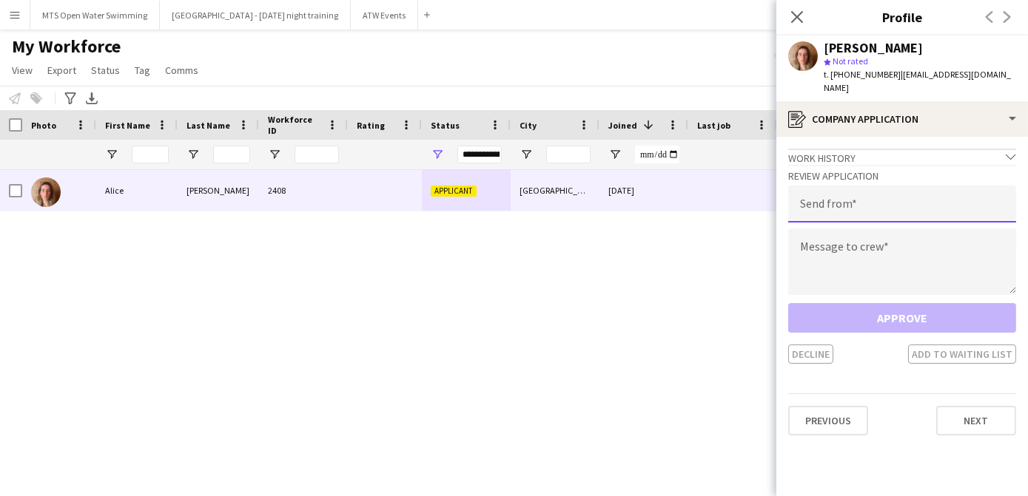
click at [827, 188] on input "email" at bounding box center [902, 204] width 228 height 37
type input "**********"
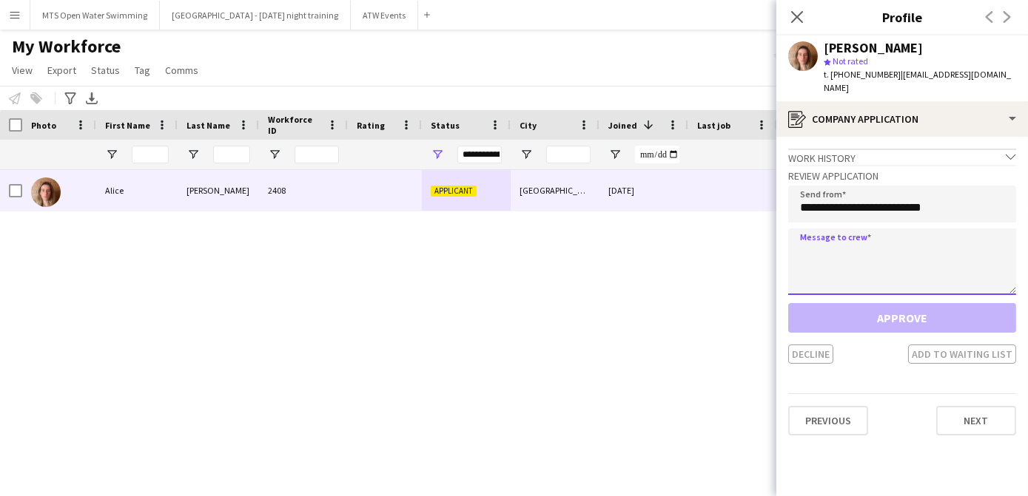
click at [823, 243] on textarea at bounding box center [902, 262] width 228 height 67
paste textarea "**********"
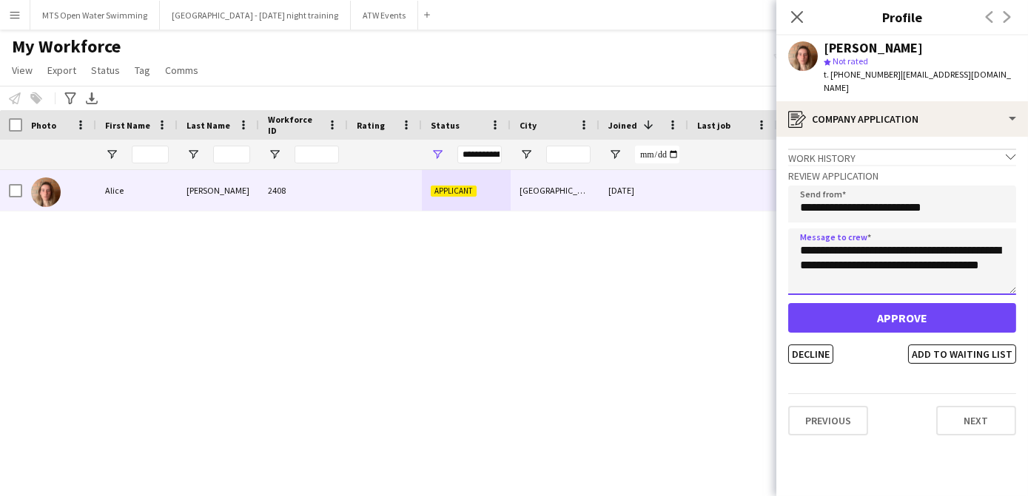
type textarea "**********"
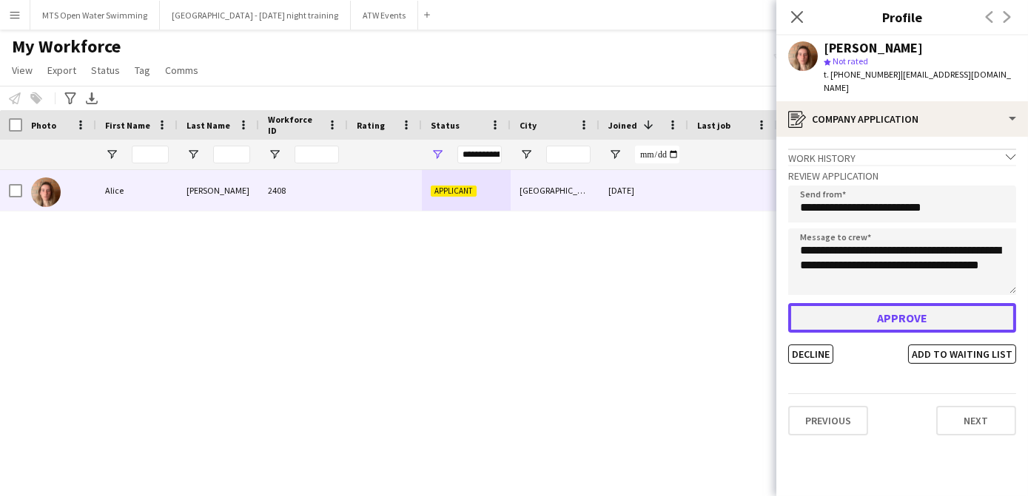
click at [866, 311] on button "Approve" at bounding box center [902, 318] width 228 height 30
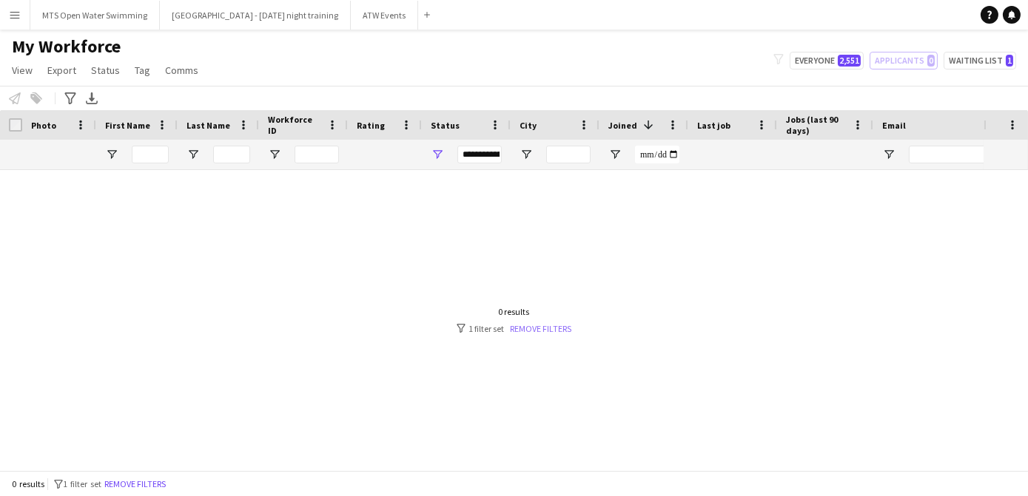
click at [533, 328] on link "Remove filters" at bounding box center [540, 328] width 61 height 11
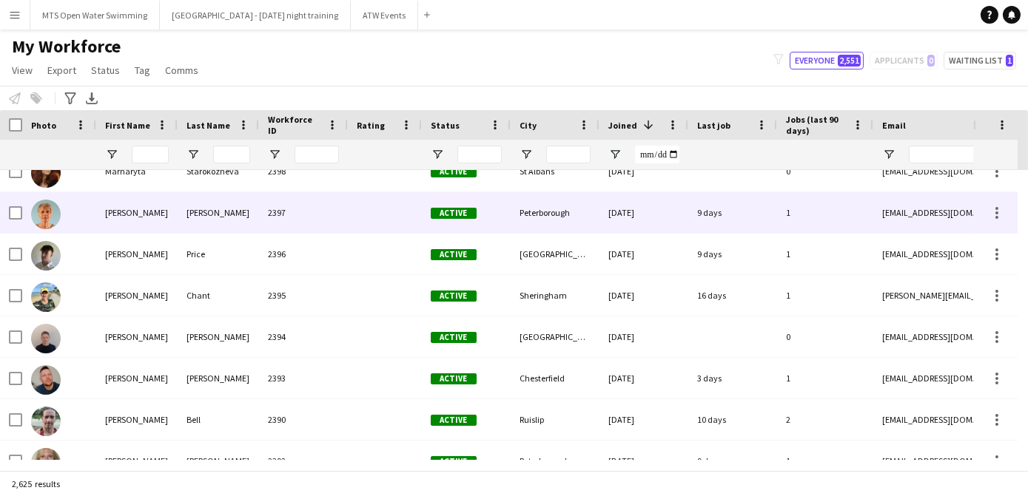
scroll to position [0, 0]
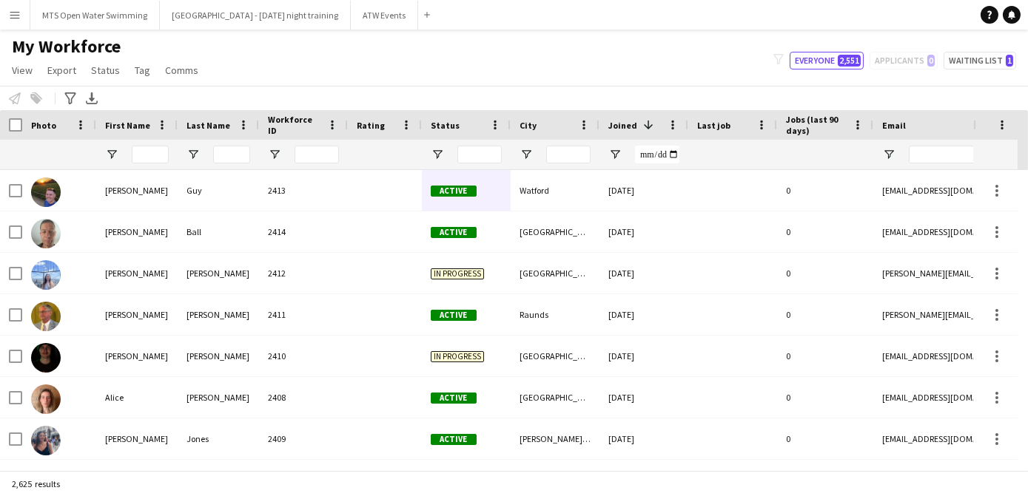
click at [535, 56] on div "My Workforce View Views Default view New view Update view Delete view Edit name…" at bounding box center [514, 61] width 1028 height 50
click at [351, 13] on button "ATW Events Close" at bounding box center [384, 15] width 67 height 29
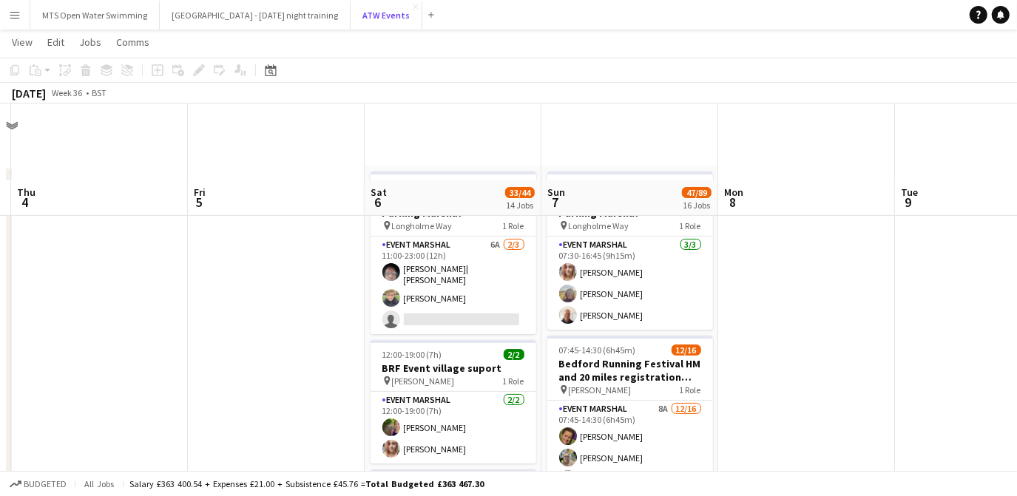
scroll to position [129, 0]
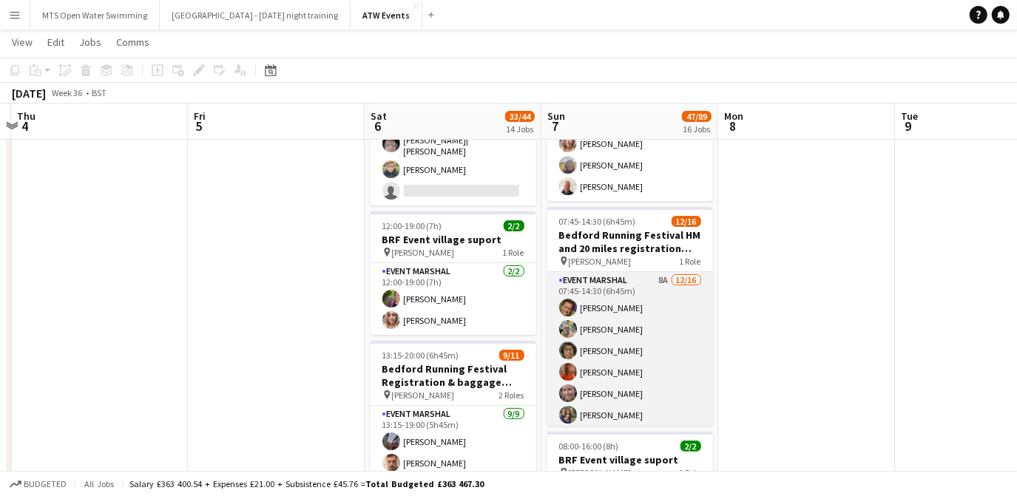
click at [652, 279] on app-card-role "Event Marshal 8A 12/16 07:45-14:30 (6h45m) Helen Parker Louise Foster Julie You…" at bounding box center [630, 458] width 166 height 372
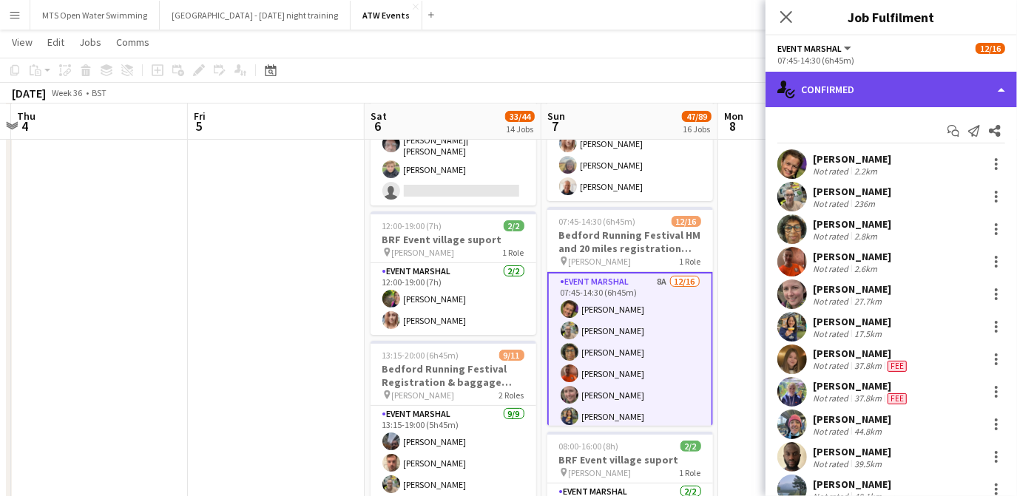
click at [837, 84] on div "single-neutral-actions-check-2 Confirmed" at bounding box center [892, 90] width 252 height 36
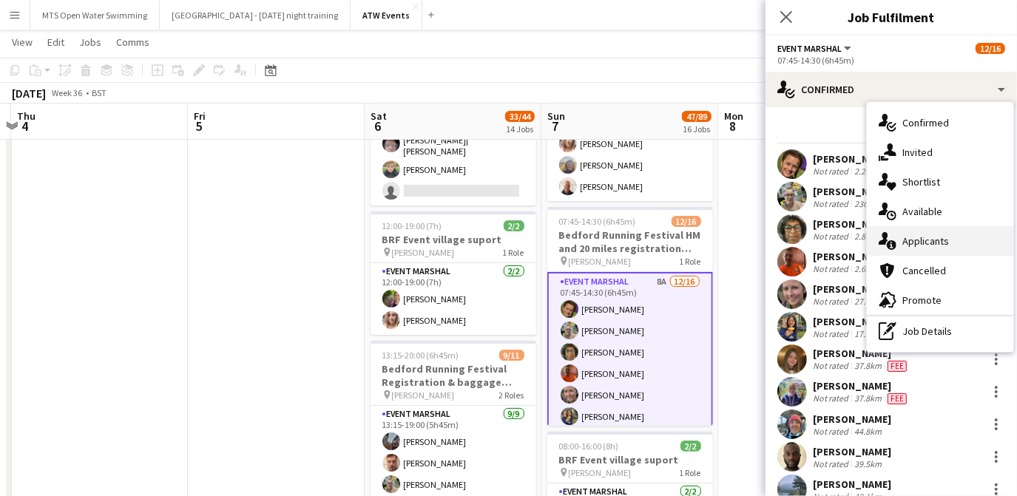
click at [912, 241] on div "single-neutral-actions-information Applicants" at bounding box center [940, 241] width 146 height 30
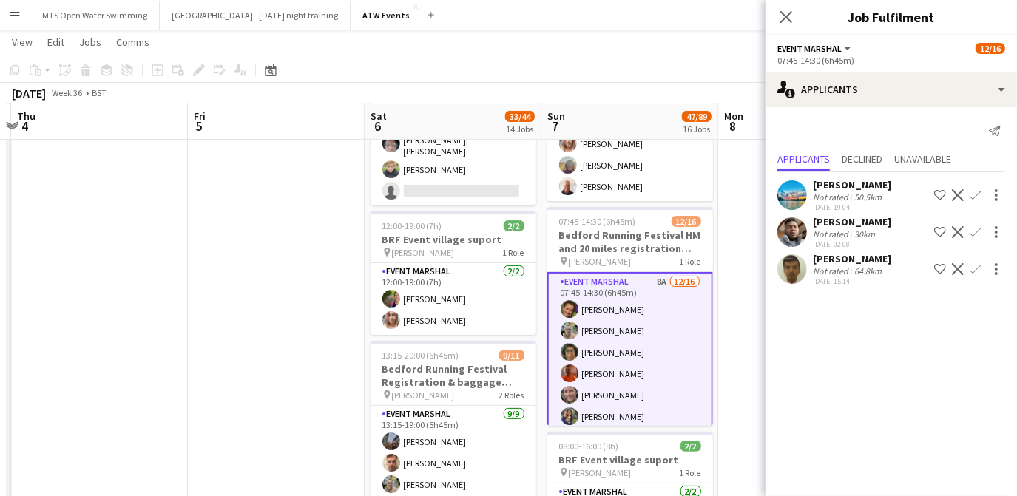
click at [979, 269] on app-icon "Confirm" at bounding box center [976, 269] width 12 height 12
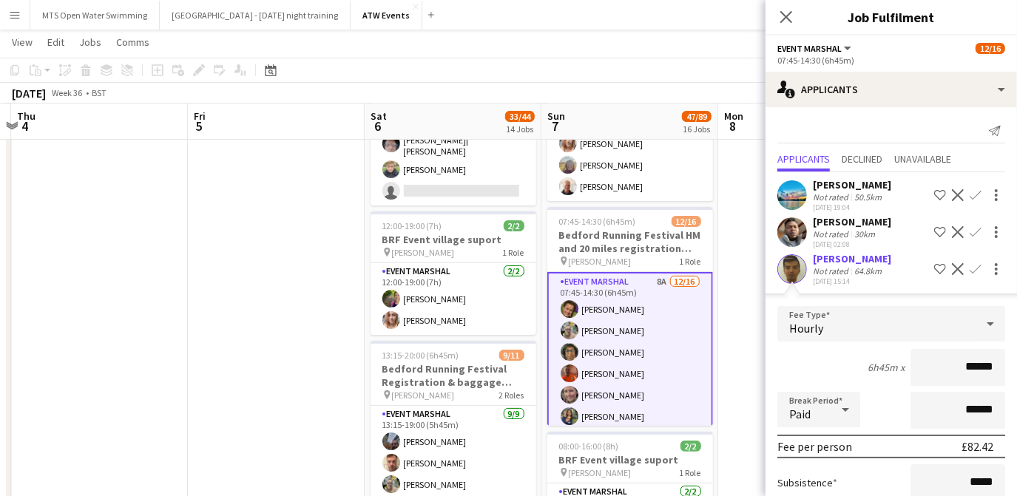
scroll to position [137, 0]
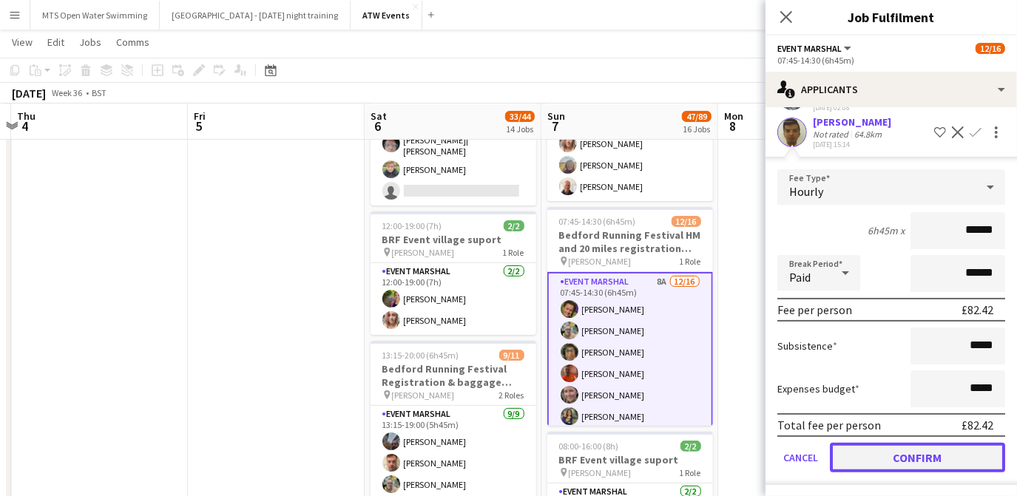
click at [936, 465] on button "Confirm" at bounding box center [917, 458] width 175 height 30
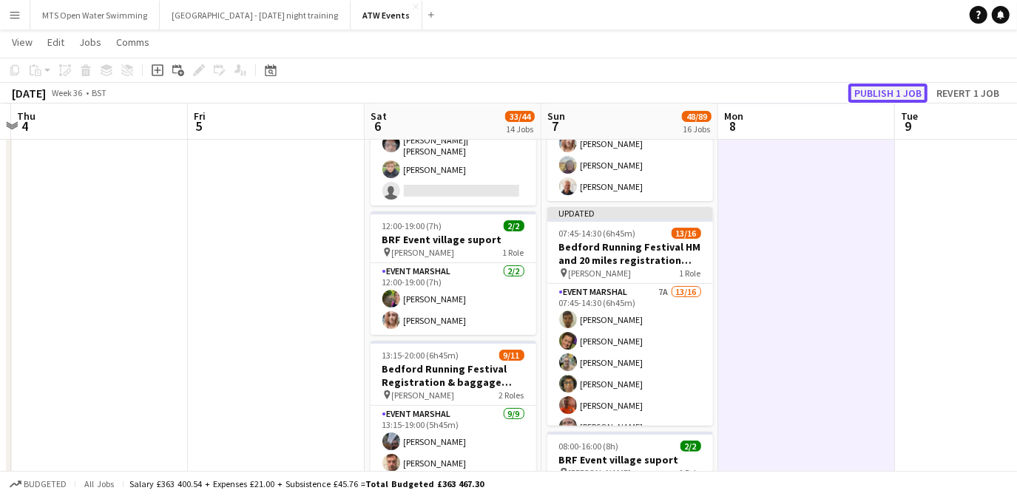
click at [862, 92] on button "Publish 1 job" at bounding box center [888, 93] width 79 height 19
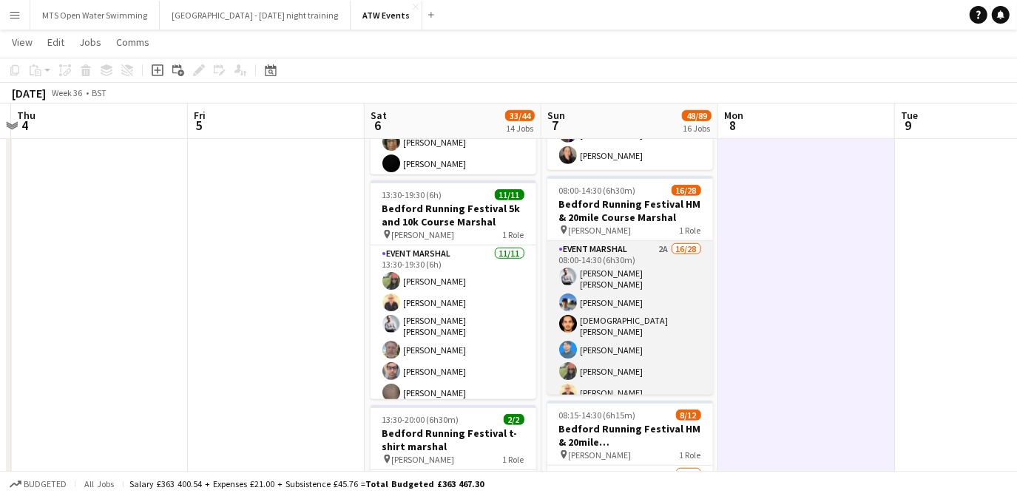
scroll to position [515, 0]
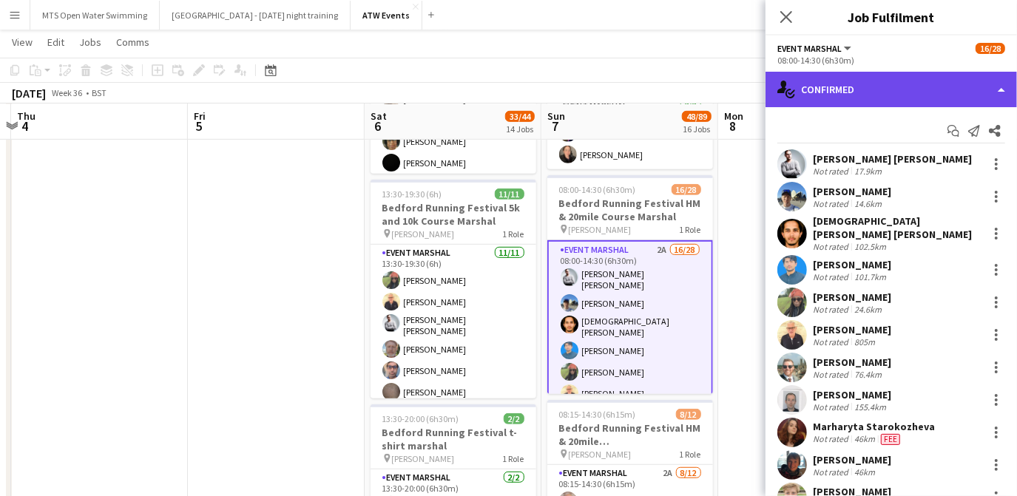
click at [868, 80] on div "single-neutral-actions-check-2 Confirmed" at bounding box center [892, 90] width 252 height 36
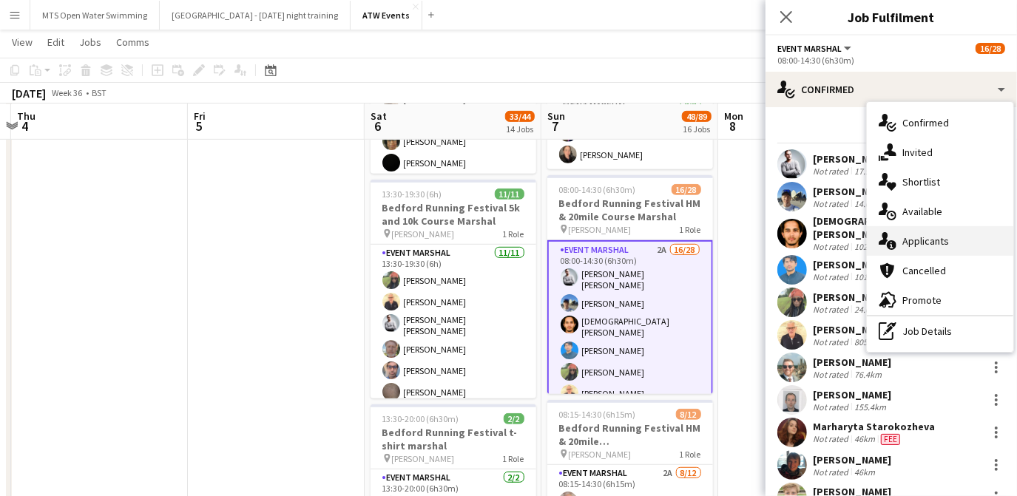
click at [912, 251] on div "single-neutral-actions-information Applicants" at bounding box center [940, 241] width 146 height 30
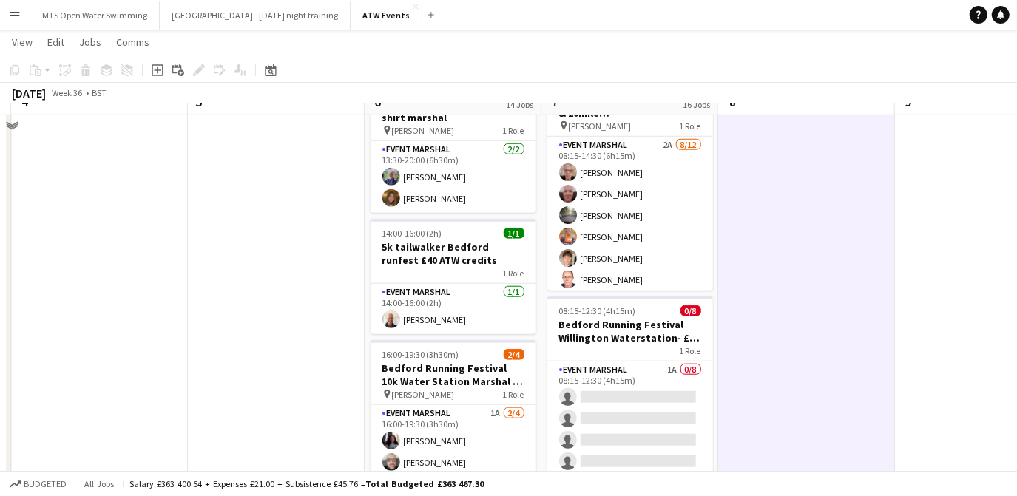
scroll to position [777, 0]
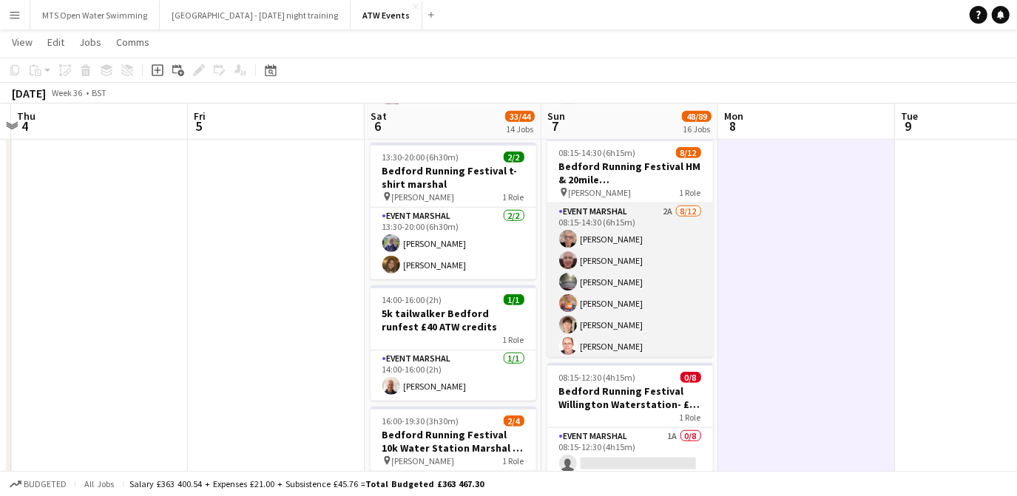
click at [656, 209] on app-card-role "Event Marshal 2A [DATE] 08:15-14:30 (6h15m) [PERSON_NAME] [PERSON_NAME] [PERSON…" at bounding box center [630, 346] width 166 height 286
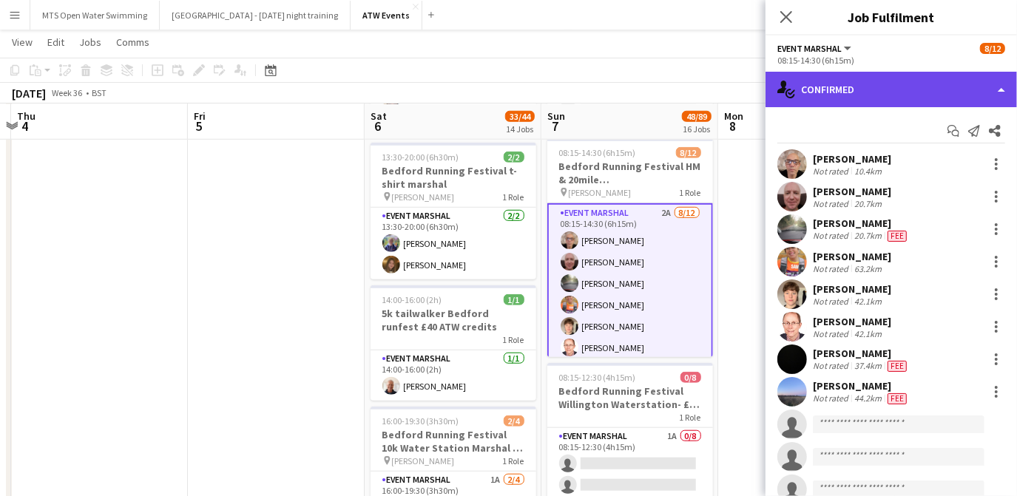
click at [815, 101] on div "single-neutral-actions-check-2 Confirmed" at bounding box center [892, 90] width 252 height 36
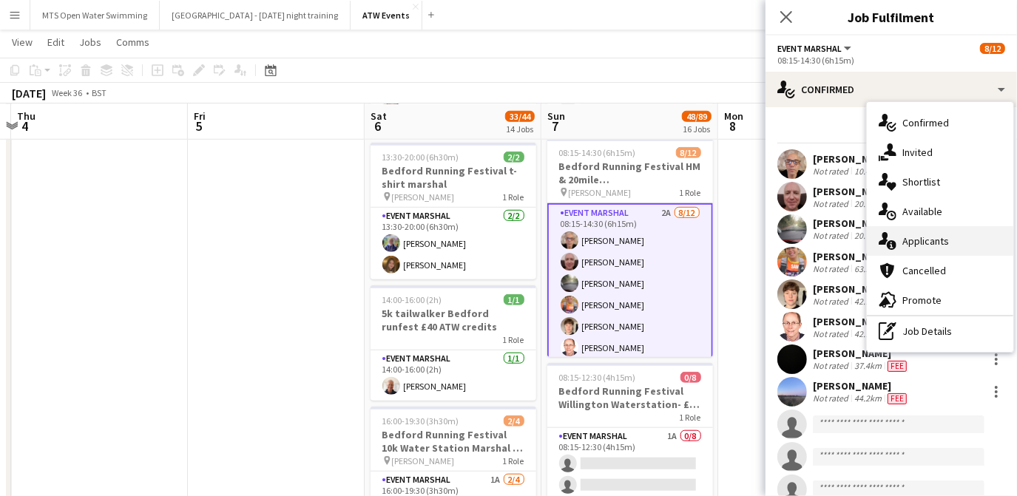
click at [912, 245] on div "single-neutral-actions-information Applicants" at bounding box center [940, 241] width 146 height 30
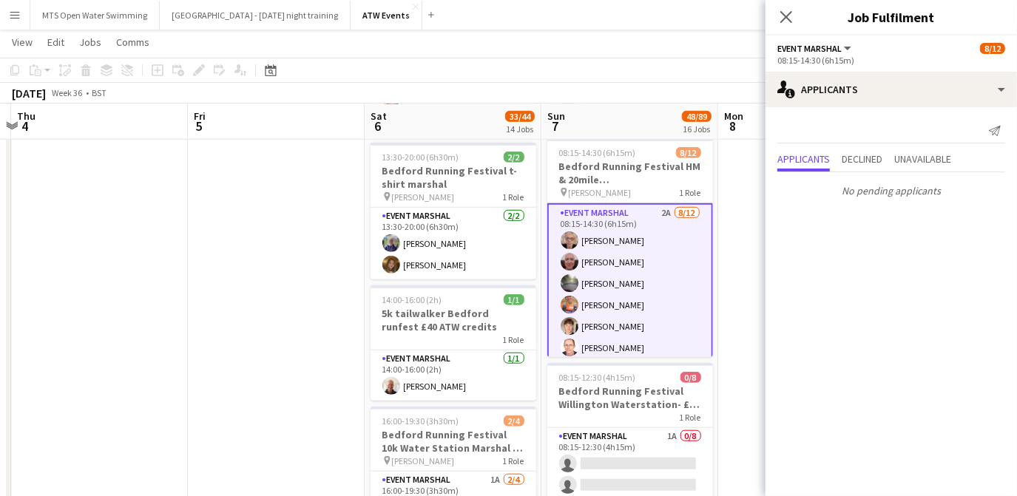
click at [699, 46] on app-page-menu "View Day view expanded Day view collapsed Month view Date picker Jump to [DATE]…" at bounding box center [508, 44] width 1017 height 28
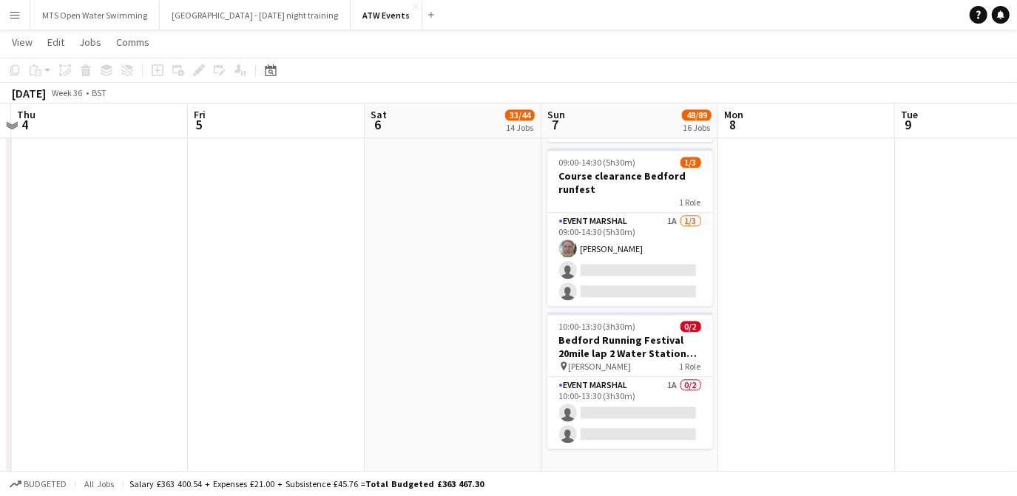
scroll to position [2336, 0]
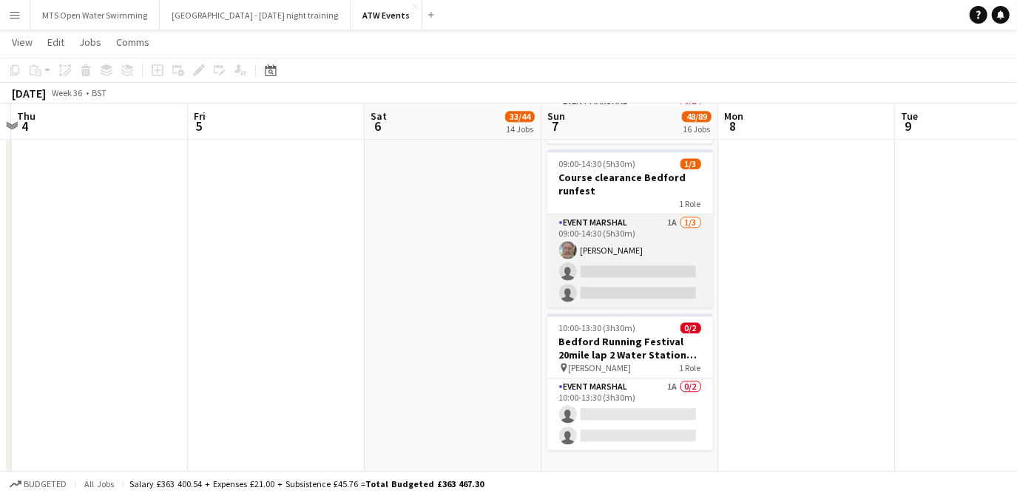
click at [672, 219] on app-card-role "Event Marshal 1A 1/3 09:00-14:30 (5h30m) Christopher Renforth single-neutral-ac…" at bounding box center [630, 261] width 166 height 93
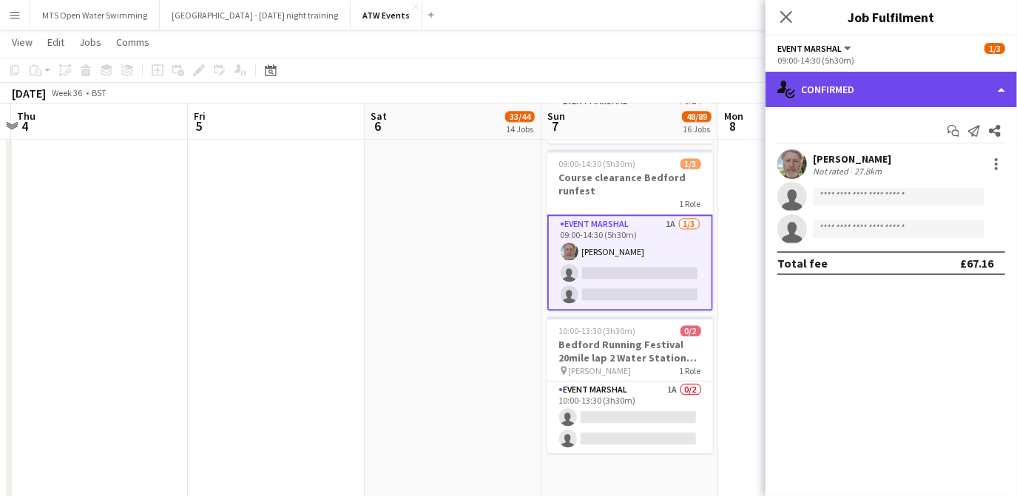
click at [825, 98] on div "single-neutral-actions-check-2 Confirmed" at bounding box center [892, 90] width 252 height 36
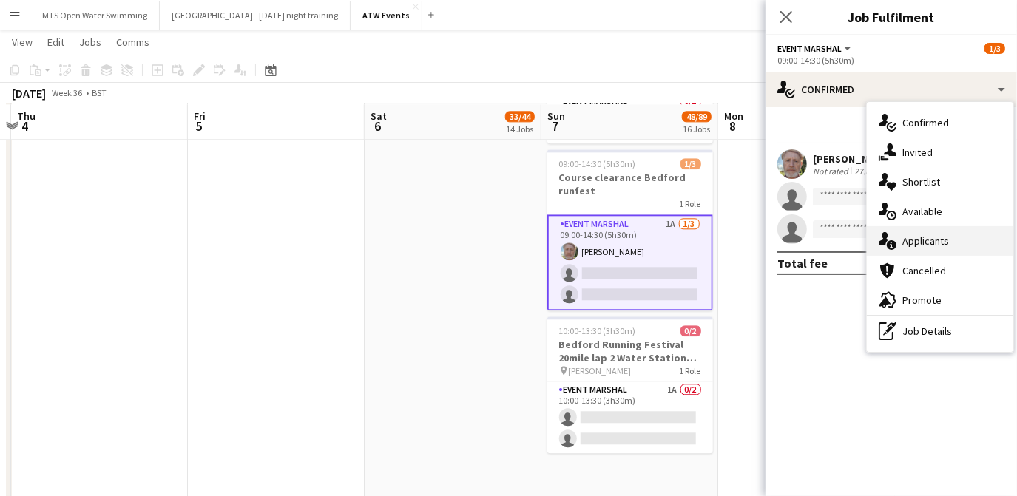
click at [904, 243] on div "single-neutral-actions-information Applicants" at bounding box center [940, 241] width 146 height 30
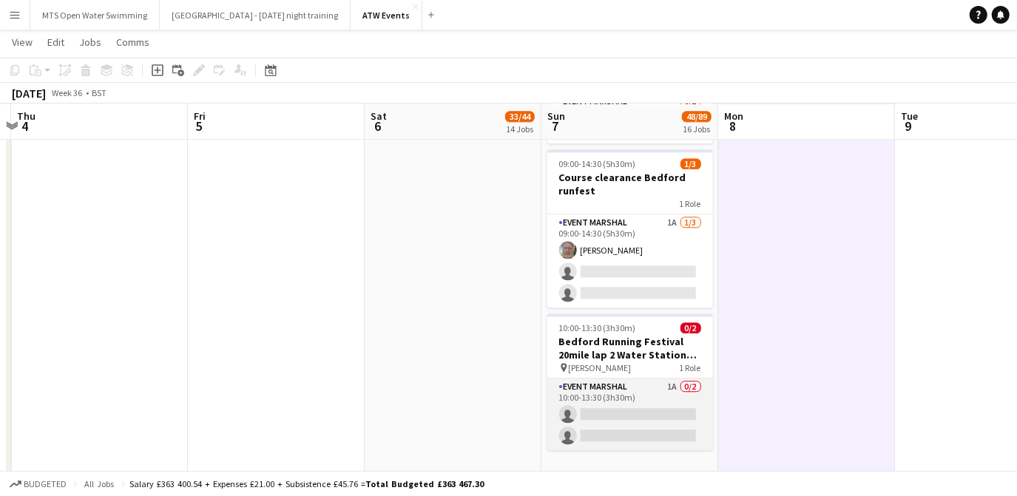
click at [675, 391] on app-card-role "Event Marshal 1A 0/2 10:00-13:30 (3h30m) single-neutral-actions single-neutral-…" at bounding box center [630, 415] width 166 height 72
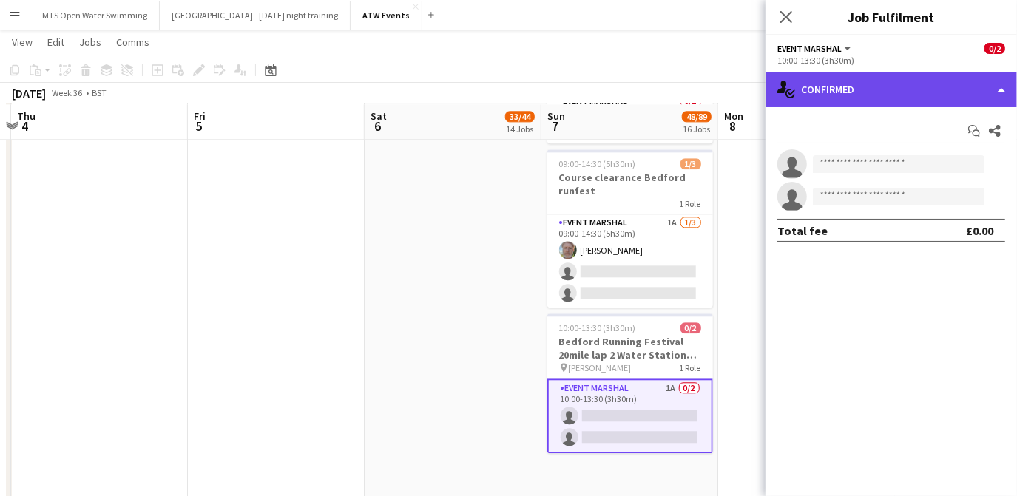
click at [852, 89] on div "single-neutral-actions-check-2 Confirmed" at bounding box center [892, 90] width 252 height 36
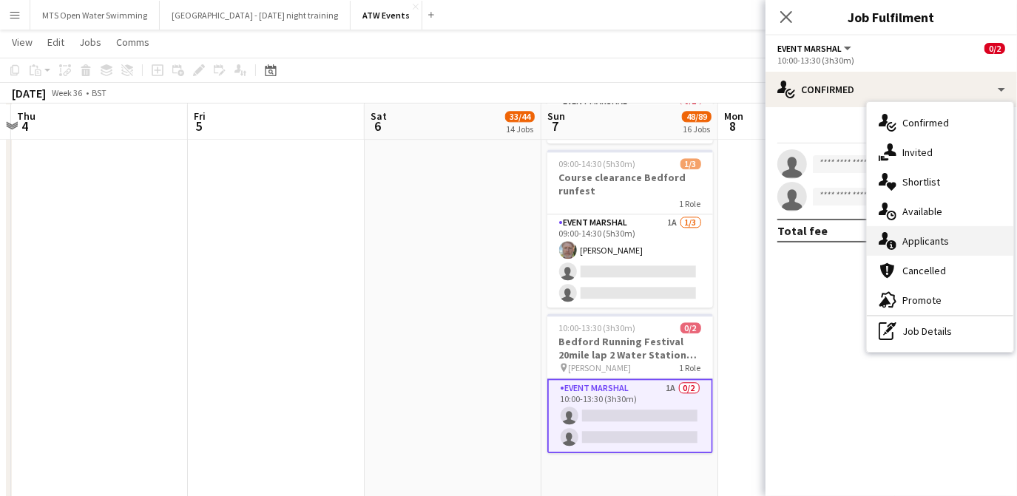
click at [925, 243] on div "single-neutral-actions-information Applicants" at bounding box center [940, 241] width 146 height 30
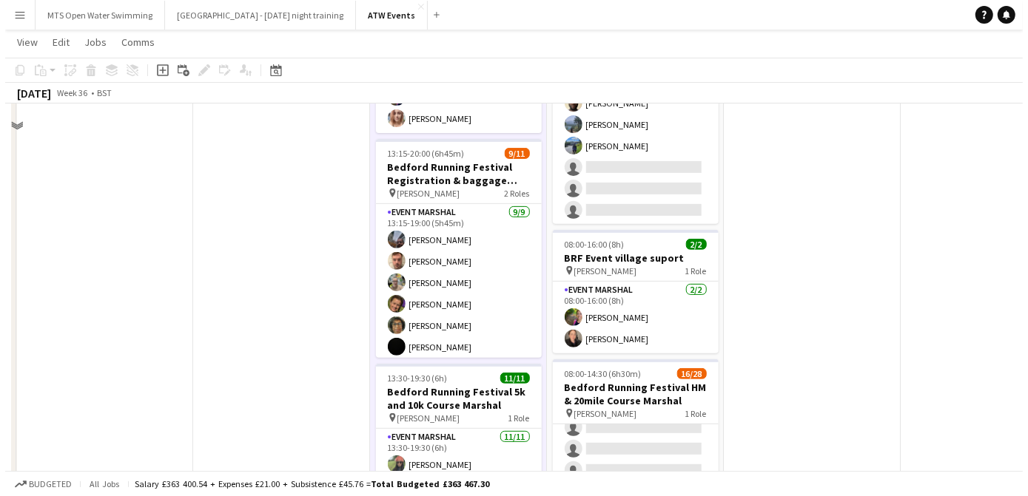
scroll to position [0, 0]
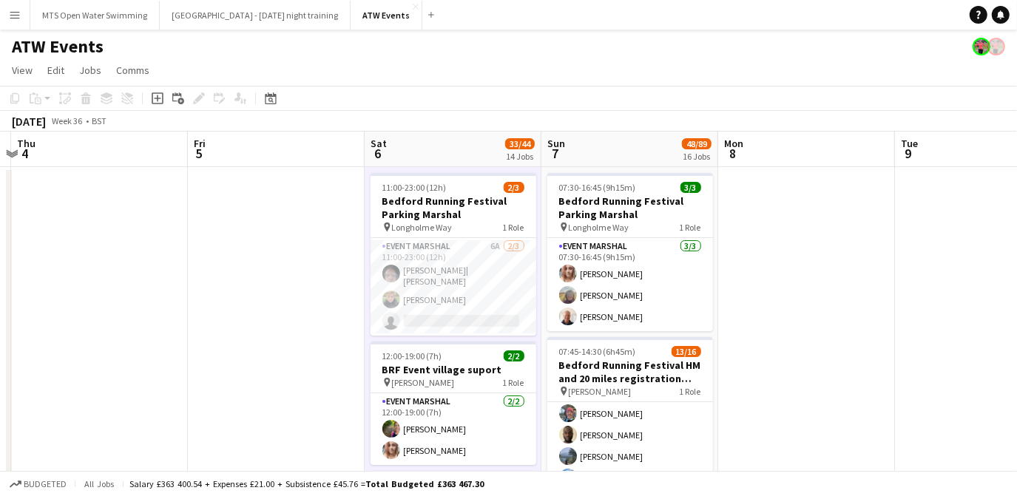
click at [4, 21] on button "Menu" at bounding box center [15, 15] width 30 height 30
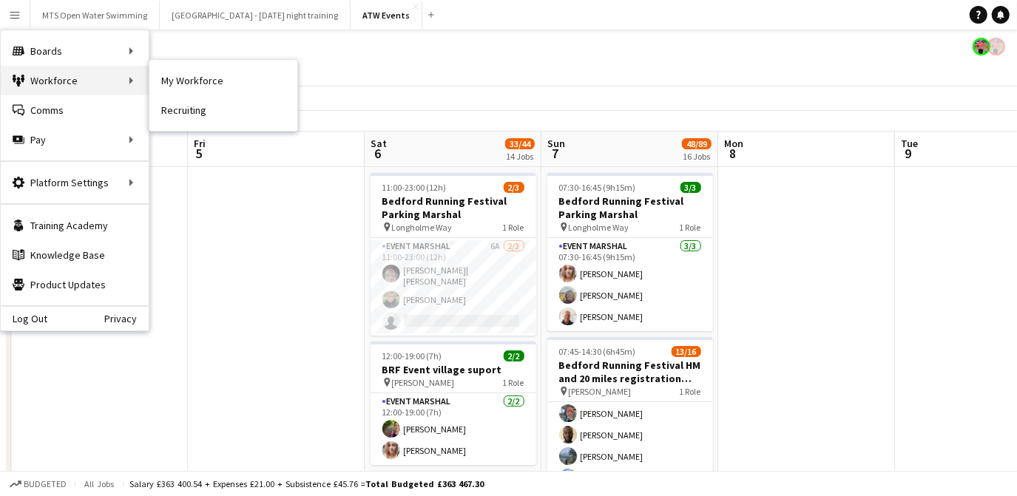
click at [31, 78] on div "Workforce Workforce" at bounding box center [75, 81] width 148 height 30
click at [161, 75] on link "My Workforce" at bounding box center [223, 81] width 148 height 30
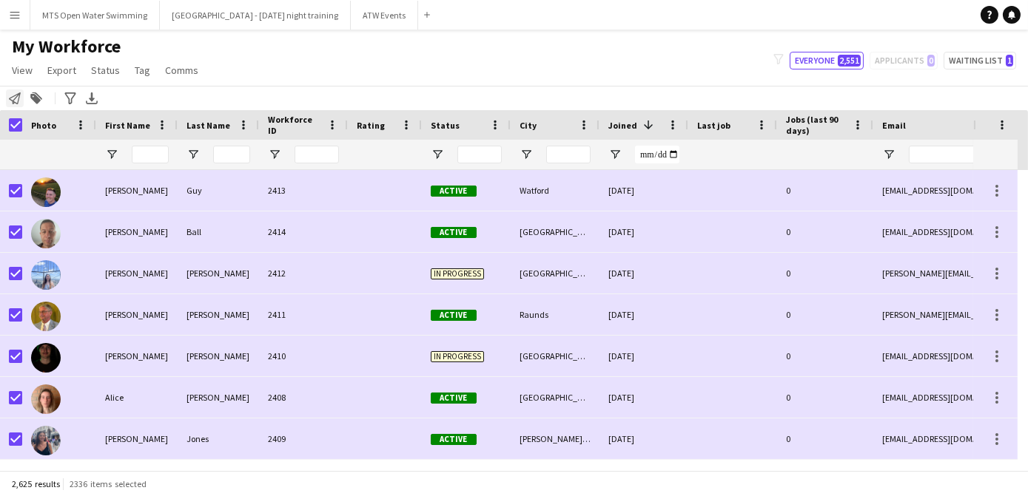
click at [9, 98] on icon "Notify workforce" at bounding box center [15, 98] width 12 height 12
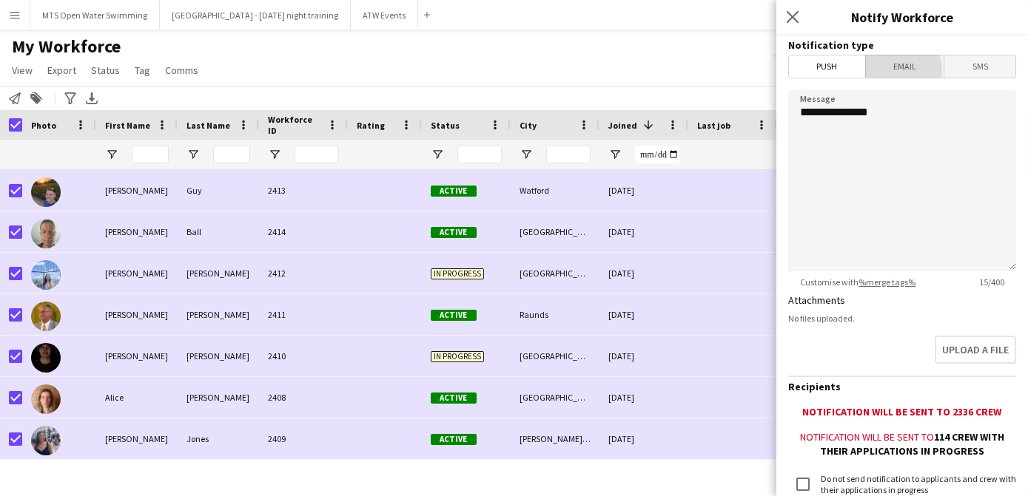
click at [876, 72] on span "Email" at bounding box center [905, 66] width 78 height 22
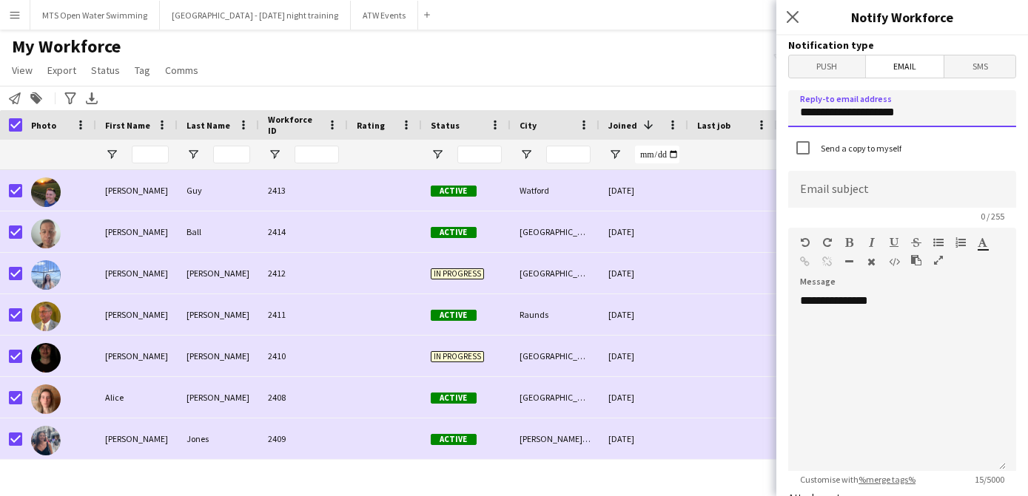
drag, startPoint x: 914, startPoint y: 119, endPoint x: 609, endPoint y: 103, distance: 306.0
click at [609, 103] on body "Menu Boards Boards Boards All jobs Status Workforce Workforce My Workforce Recr…" at bounding box center [514, 248] width 1028 height 496
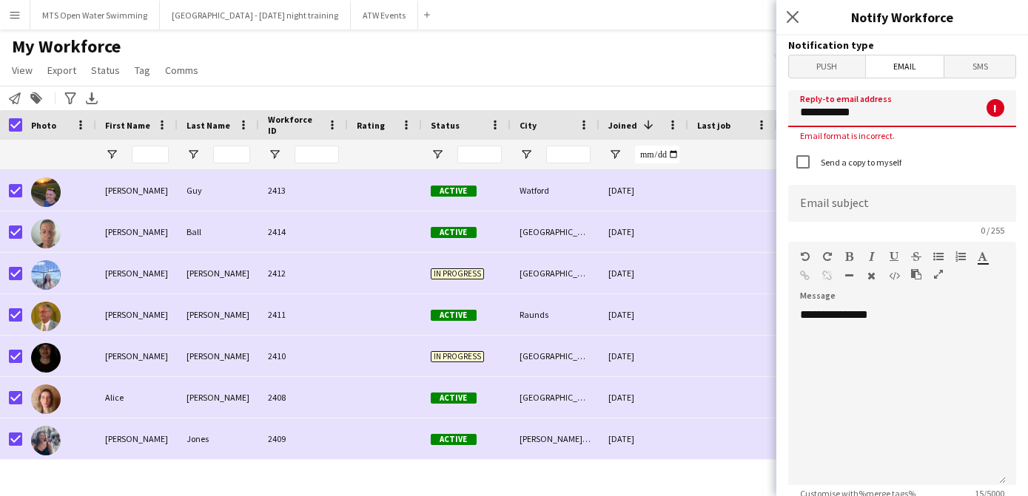
type input "**********"
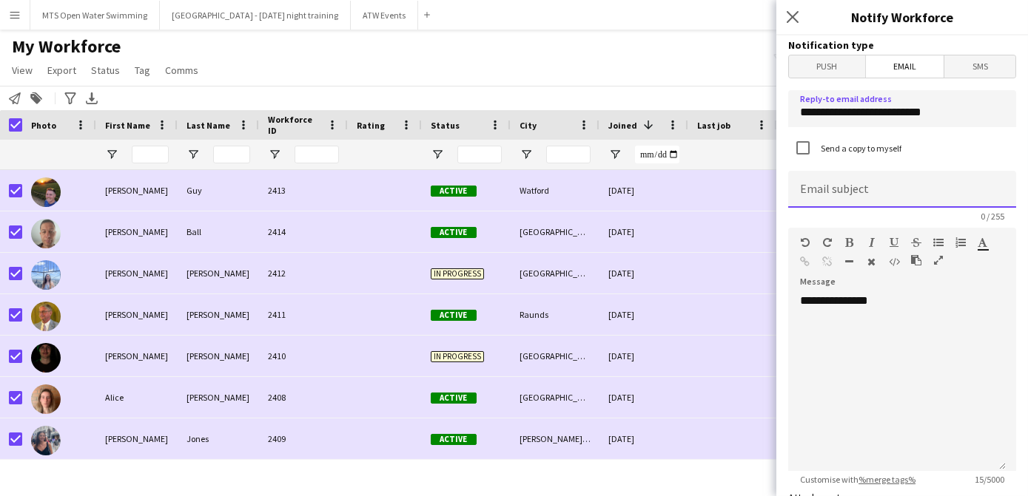
click at [836, 201] on input at bounding box center [902, 189] width 228 height 37
type input "**********"
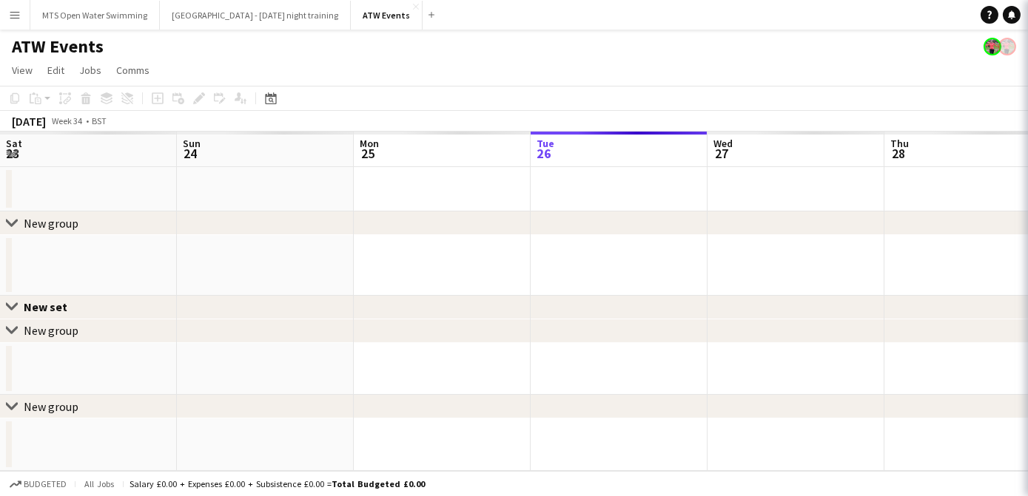
scroll to position [0, 353]
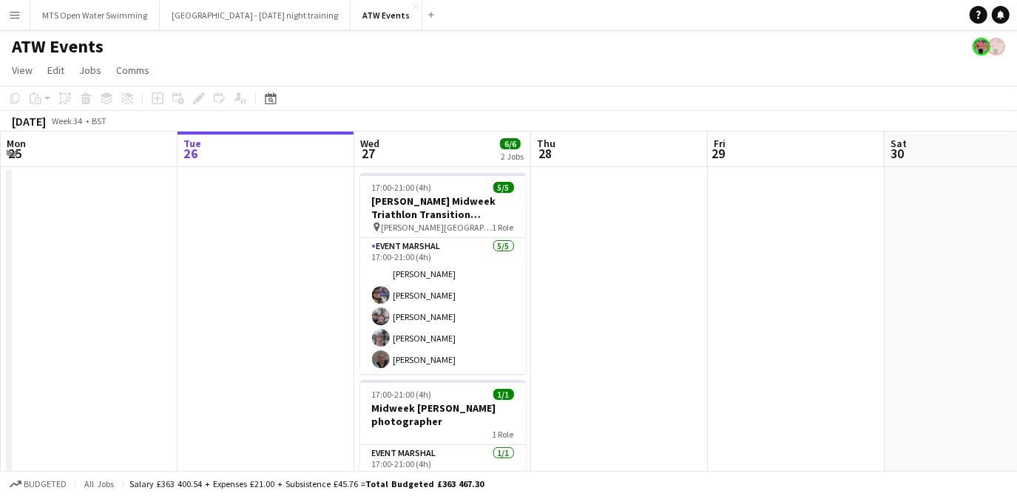
click at [12, 16] on app-icon "Menu" at bounding box center [15, 15] width 12 height 12
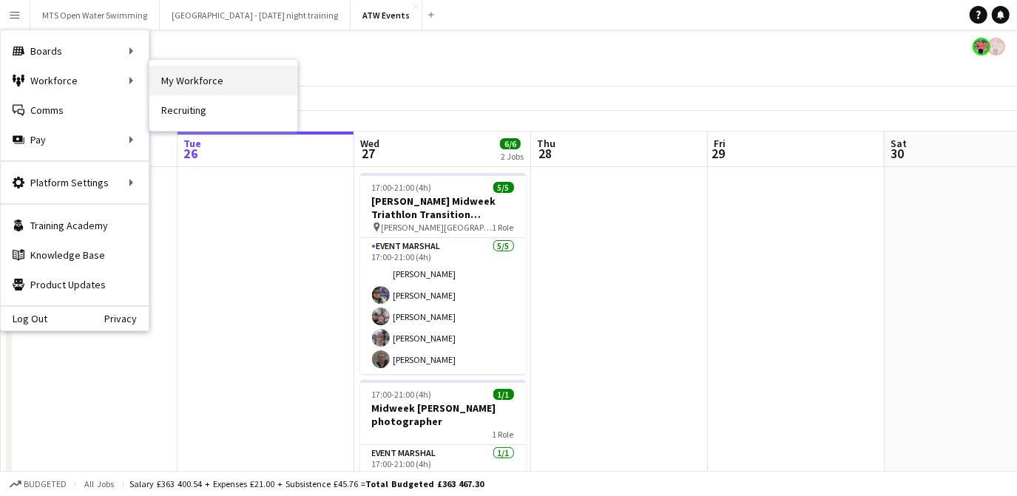
click at [171, 82] on link "My Workforce" at bounding box center [223, 81] width 148 height 30
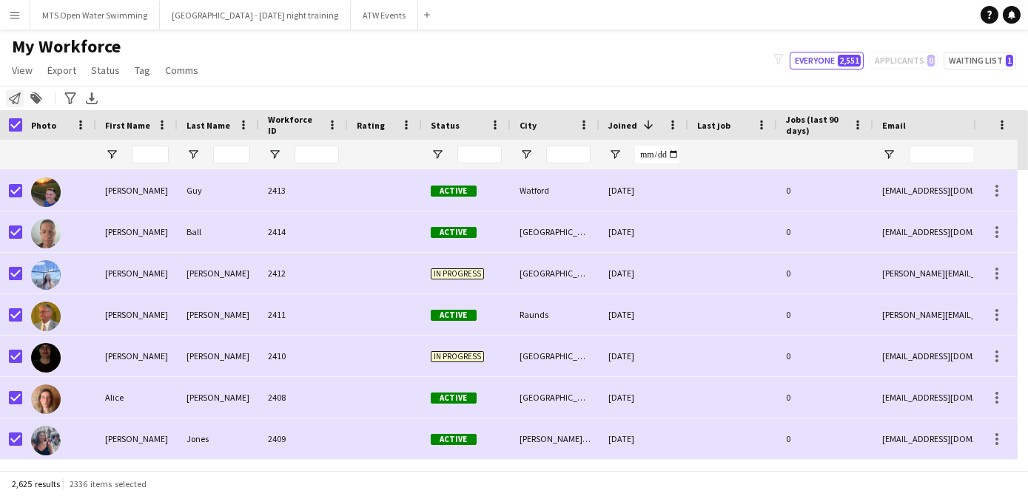
click at [13, 101] on icon at bounding box center [15, 98] width 12 height 12
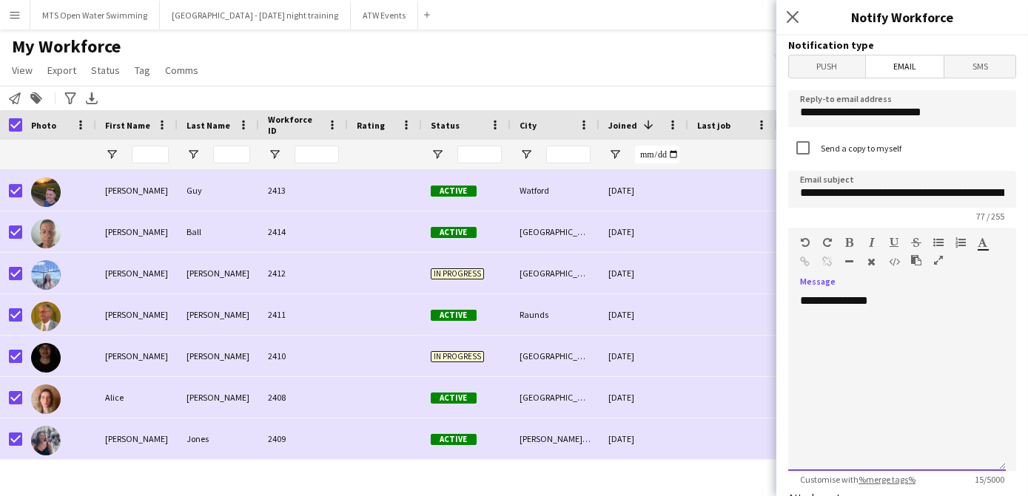
click at [923, 302] on div "**********" at bounding box center [897, 383] width 218 height 178
click at [897, 301] on div "**********" at bounding box center [897, 382] width 218 height 178
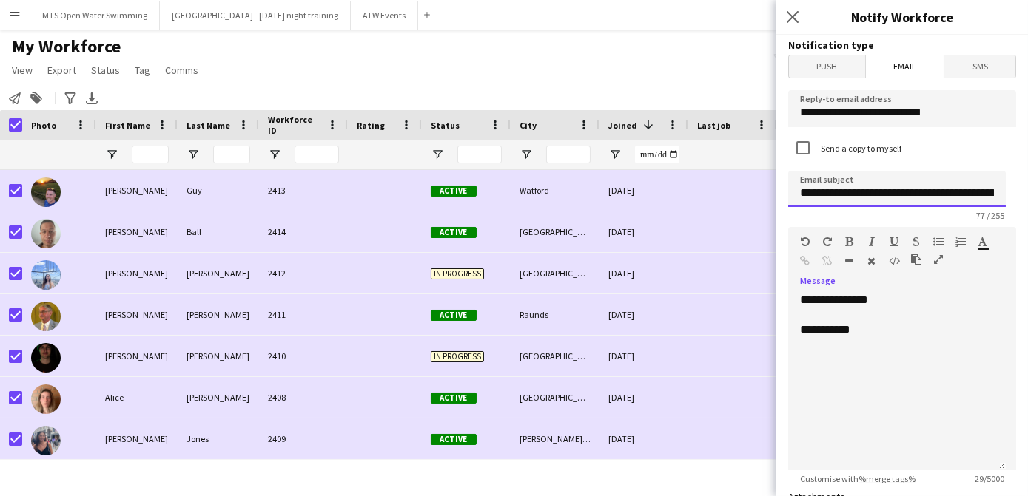
click at [843, 190] on input "**********" at bounding box center [897, 189] width 218 height 36
type input "**********"
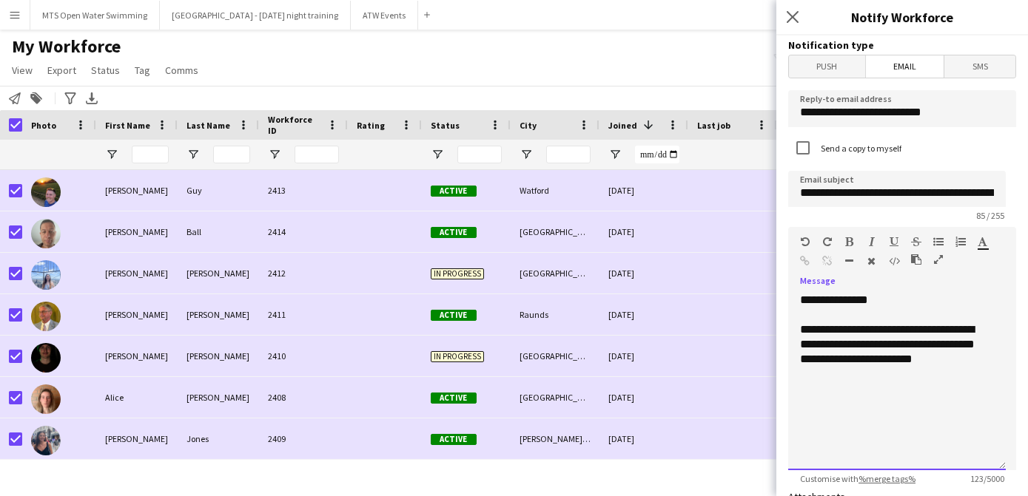
click at [840, 372] on div "**********" at bounding box center [897, 352] width 194 height 59
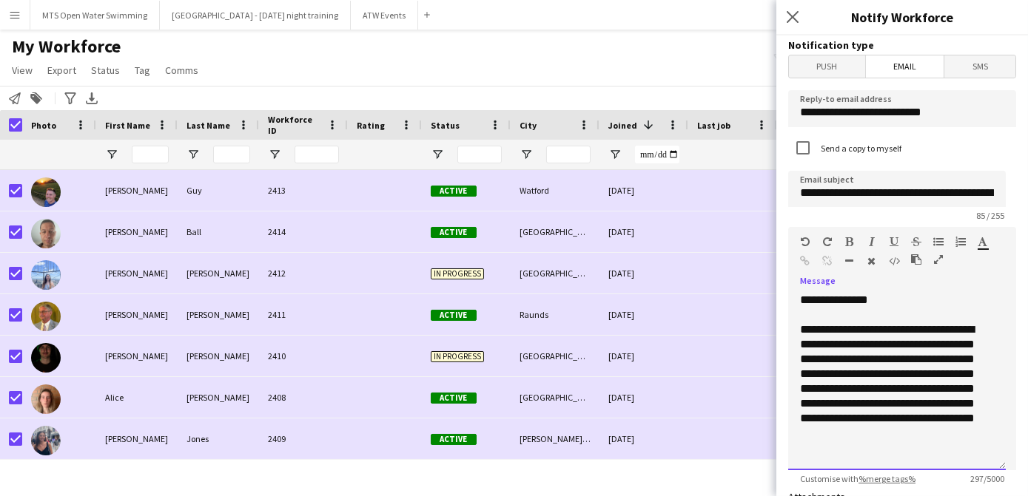
click at [964, 439] on div "**********" at bounding box center [897, 382] width 194 height 118
click at [844, 376] on div "**********" at bounding box center [897, 382] width 194 height 118
click at [807, 389] on div "**********" at bounding box center [897, 389] width 194 height 133
drag, startPoint x: 846, startPoint y: 405, endPoint x: 974, endPoint y: 401, distance: 128.1
click at [974, 401] on div "**********" at bounding box center [897, 389] width 194 height 133
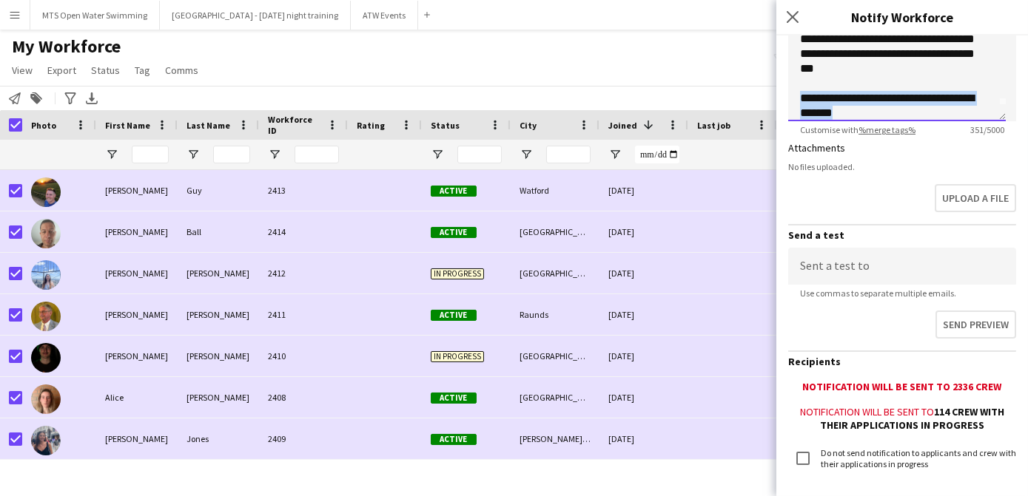
scroll to position [26, 0]
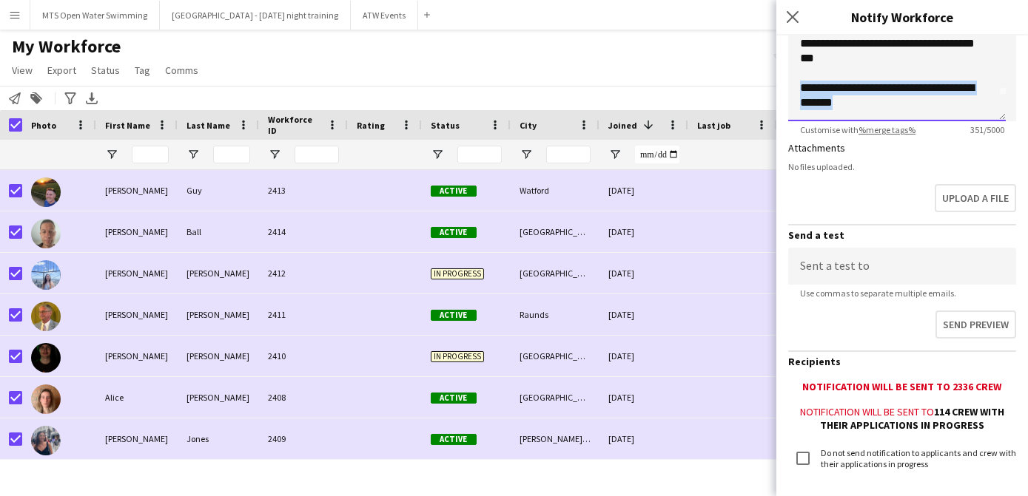
drag, startPoint x: 797, startPoint y: 95, endPoint x: 871, endPoint y: 111, distance: 76.3
click at [871, 111] on div "**********" at bounding box center [897, 33] width 218 height 178
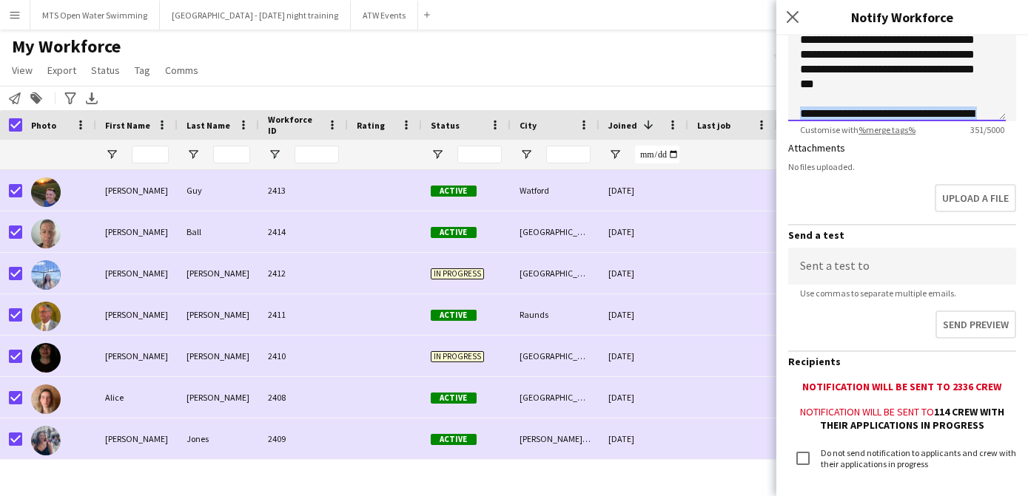
scroll to position [0, 0]
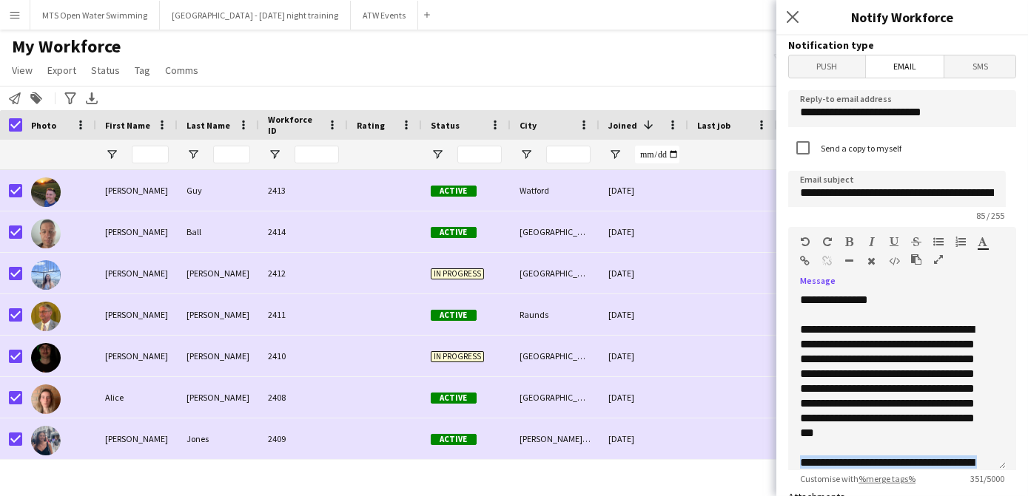
click at [852, 243] on icon "button" at bounding box center [850, 242] width 8 height 10
click at [889, 242] on icon "button" at bounding box center [893, 242] width 9 height 10
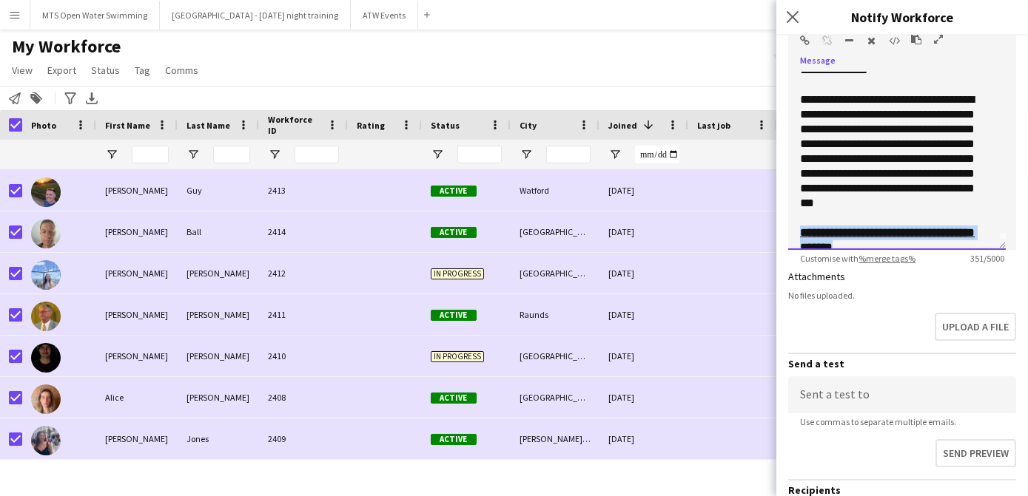
scroll to position [26, 0]
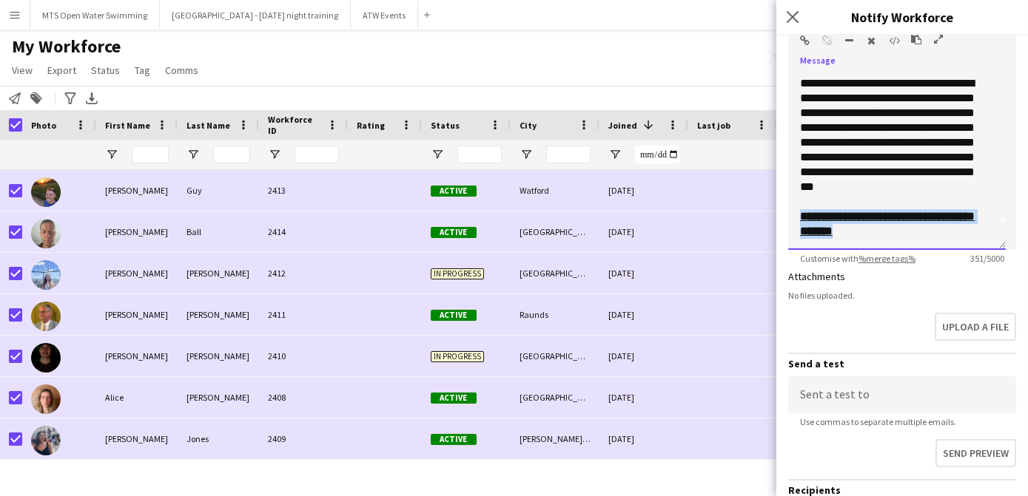
click at [936, 234] on div "**********" at bounding box center [891, 224] width 183 height 30
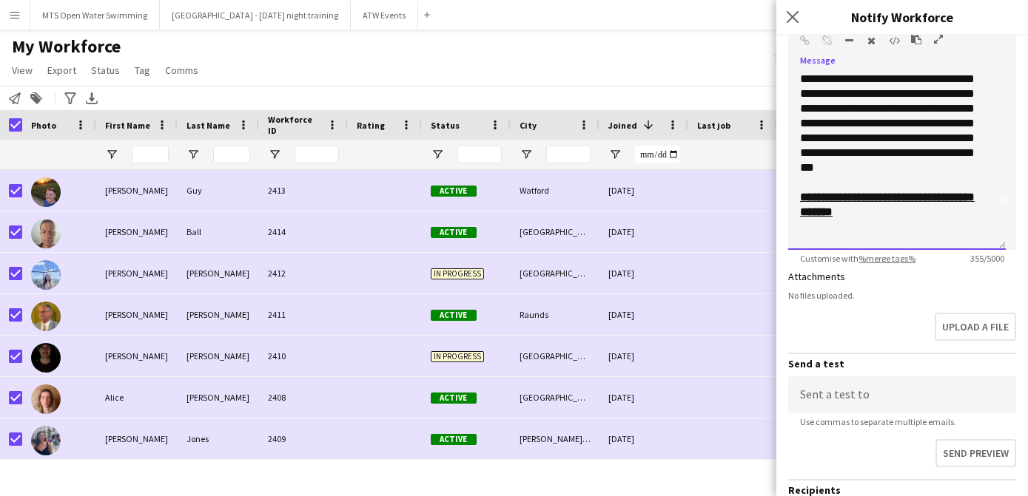
scroll to position [0, 0]
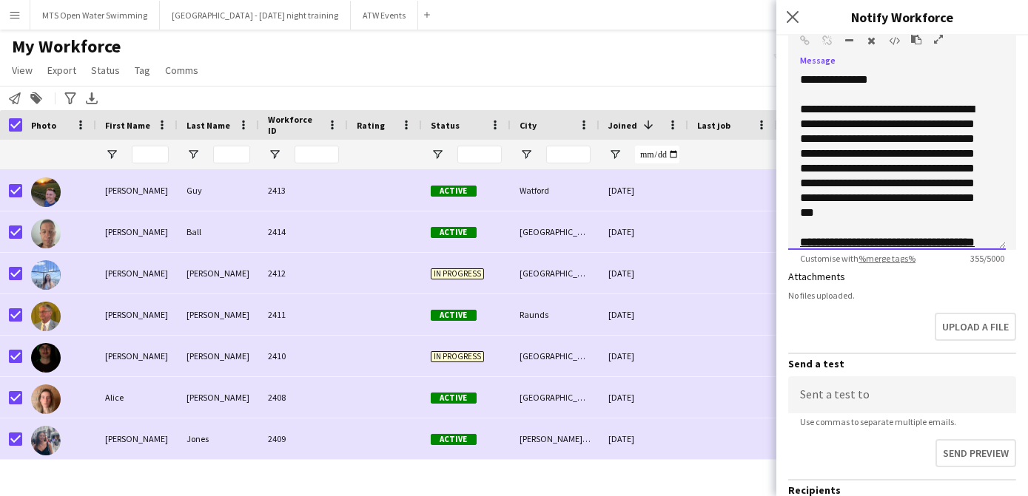
click at [845, 149] on div "**********" at bounding box center [891, 161] width 183 height 118
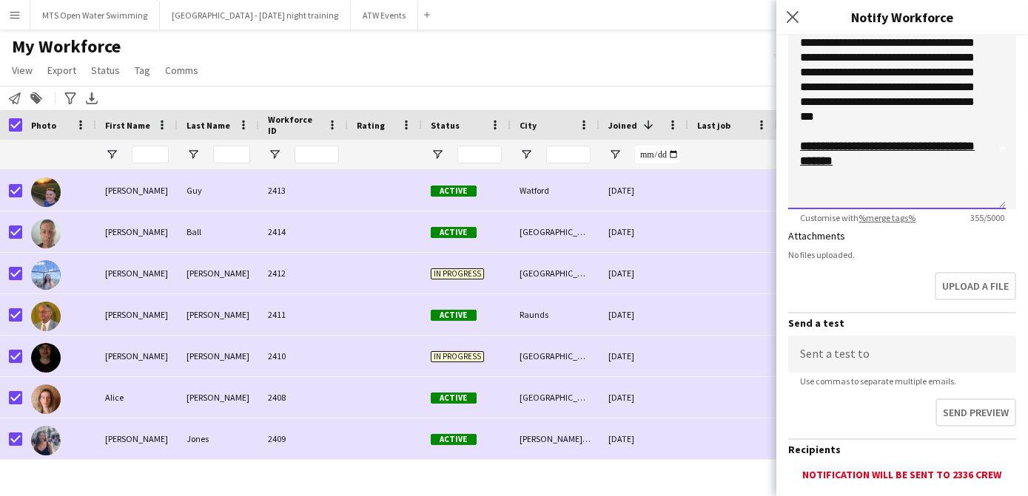
scroll to position [258, 0]
